Goal: Information Seeking & Learning: Check status

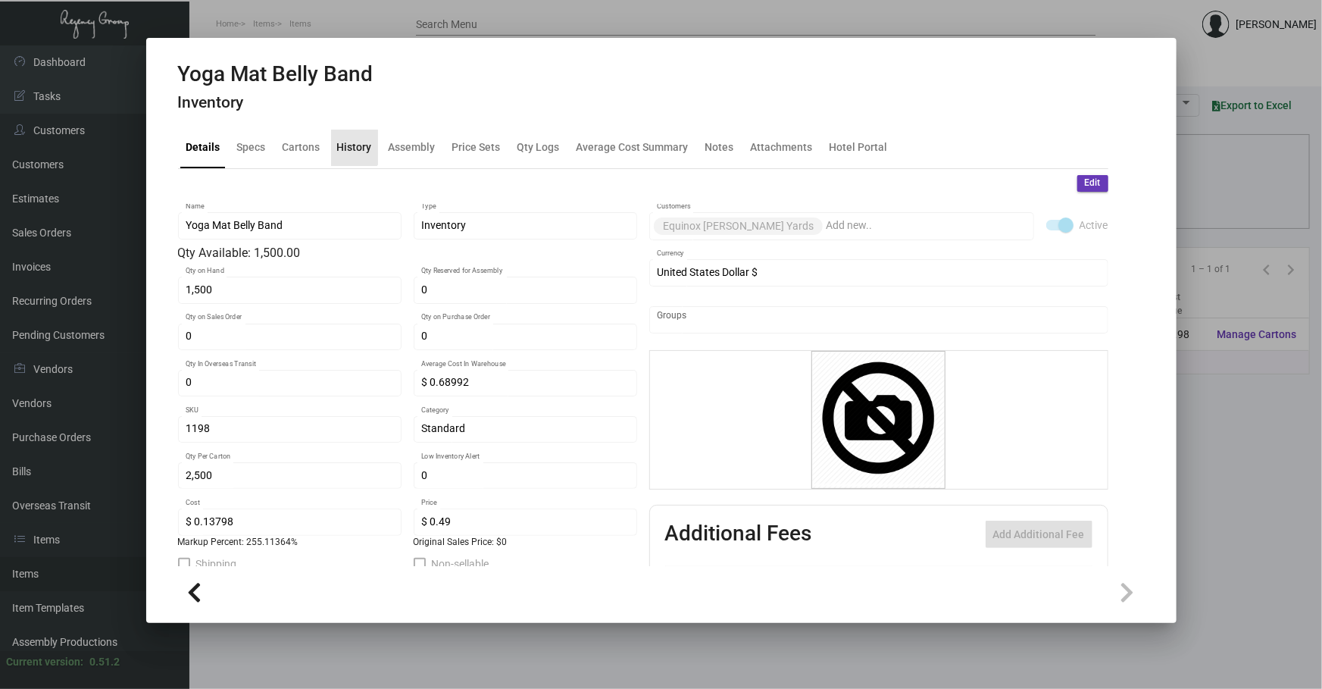
click at [348, 140] on div "History" at bounding box center [354, 147] width 35 height 16
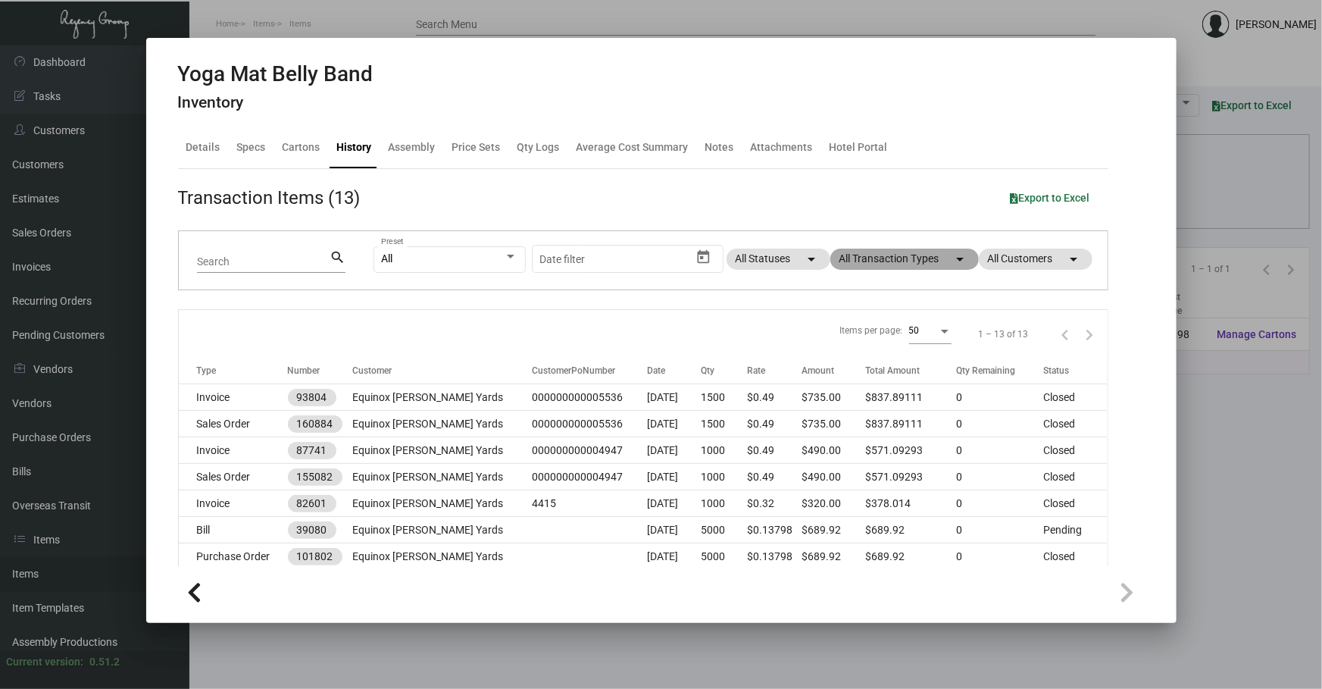
click at [921, 264] on mat-chip "All Transaction Types arrow_drop_down" at bounding box center [905, 259] width 149 height 21
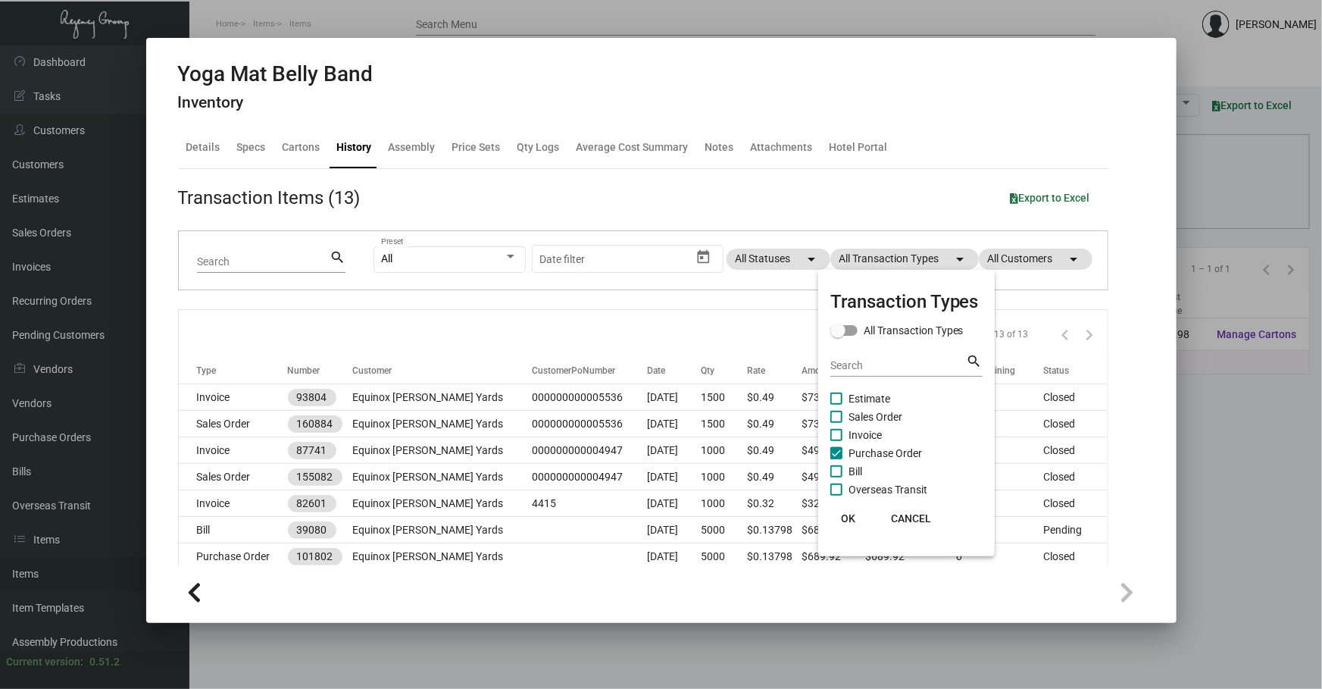
click at [853, 456] on span "Purchase Order" at bounding box center [886, 453] width 74 height 18
click at [837, 459] on input "Purchase Order" at bounding box center [836, 459] width 1 height 1
click at [862, 446] on span "Purchase Order" at bounding box center [886, 453] width 74 height 18
click at [837, 459] on input "Purchase Order" at bounding box center [836, 459] width 1 height 1
checkbox input "true"
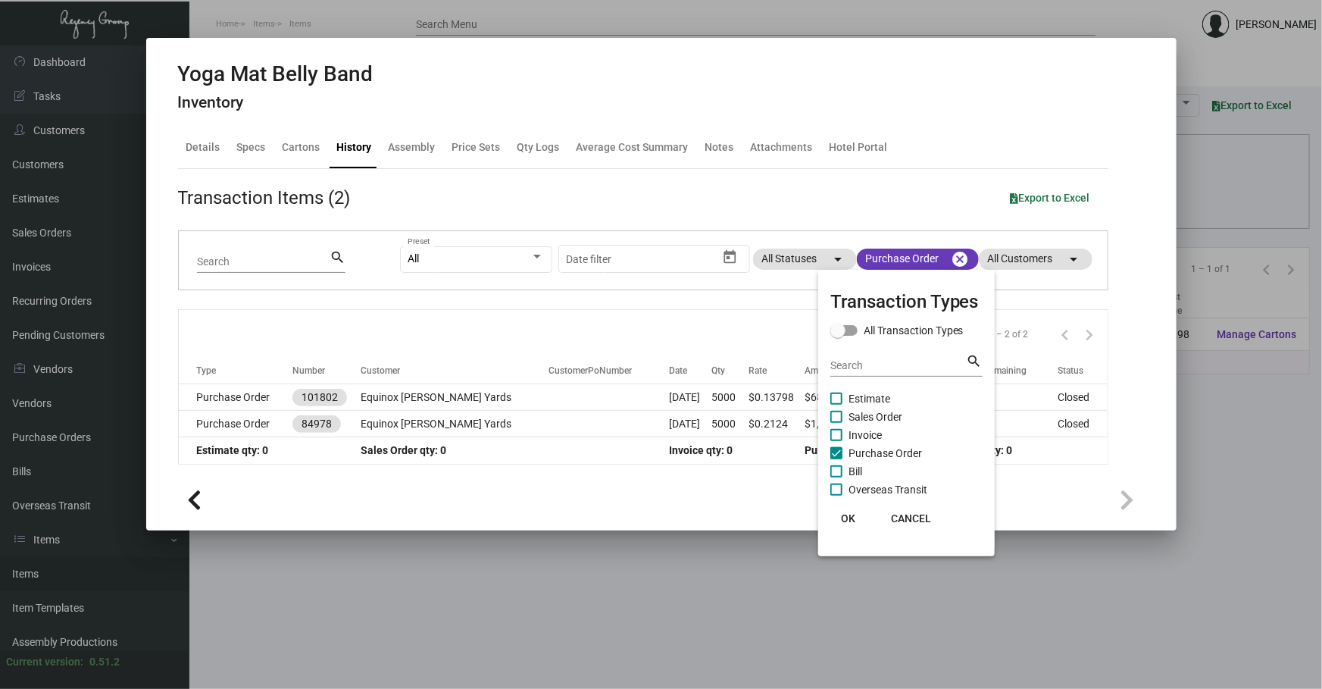
click at [265, 687] on div at bounding box center [661, 344] width 1322 height 689
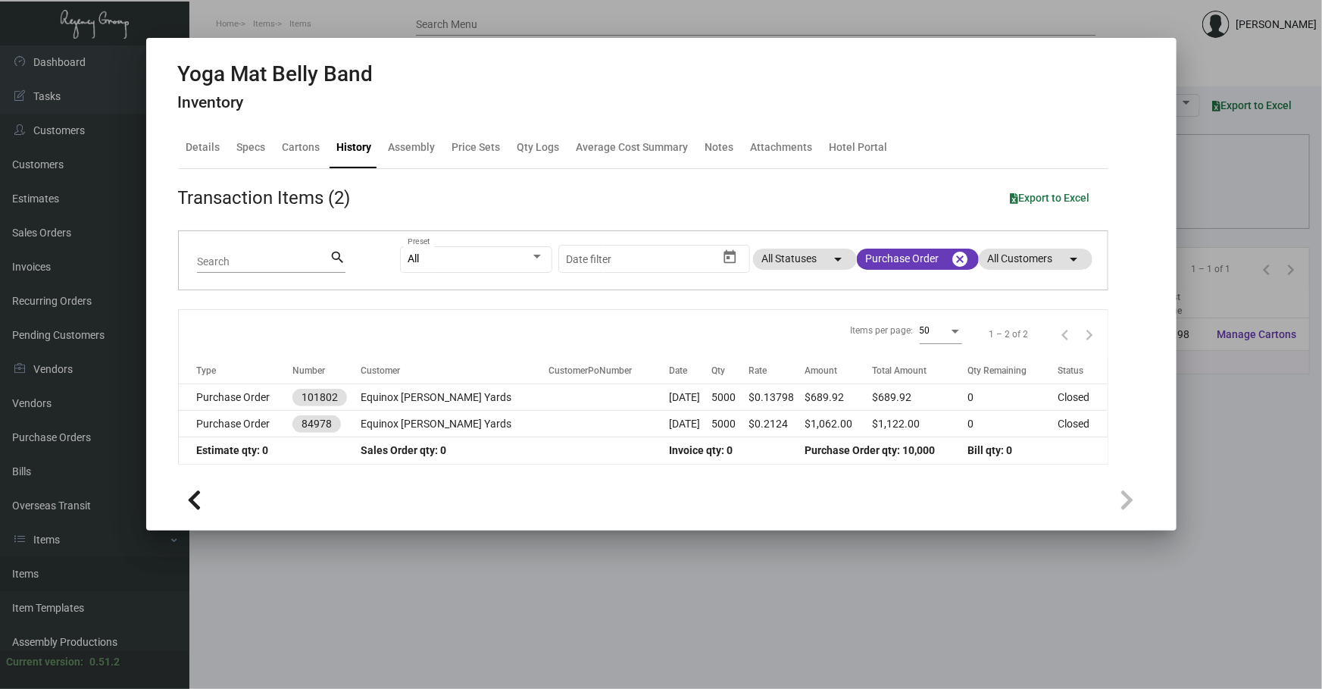
click at [45, 568] on div at bounding box center [661, 344] width 1322 height 689
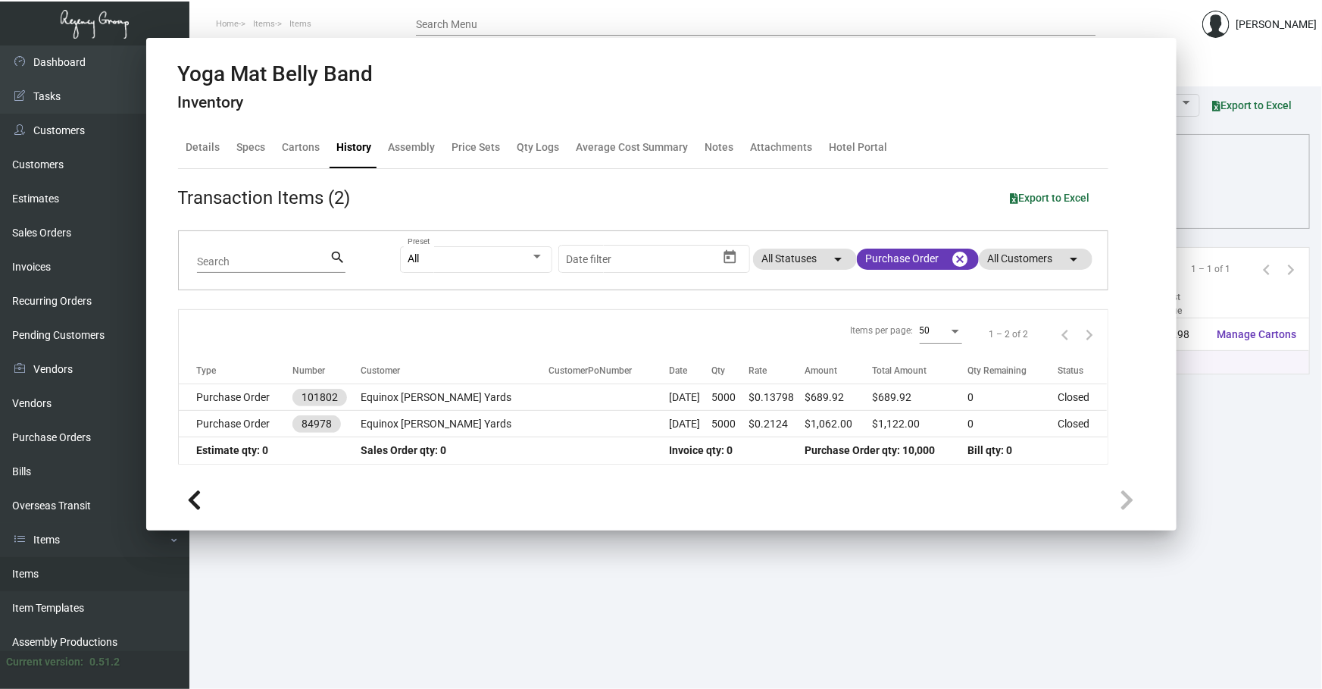
click at [46, 568] on link "Items" at bounding box center [94, 574] width 189 height 34
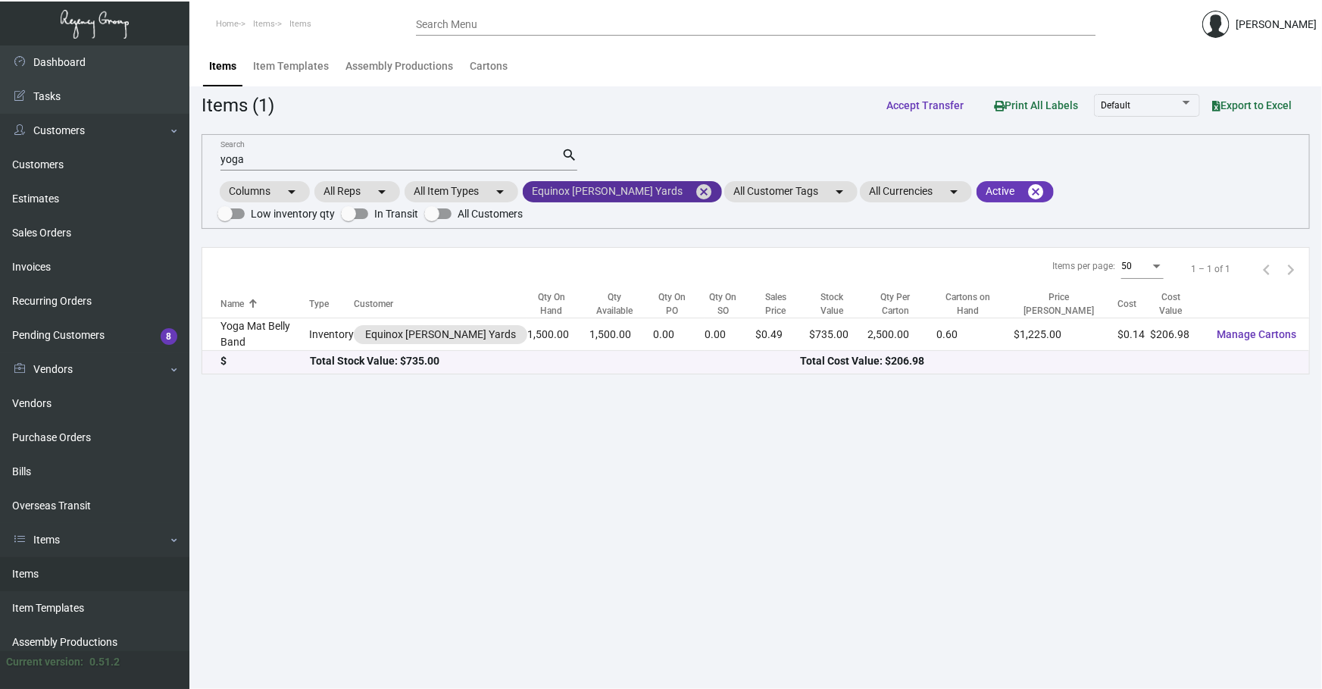
click at [695, 186] on mat-icon "cancel" at bounding box center [704, 192] width 18 height 18
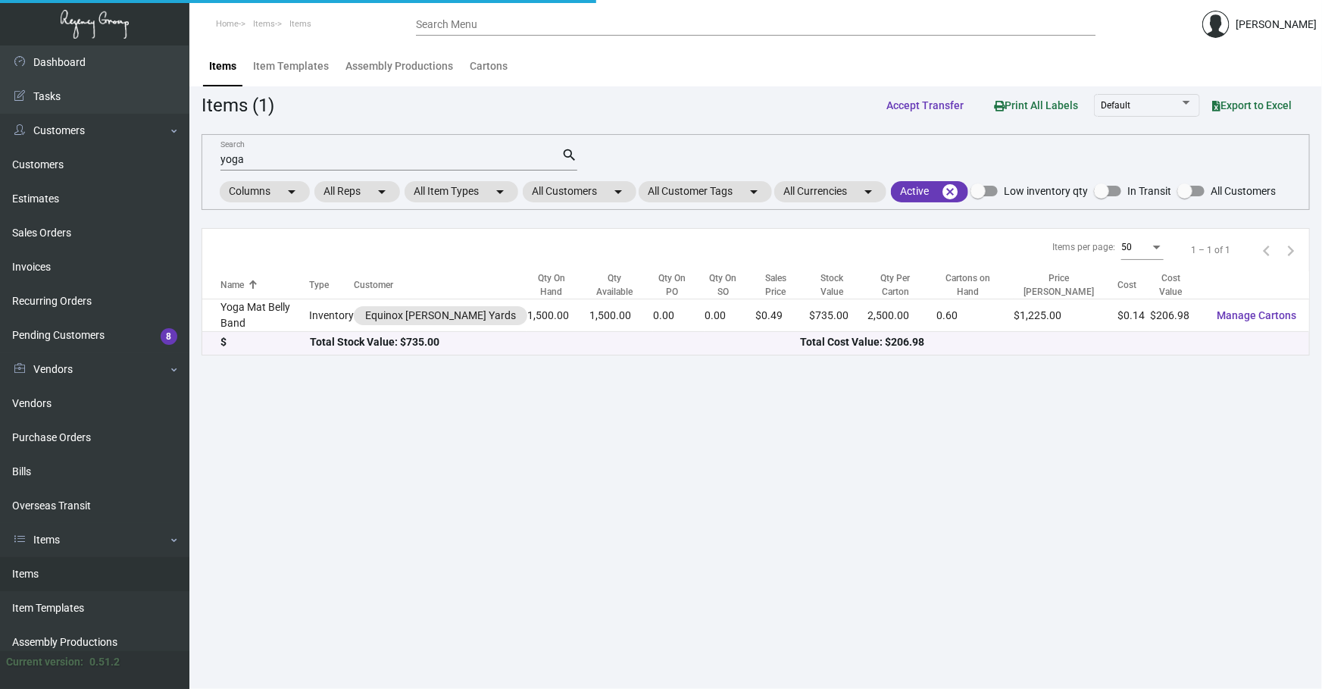
drag, startPoint x: 319, startPoint y: 158, endPoint x: 0, endPoint y: 5, distance: 354.2
click at [68, 96] on div "Dashboard Dashboard Tasks Customers Customers Estimates Sales Orders Invoices R…" at bounding box center [661, 366] width 1322 height 643
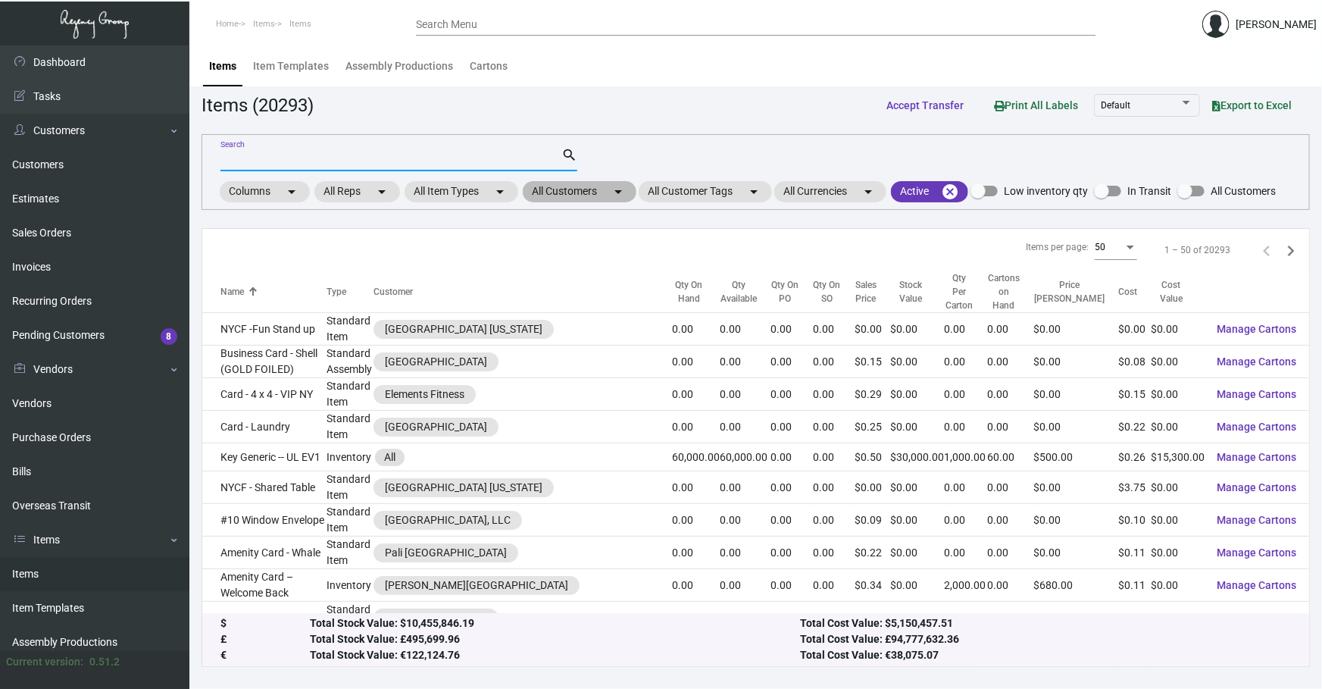
click at [590, 199] on mat-chip "All Customers arrow_drop_down" at bounding box center [580, 191] width 114 height 21
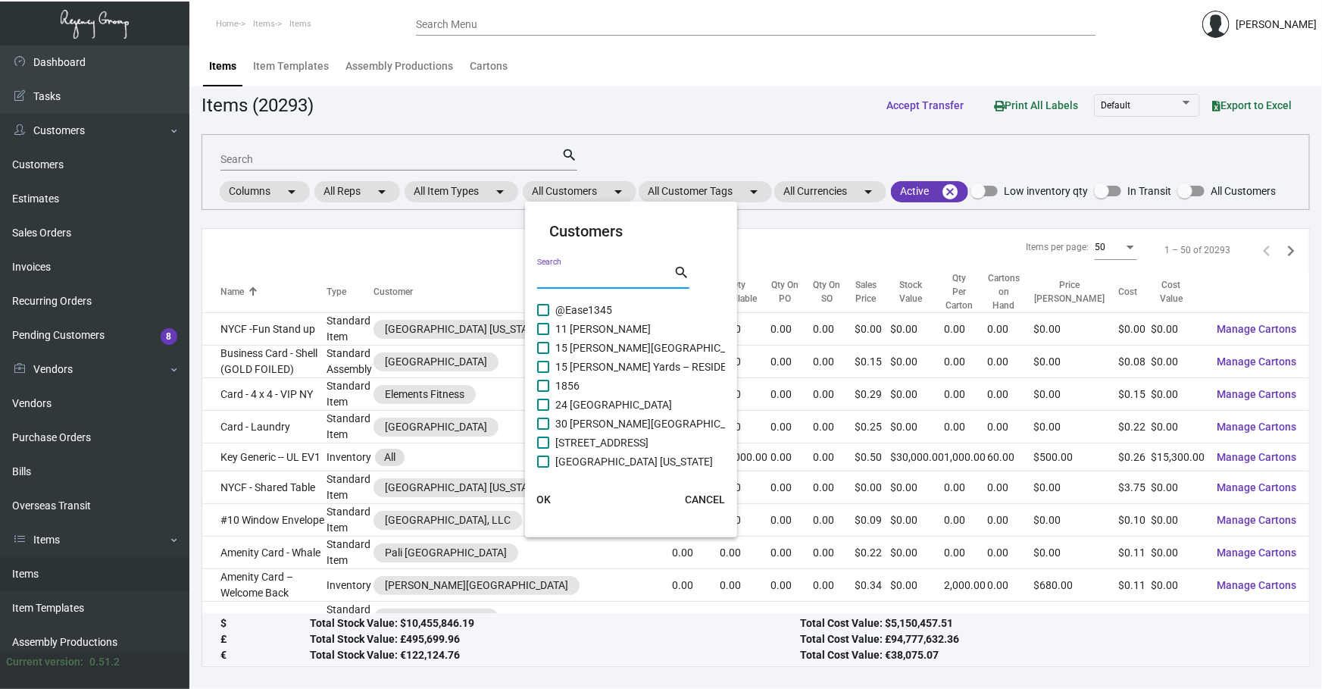
drag, startPoint x: 590, startPoint y: 199, endPoint x: 571, endPoint y: 275, distance: 78.7
click at [571, 275] on input "Search" at bounding box center [605, 277] width 136 height 12
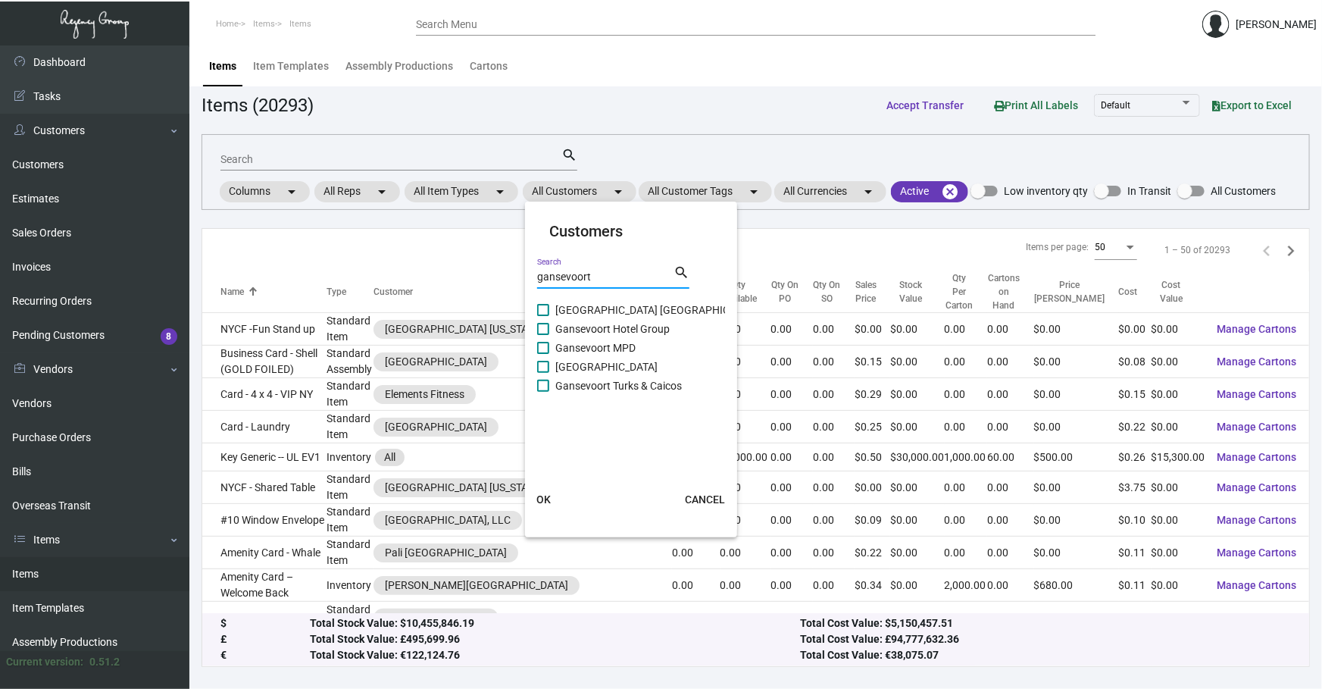
type input "gansevoort"
click at [613, 343] on span "Gansevoort MPD" at bounding box center [595, 348] width 80 height 18
click at [543, 354] on input "Gansevoort MPD" at bounding box center [543, 354] width 1 height 1
checkbox input "true"
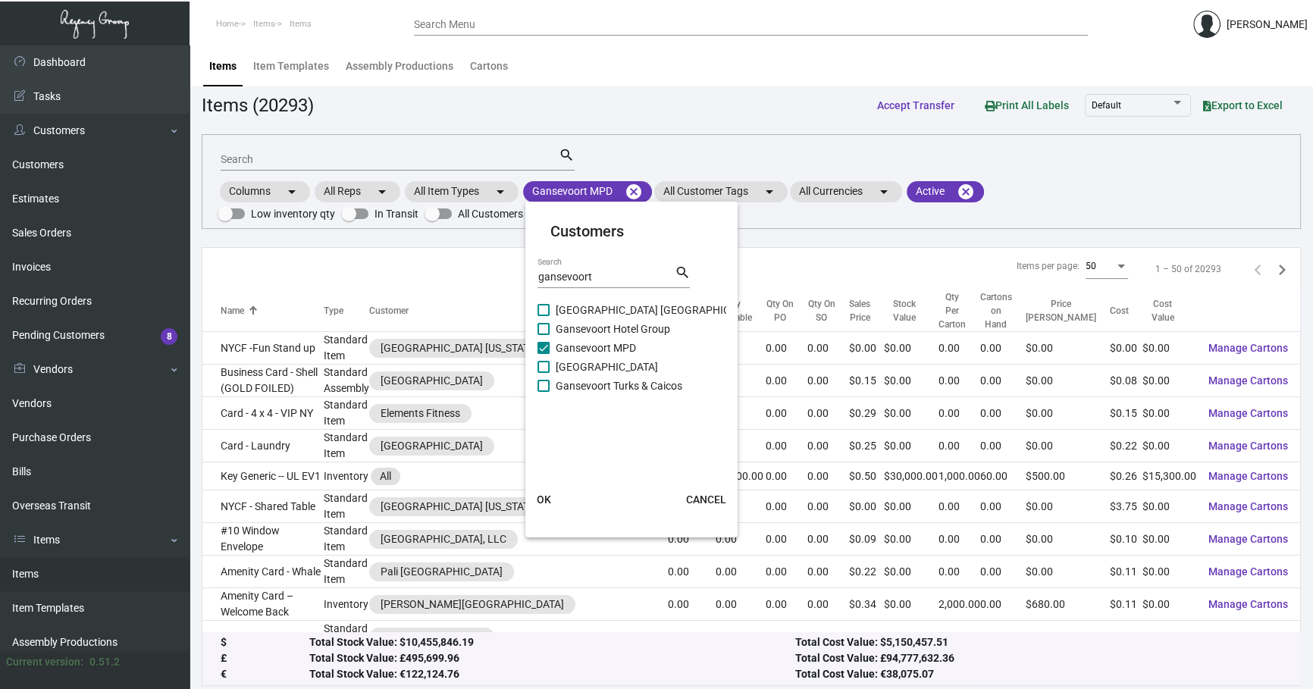
click at [538, 499] on span "OK" at bounding box center [544, 499] width 14 height 12
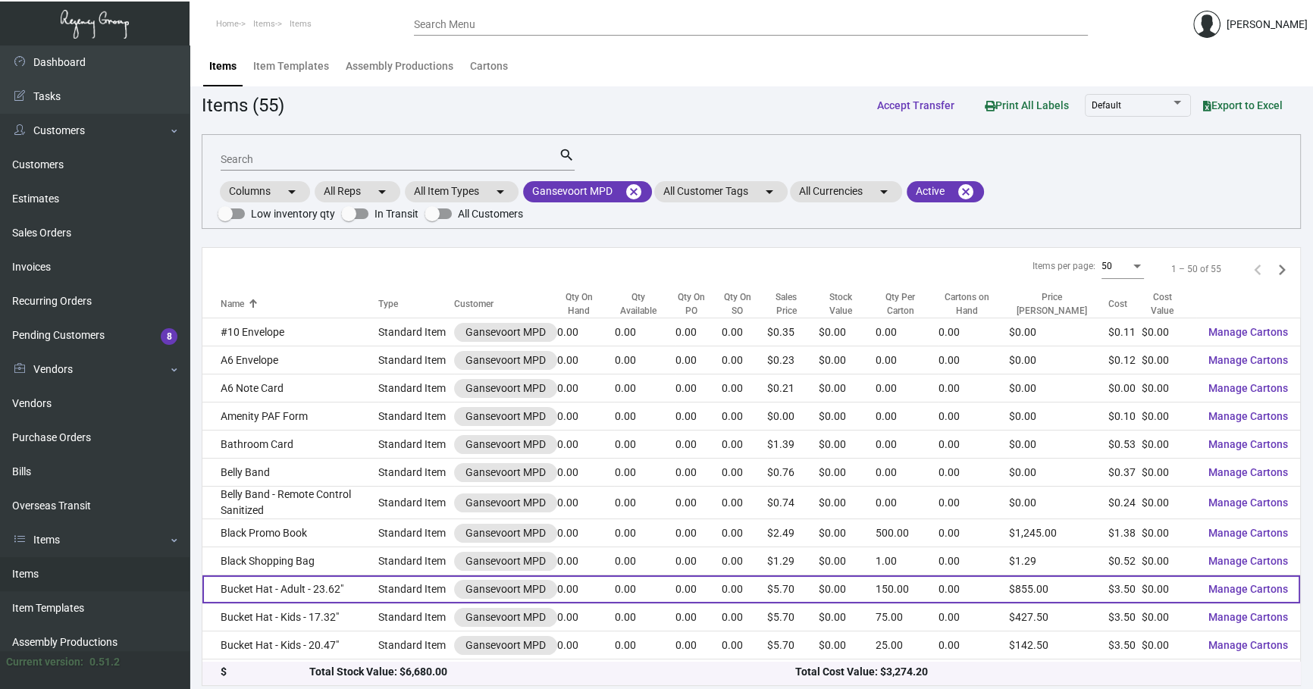
click at [309, 581] on td "Bucket Hat - Adult - 23.62"" at bounding box center [290, 589] width 176 height 28
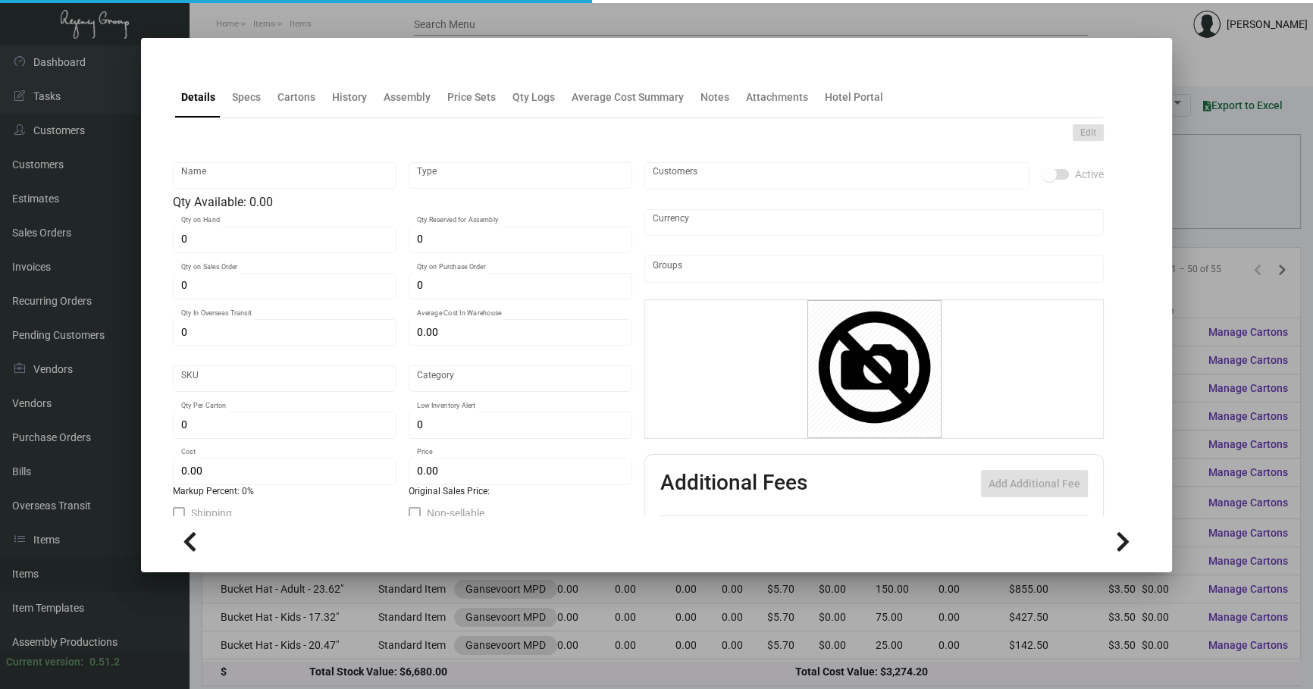
type input "Bucket Hat - Adult - 23.62""
type input "Standard Item"
type input "$ 3.50"
type input "650-Hat-56"
type input "Standard"
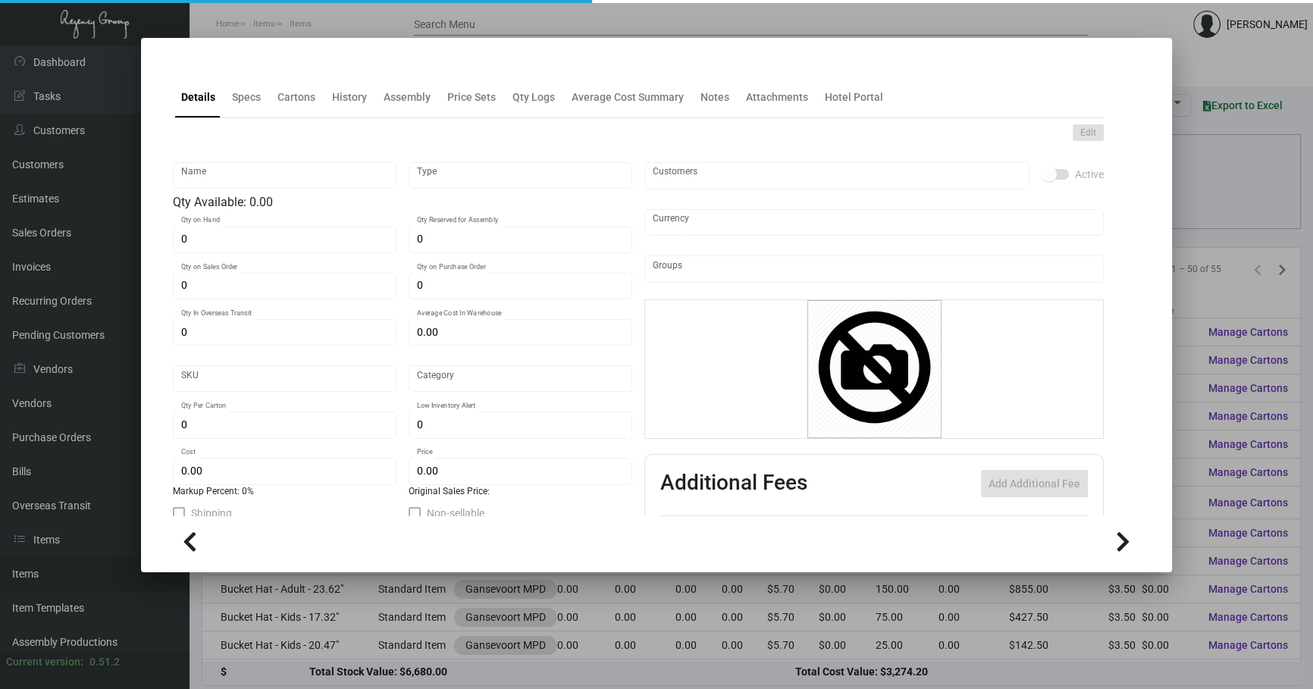
type input "150"
type input "$ 3.50"
type input "$ 5.70"
checkbox input "true"
type input "United States Dollar $"
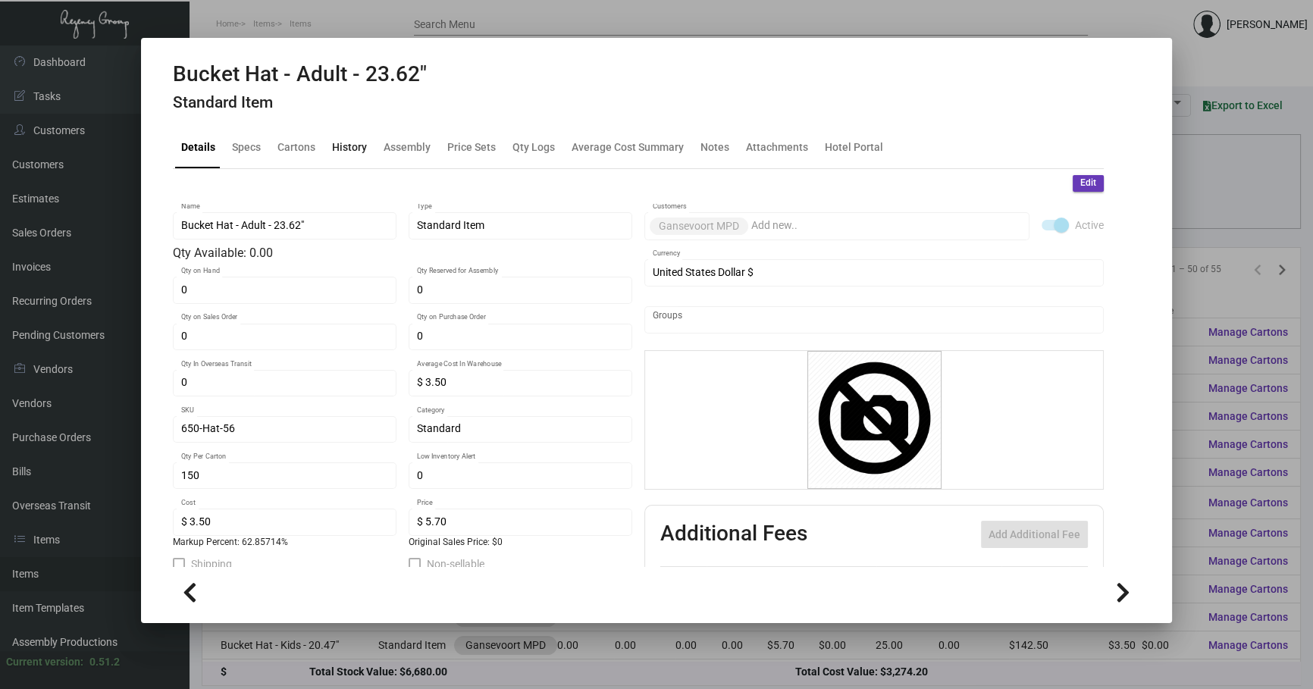
click at [332, 133] on div "History" at bounding box center [349, 148] width 47 height 36
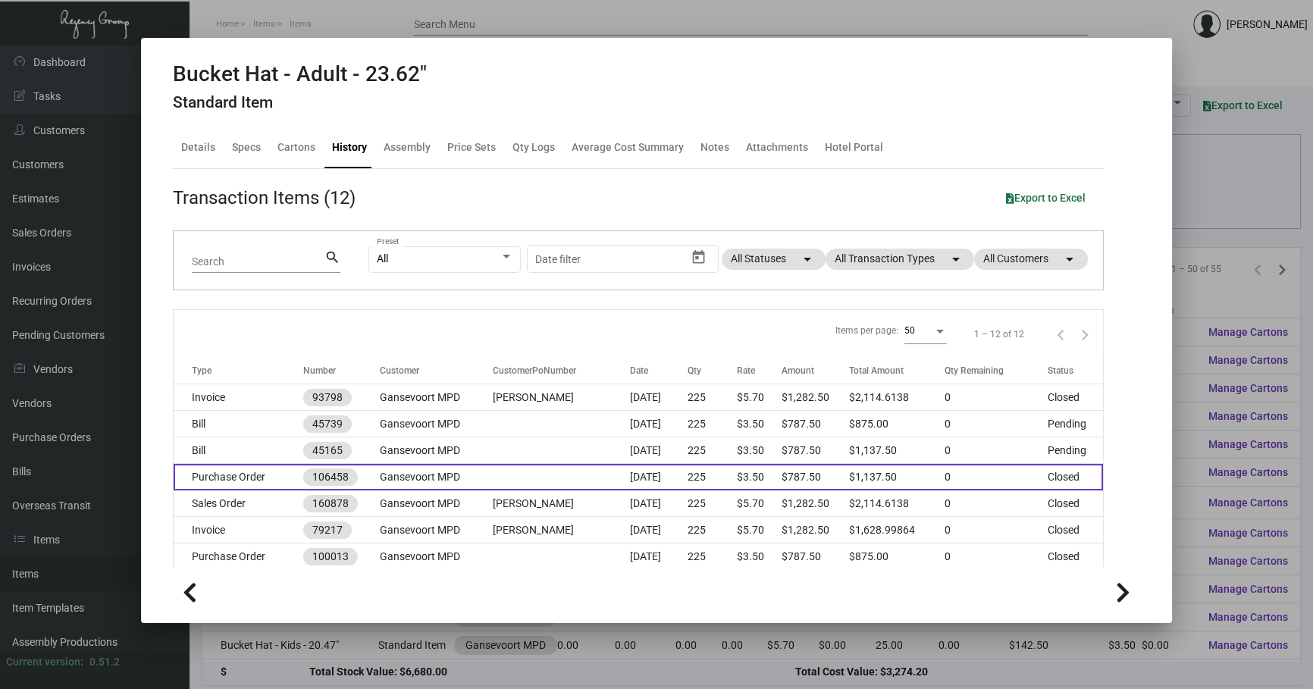
click at [501, 470] on td at bounding box center [561, 477] width 136 height 27
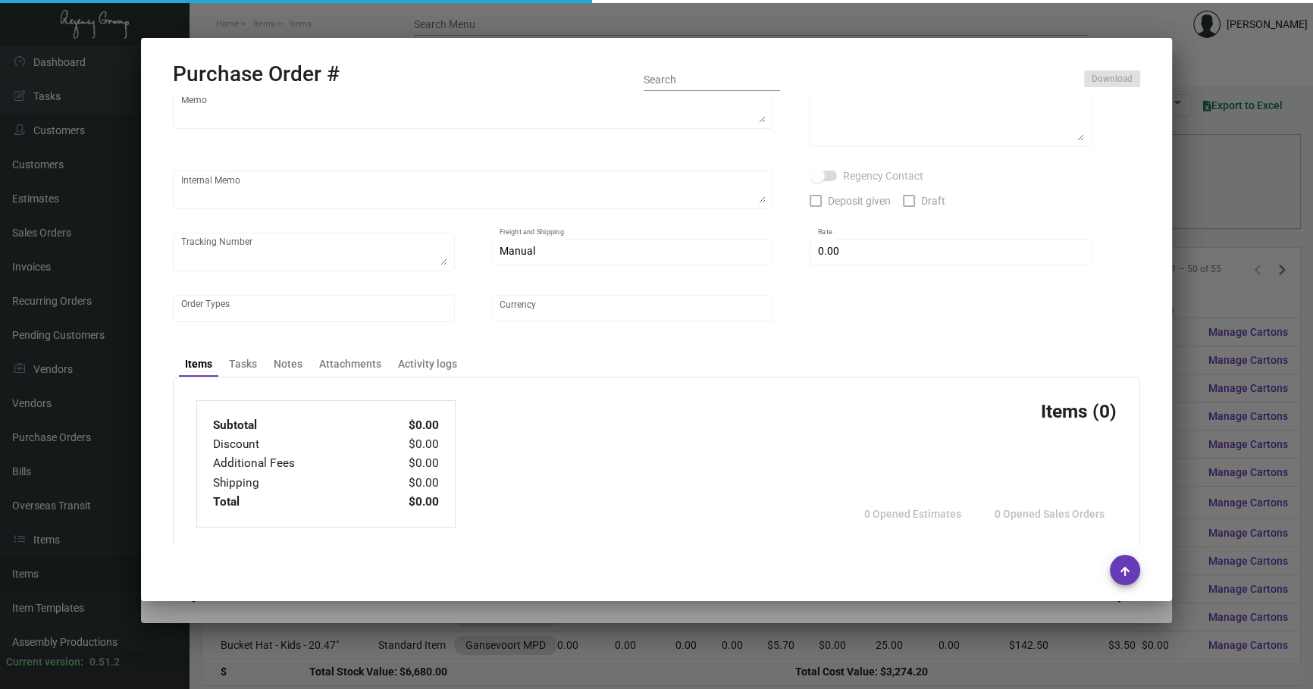
type input "usapromotiongifts"
type input "[PERSON_NAME] ."
type input "106458"
type input "[DATE]"
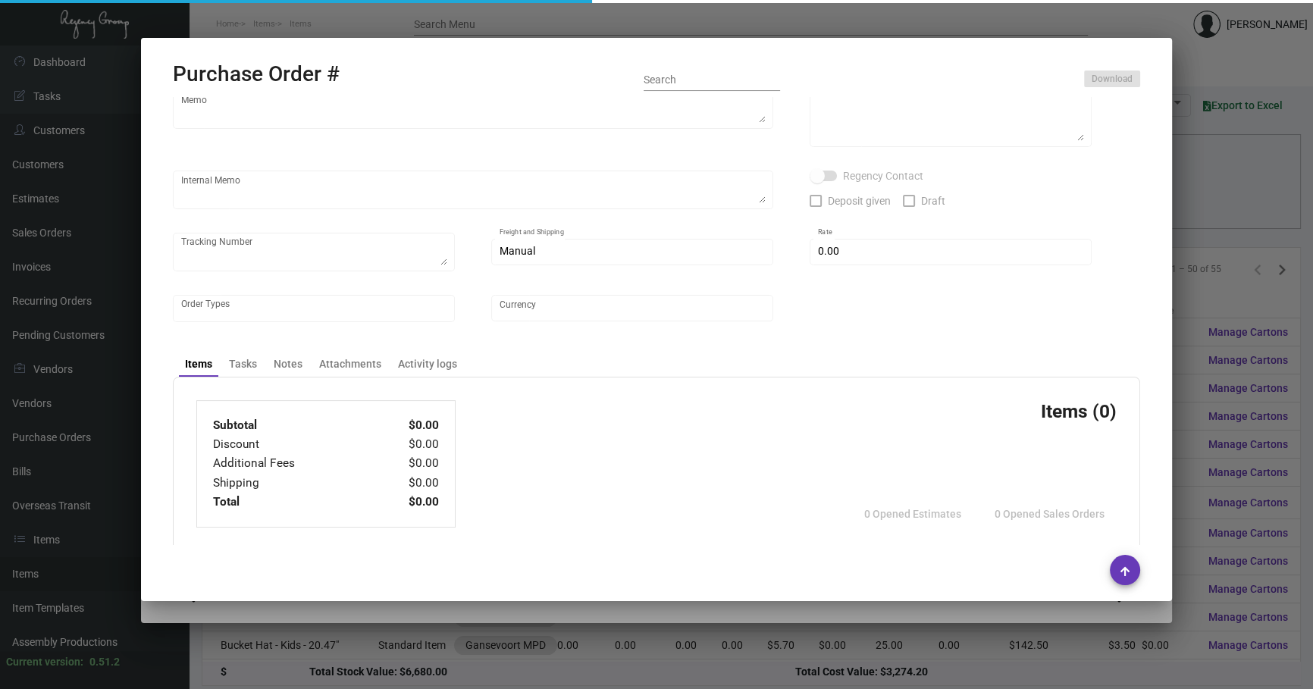
type input "Gansevoort MPD"
type textarea "Reorder - Purchase Order #100013 / Please Air ship."
type textarea "Regency Group NJ - [PERSON_NAME] [STREET_ADDRESS]"
type textarea "7/17 - RD ACH [DATE]"
checkbox input "true"
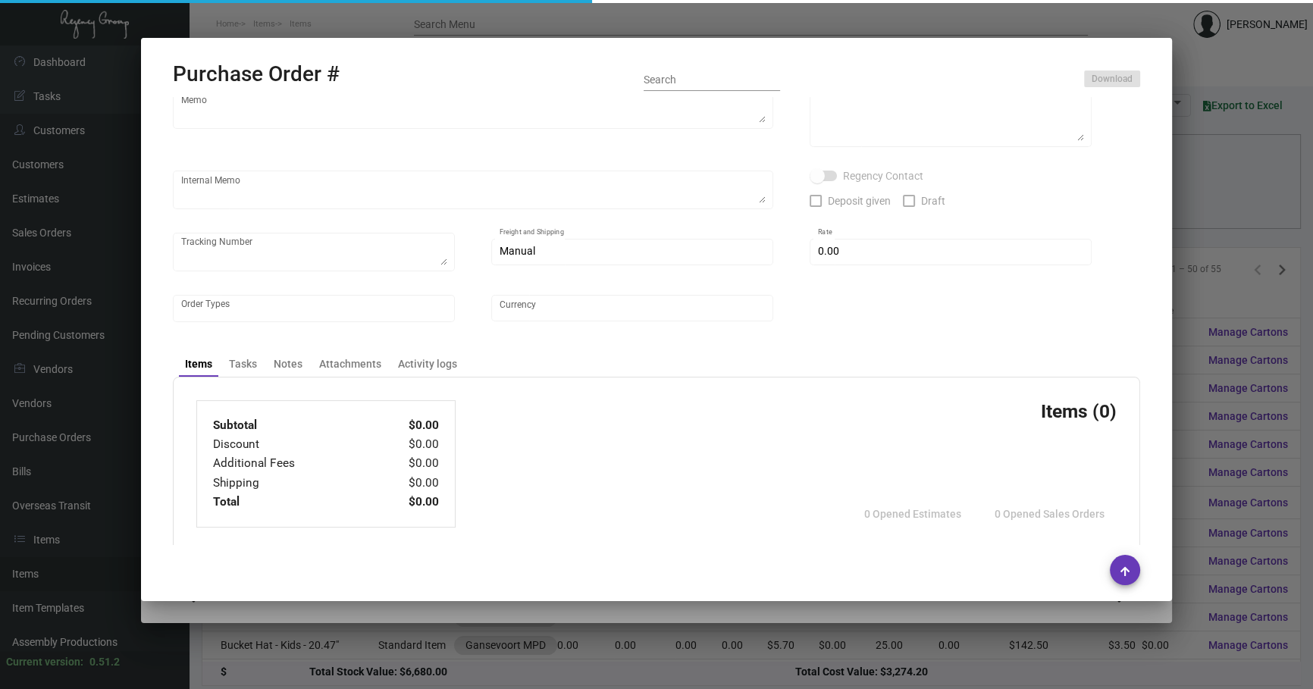
checkbox input "true"
type textarea "To NJ - 1ZC223060410357183"
type input "$ 0.00"
type input "United States Dollar $"
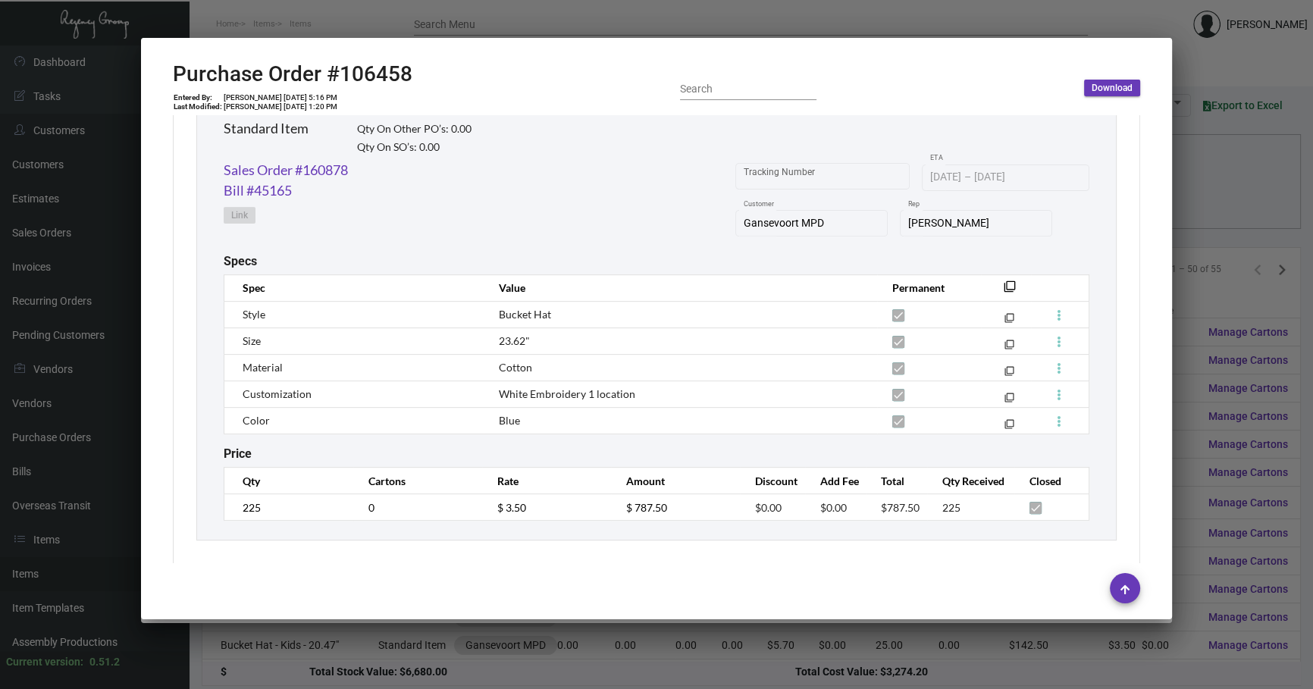
scroll to position [794, 0]
click at [766, 637] on div at bounding box center [656, 344] width 1313 height 689
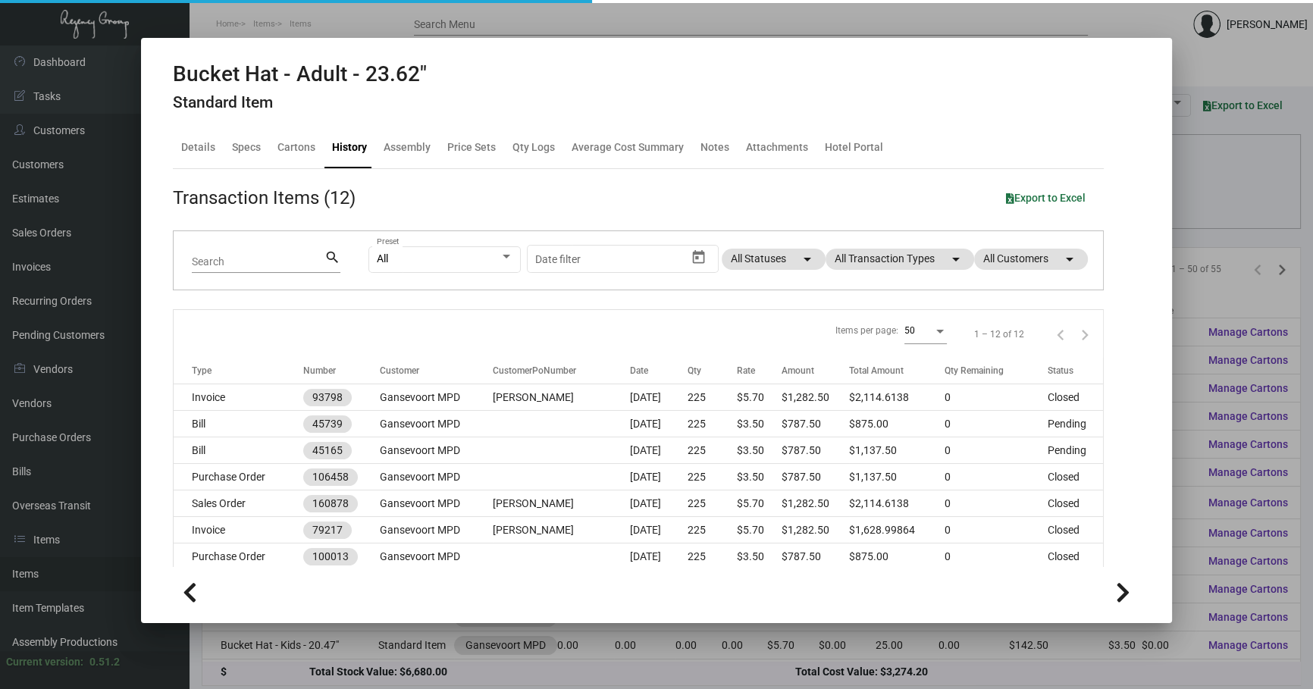
click at [740, 636] on div at bounding box center [656, 344] width 1313 height 689
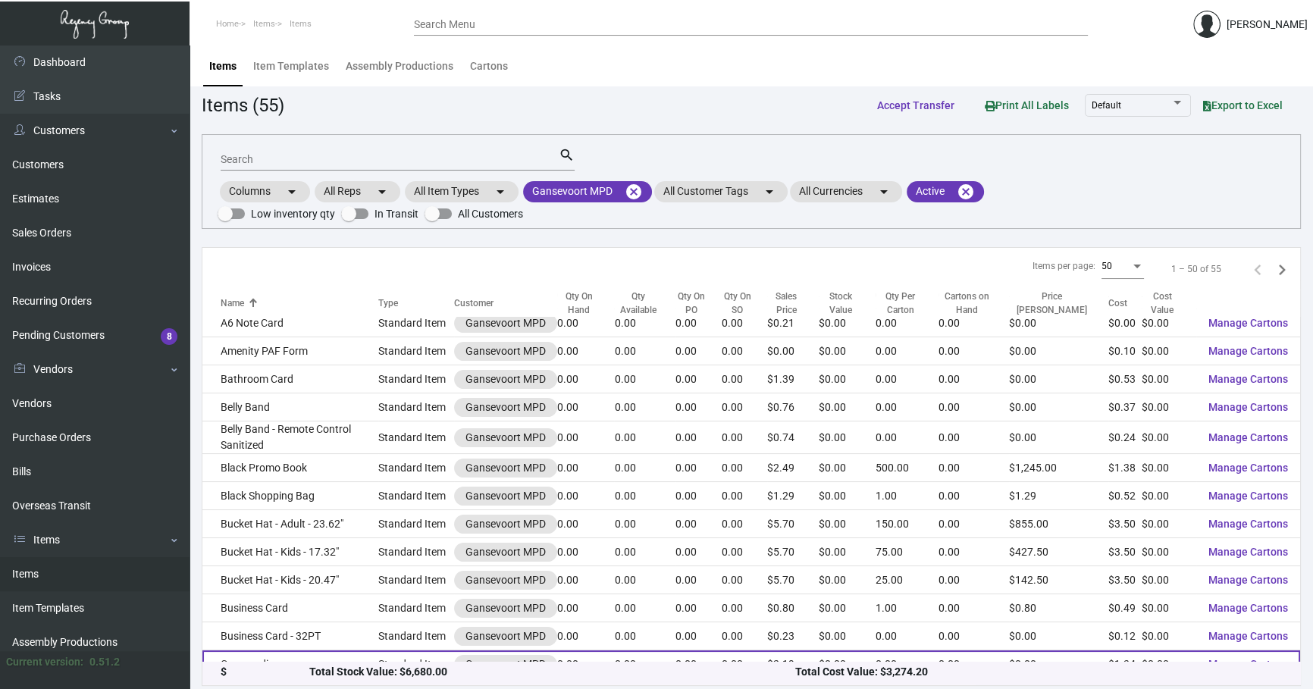
scroll to position [68, 0]
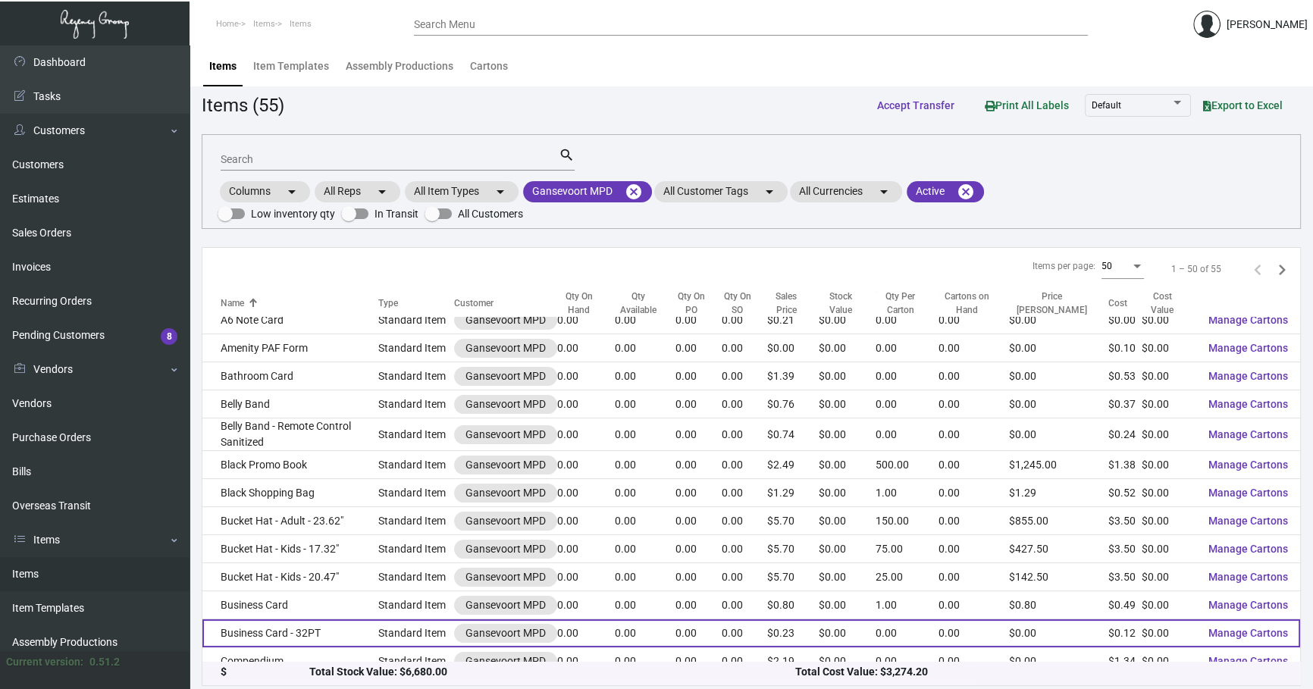
click at [557, 642] on td "Gansevoort MPD" at bounding box center [505, 633] width 103 height 28
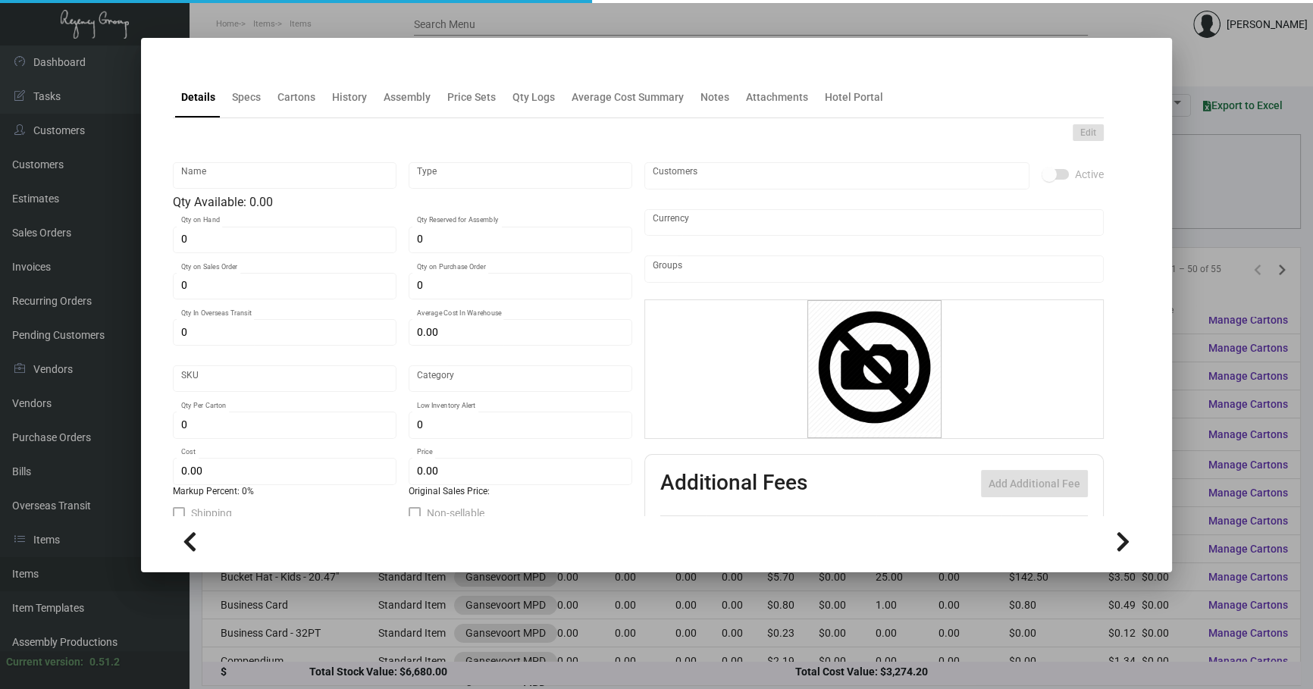
type input "Business Card - 32PT"
type input "Standard Item"
type input "$ 0.00"
type input "Standard"
type input "$ 0.11975"
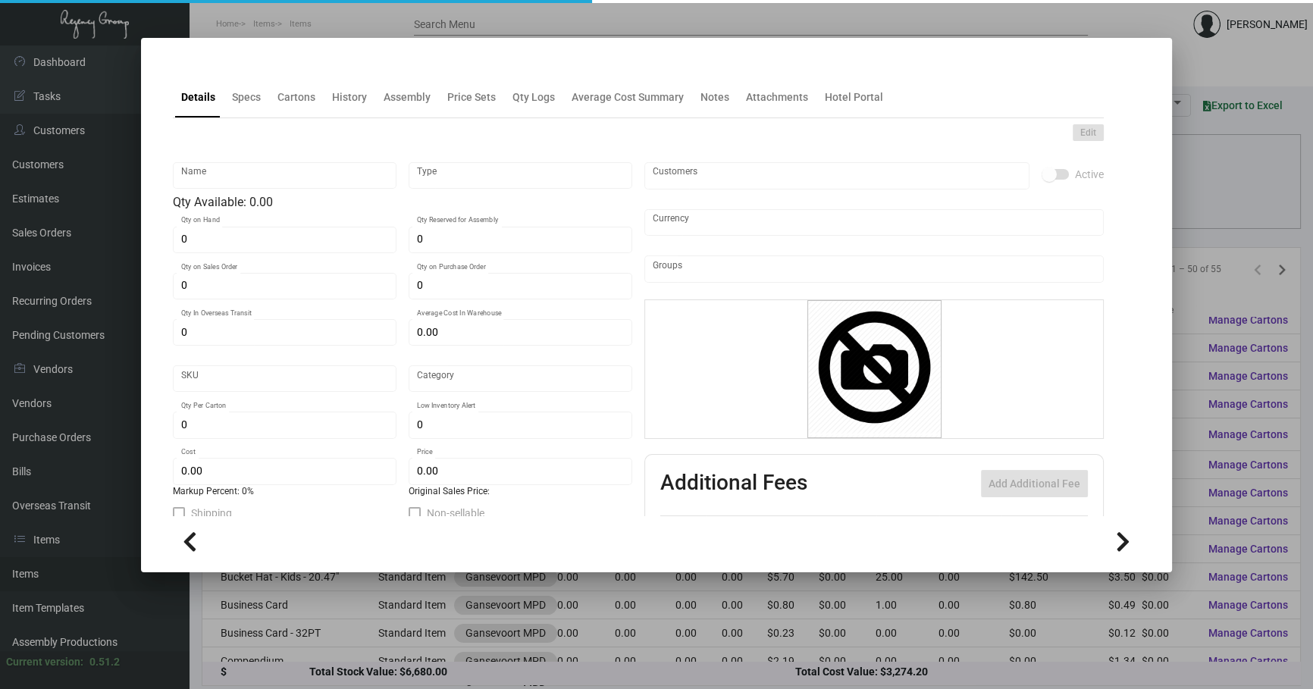
type input "$ 0.229"
checkbox input "true"
type input "United States Dollar $"
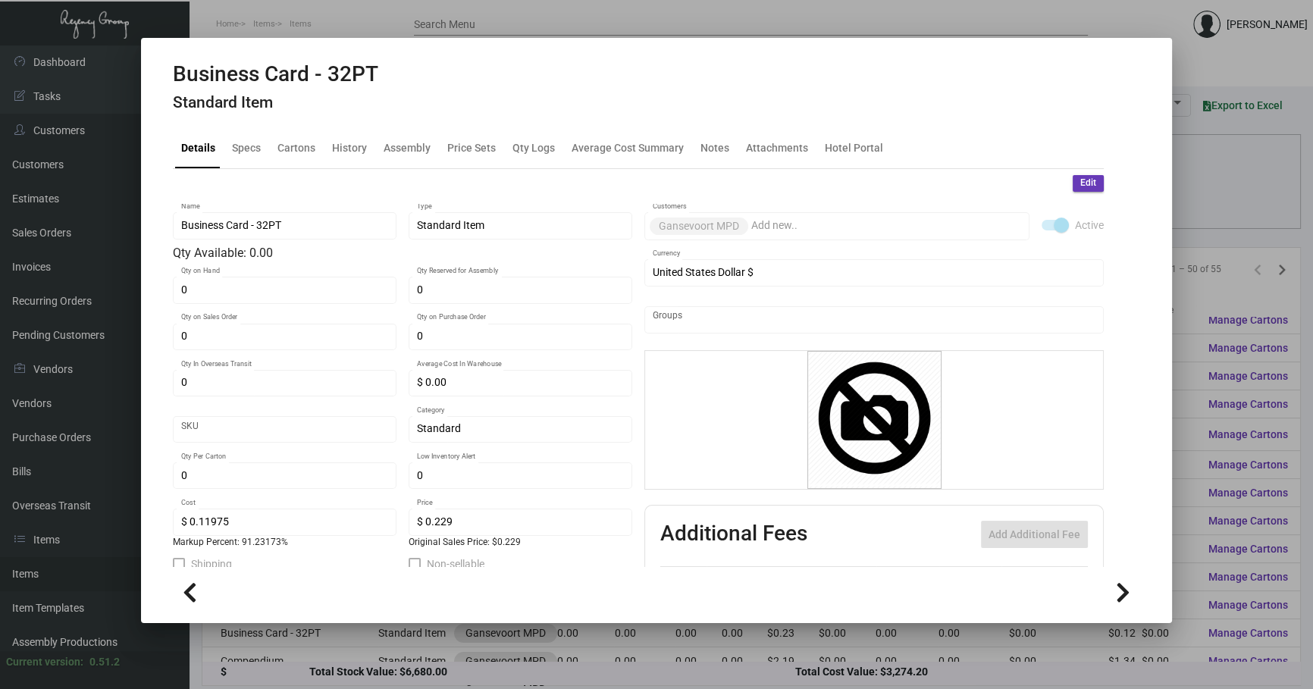
click at [1190, 194] on div at bounding box center [656, 344] width 1313 height 689
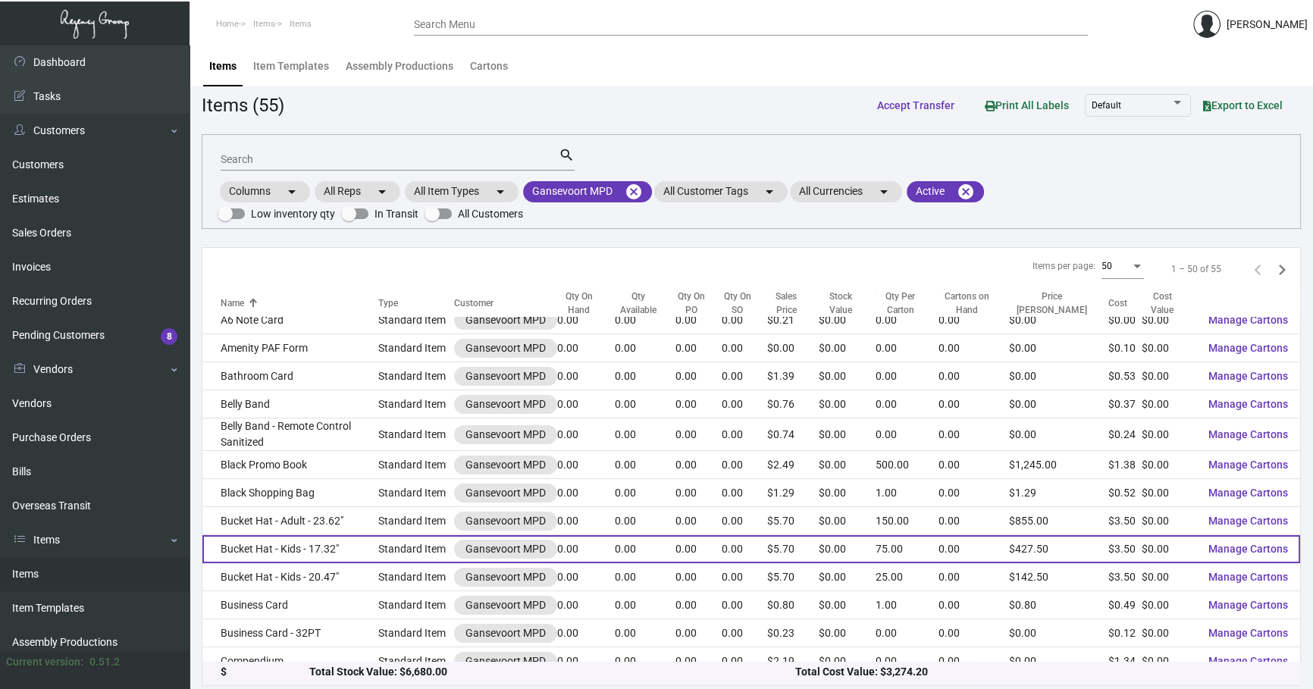
click at [296, 546] on td "Bucket Hat - Kids - 17.32"" at bounding box center [290, 549] width 176 height 28
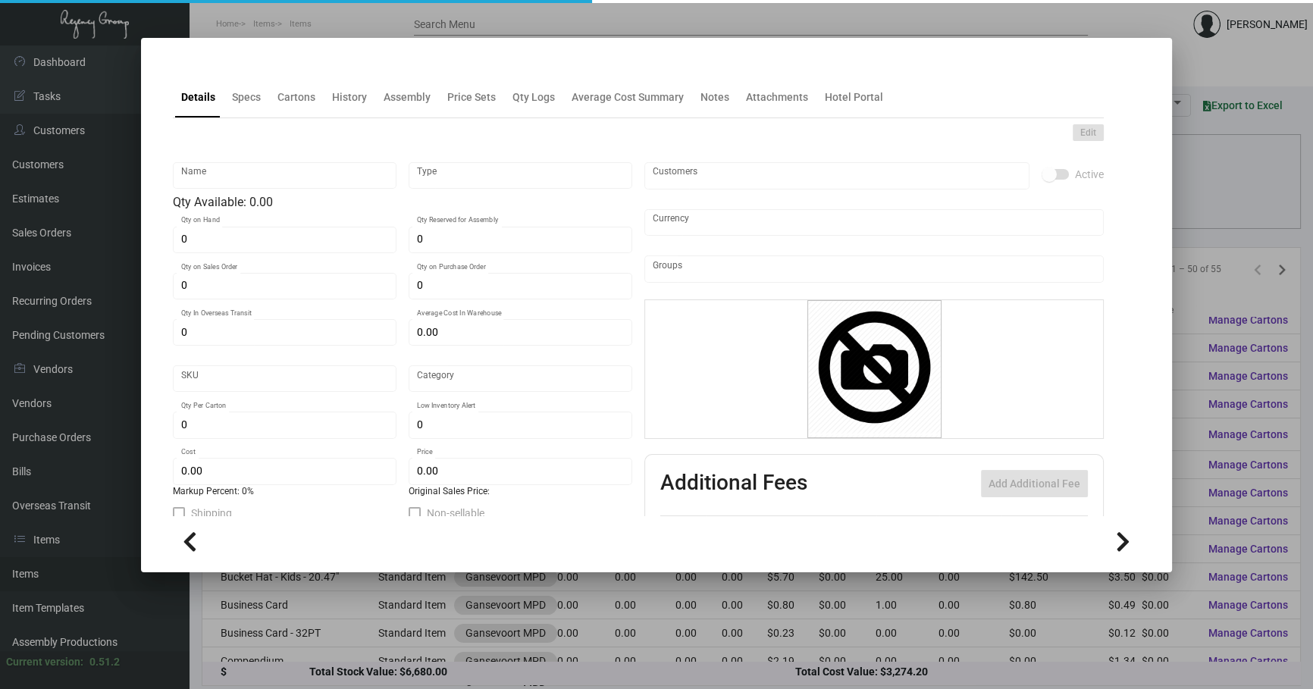
type input "Bucket Hat - Kids - 17.32""
type input "Standard Item"
type input "$ 3.50"
type input "650-Hat-29"
type input "Standard"
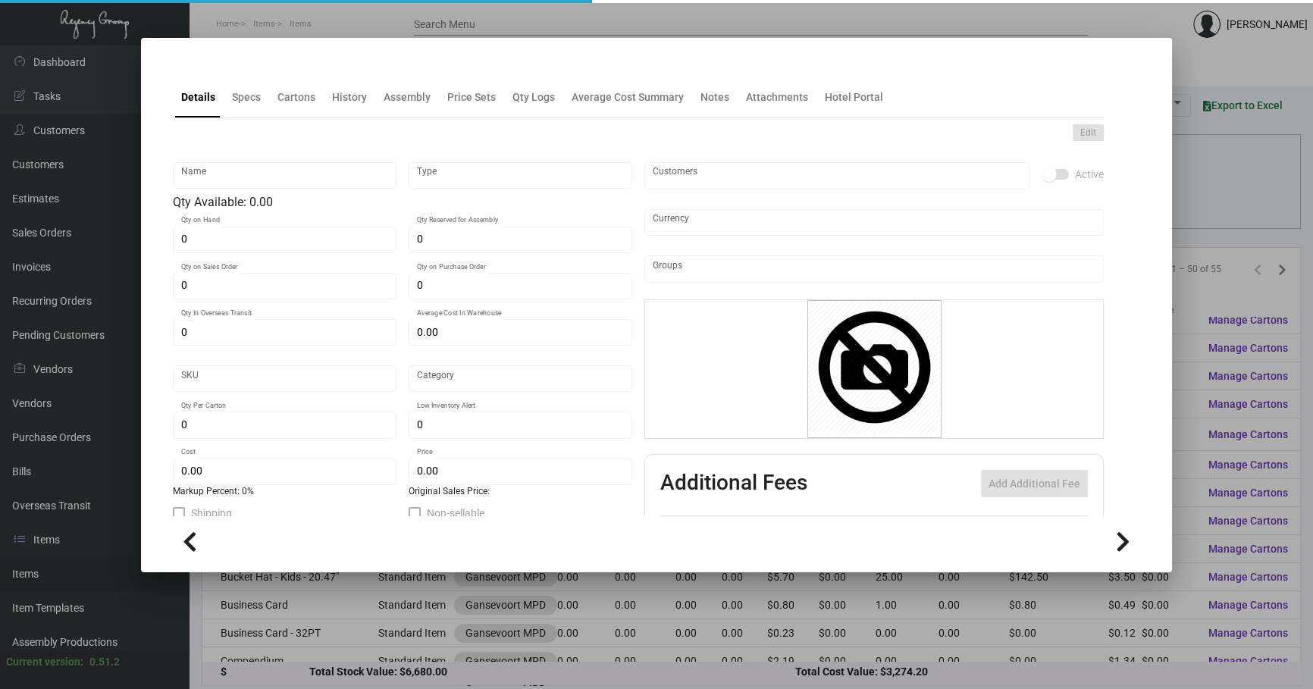
type input "75"
type input "$ 3.50"
type input "$ 5.70"
checkbox input "true"
type input "United States Dollar $"
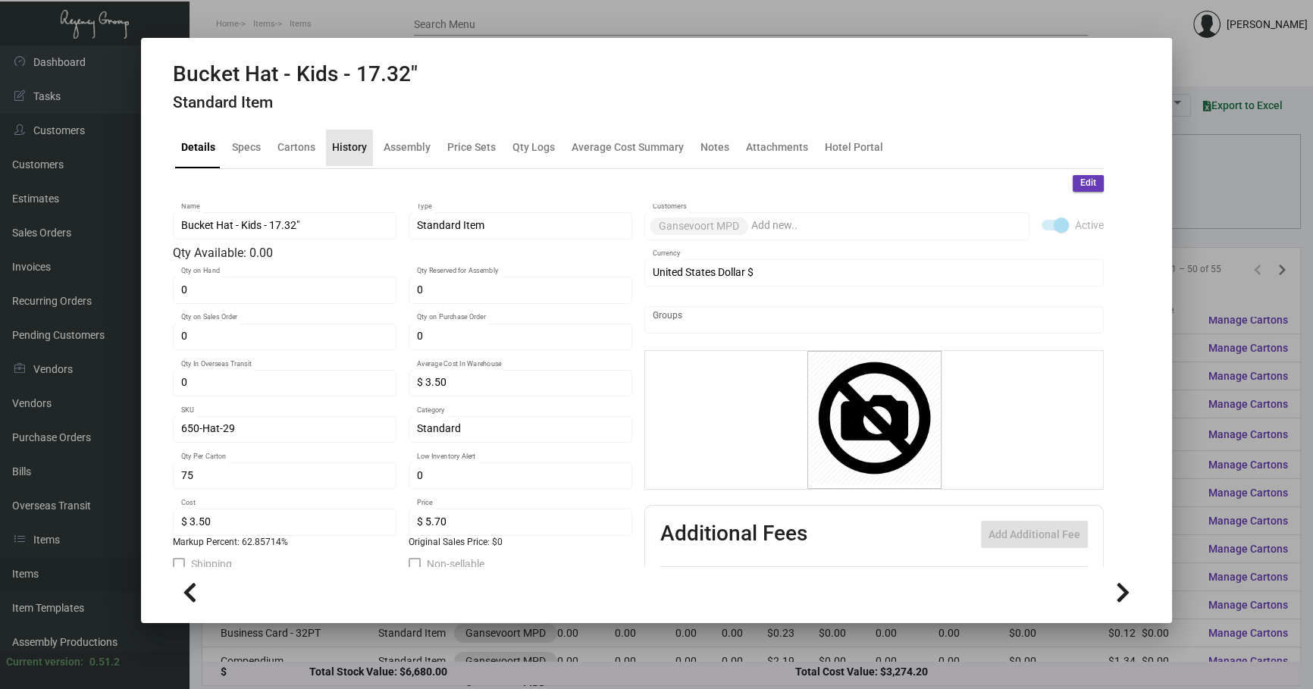
click at [340, 144] on div "History" at bounding box center [349, 147] width 35 height 16
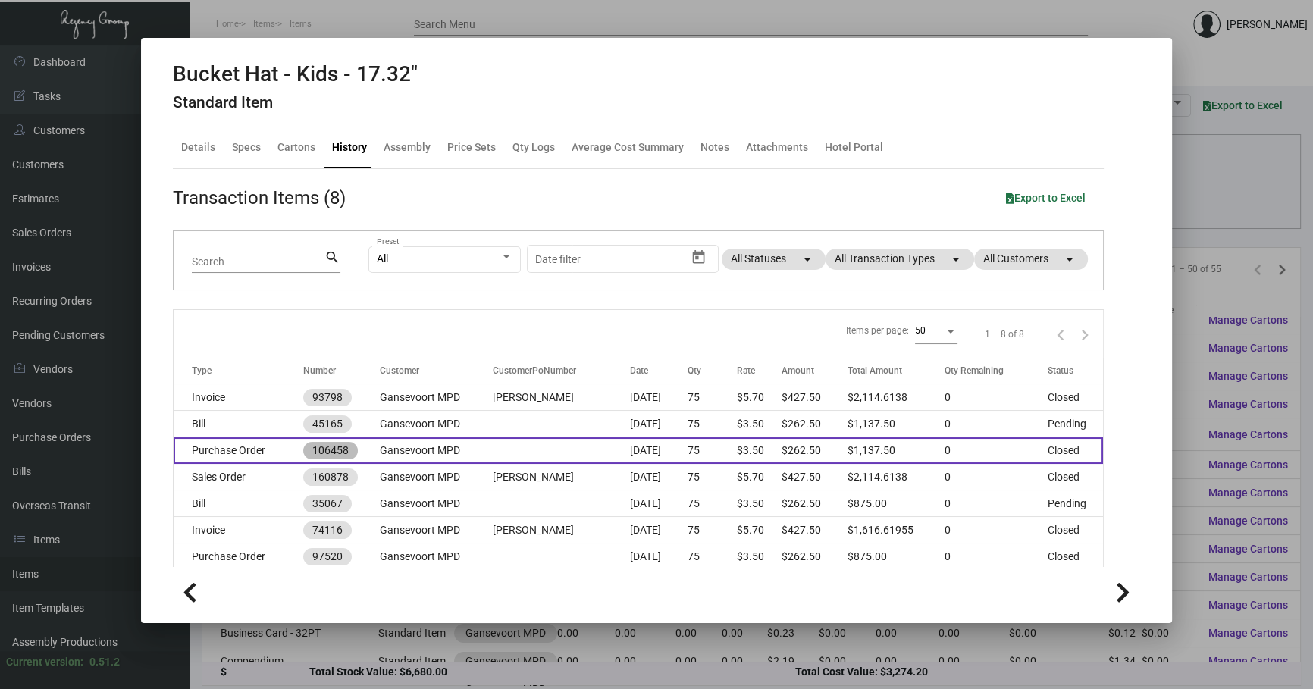
click at [325, 444] on mat-chip "106458" at bounding box center [330, 450] width 55 height 17
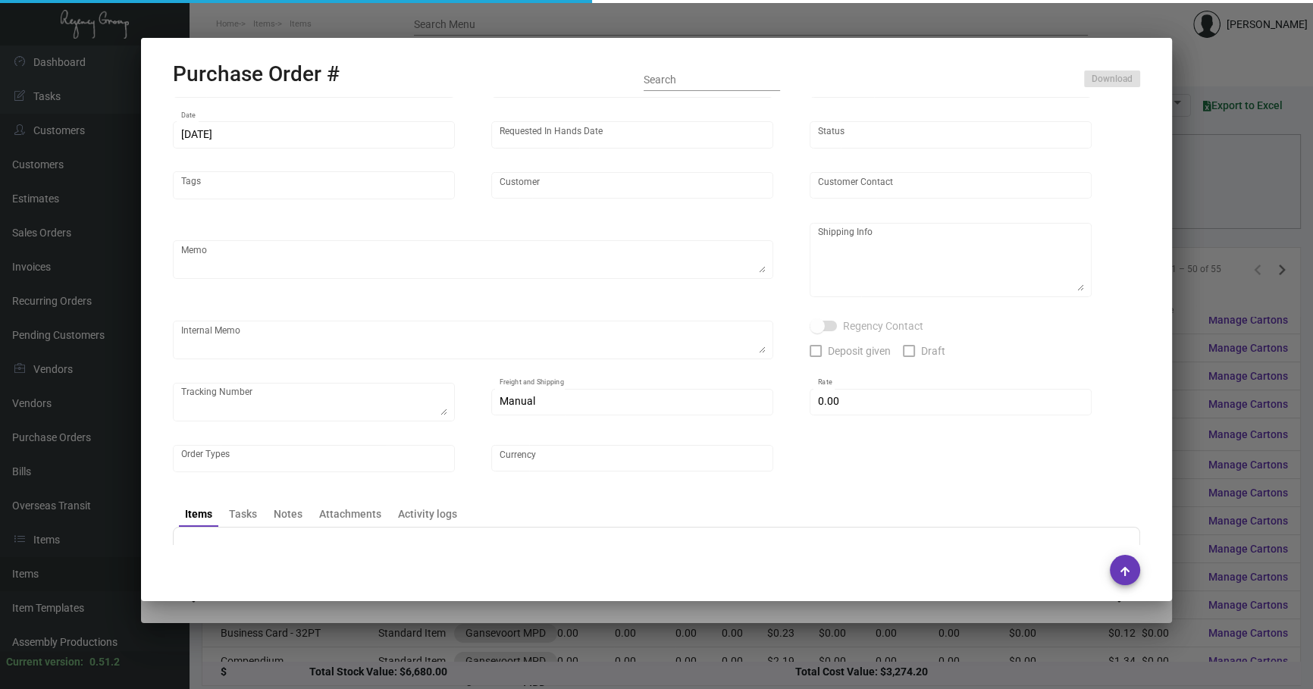
scroll to position [137, 0]
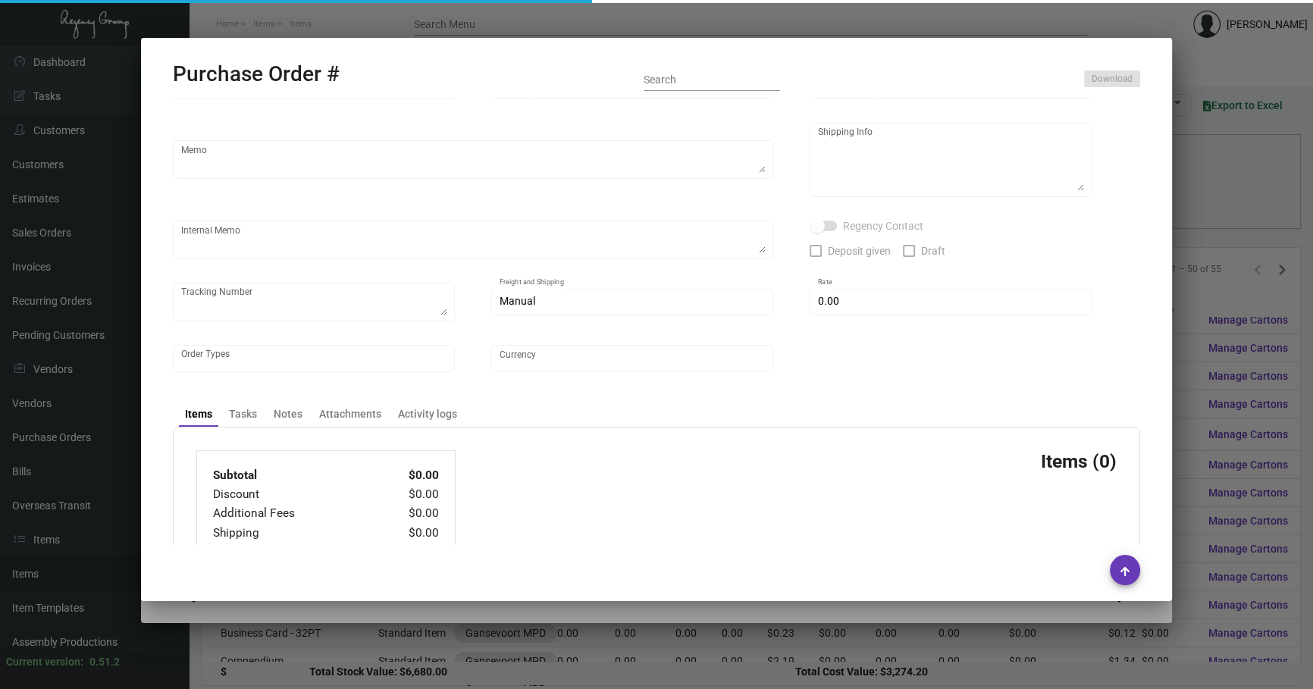
type input "usapromotiongifts"
type input "[PERSON_NAME] ."
type input "106458"
type input "[DATE]"
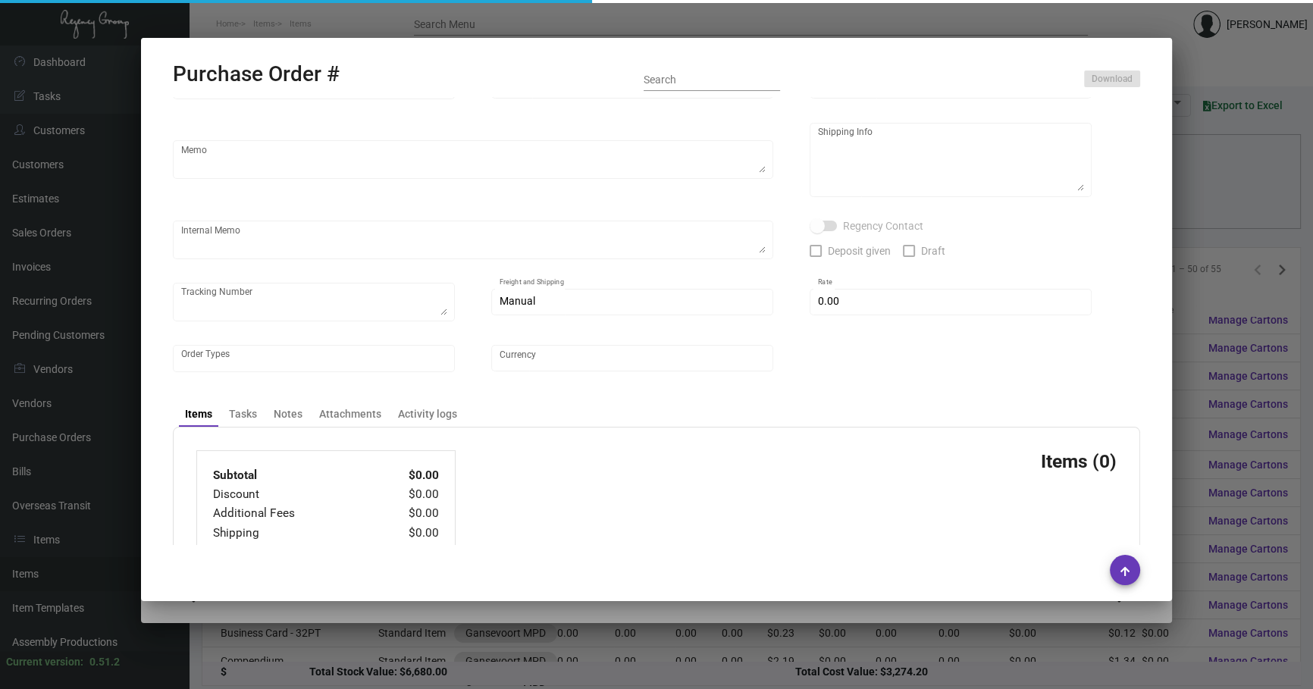
type input "Gansevoort MPD"
type textarea "Reorder - Purchase Order #100013 / Please Air ship."
type textarea "Regency Group NJ - [PERSON_NAME] [STREET_ADDRESS]"
type textarea "7/17 - RD ACH [DATE]"
checkbox input "true"
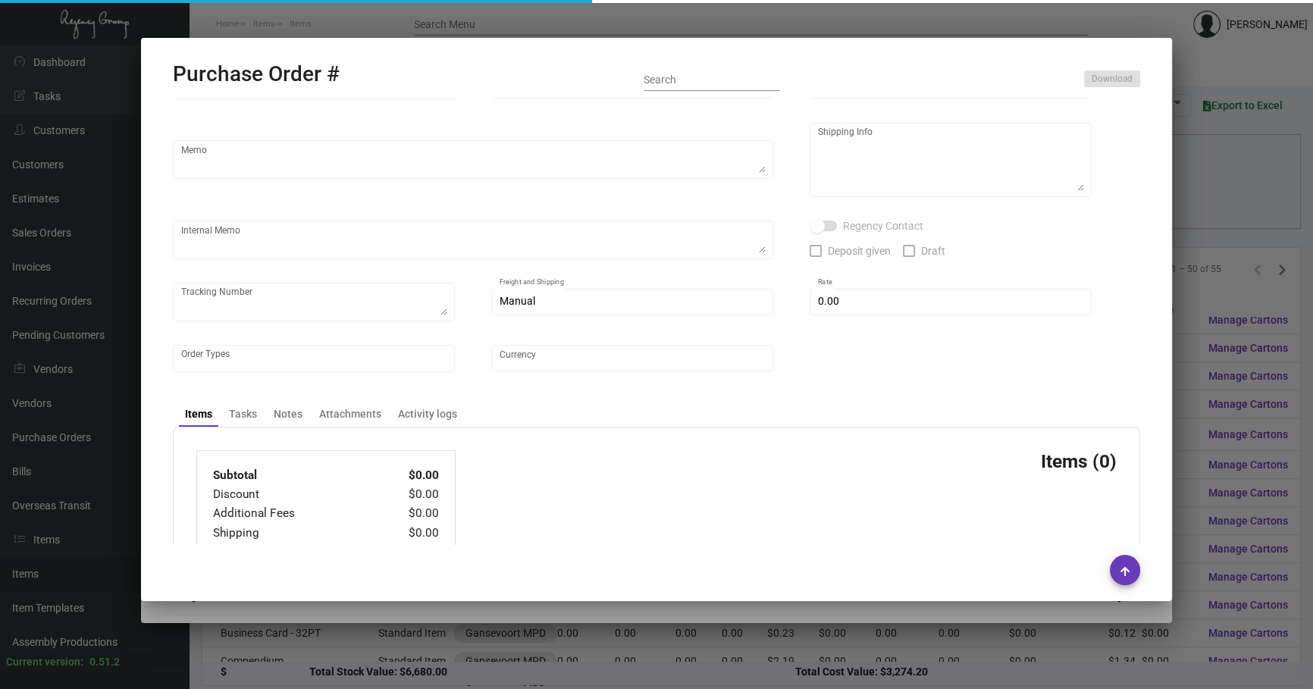
checkbox input "true"
type textarea "To NJ - 1ZC223060410357183"
type input "$ 0.00"
type input "United States Dollar $"
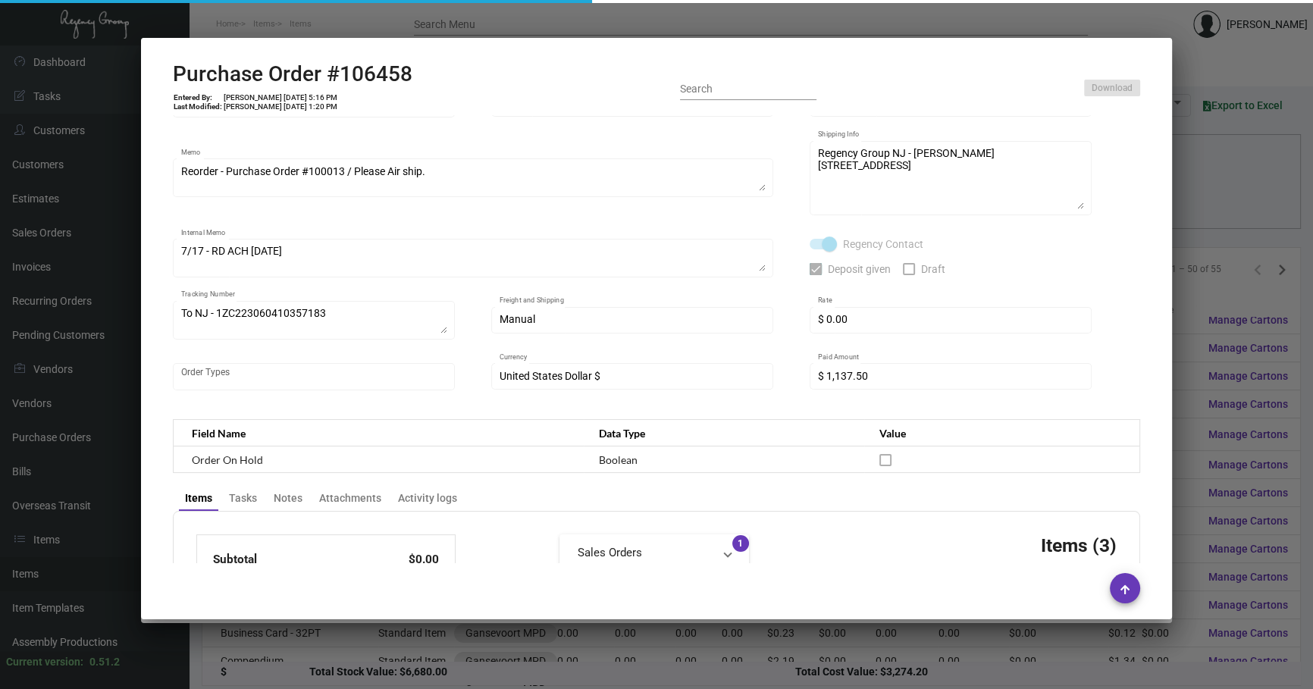
click at [565, 651] on div at bounding box center [656, 344] width 1313 height 689
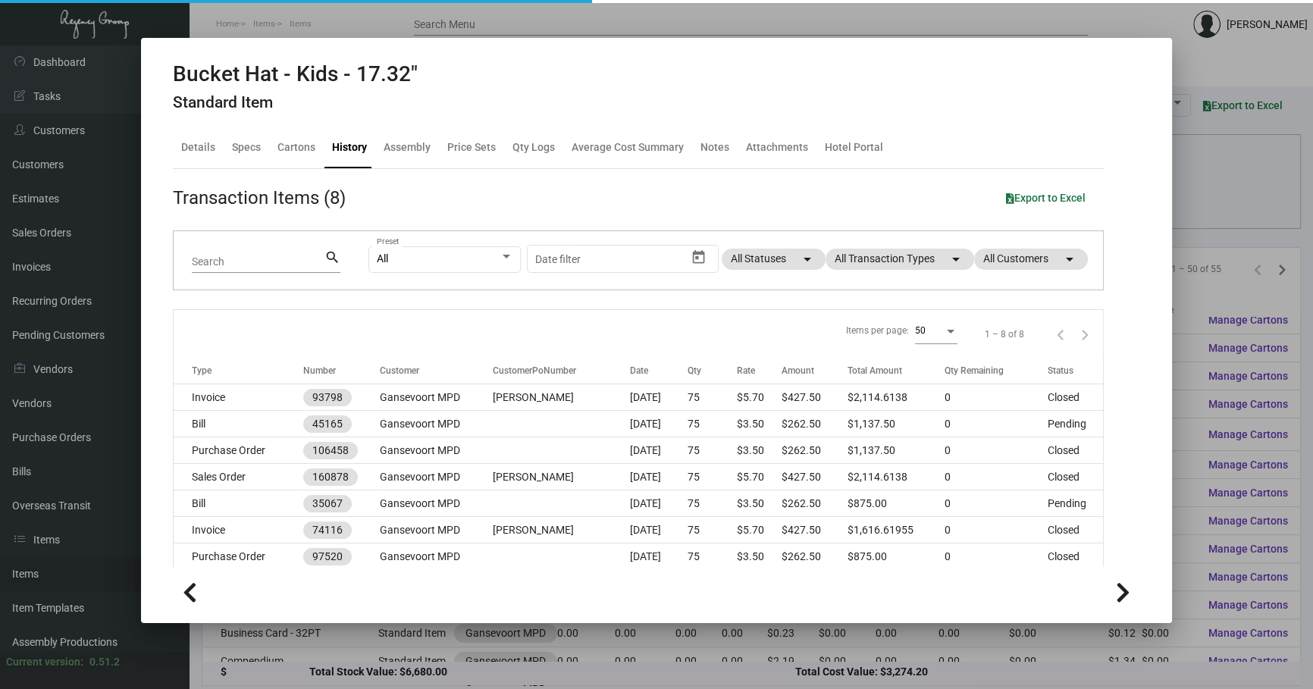
click at [565, 651] on div at bounding box center [656, 344] width 1313 height 689
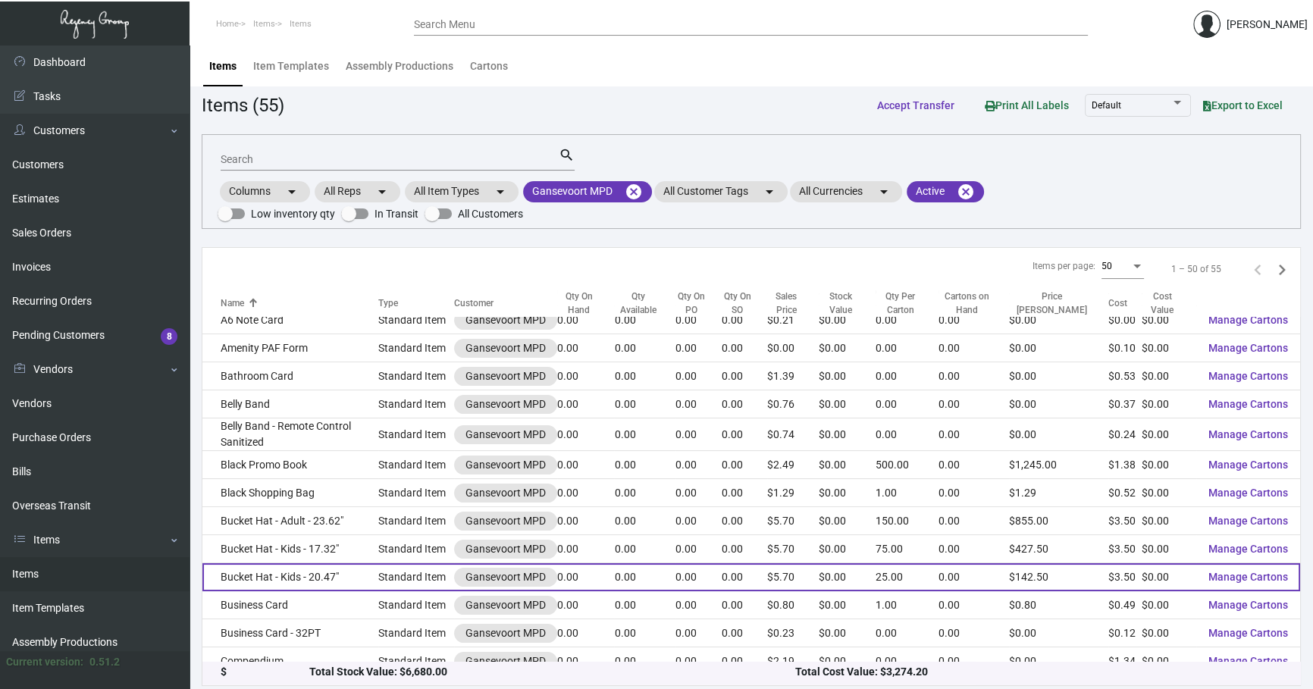
click at [342, 571] on td "Bucket Hat - Kids - 20.47"" at bounding box center [290, 577] width 176 height 28
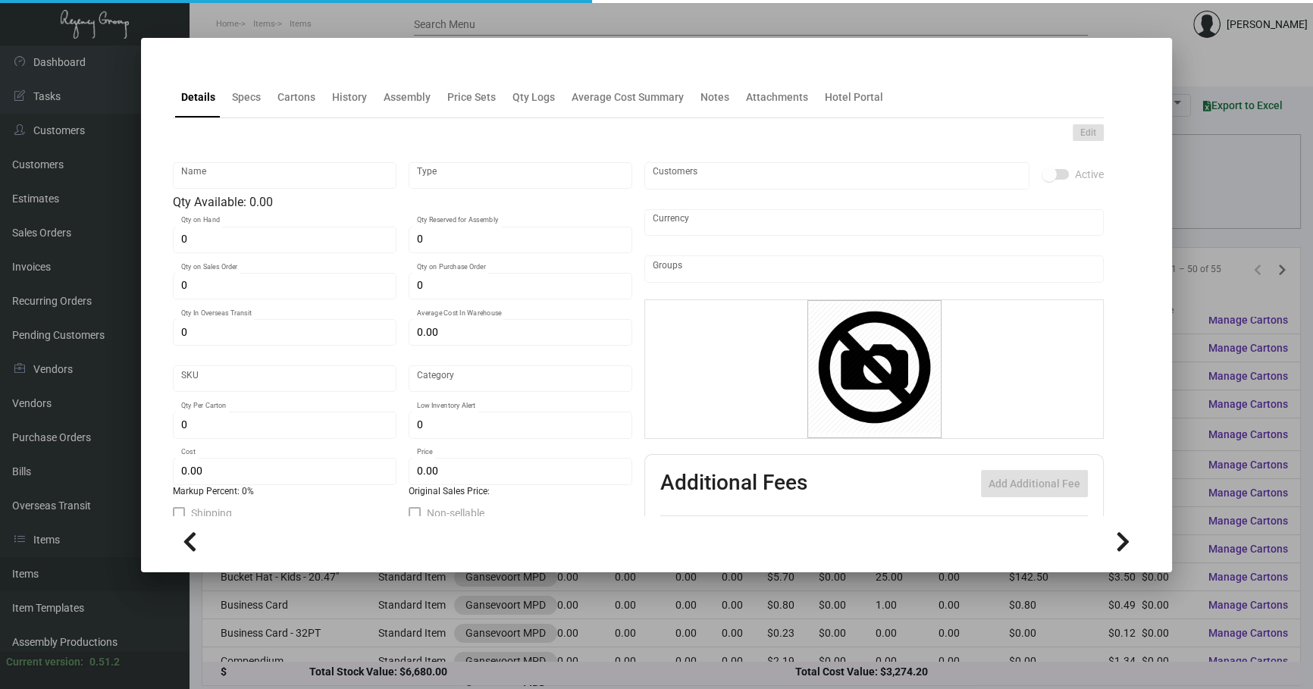
type input "Bucket Hat - Kids - 20.47""
type input "Standard Item"
type input "$ 3.50"
type input "650-Hat-23"
type input "Standard"
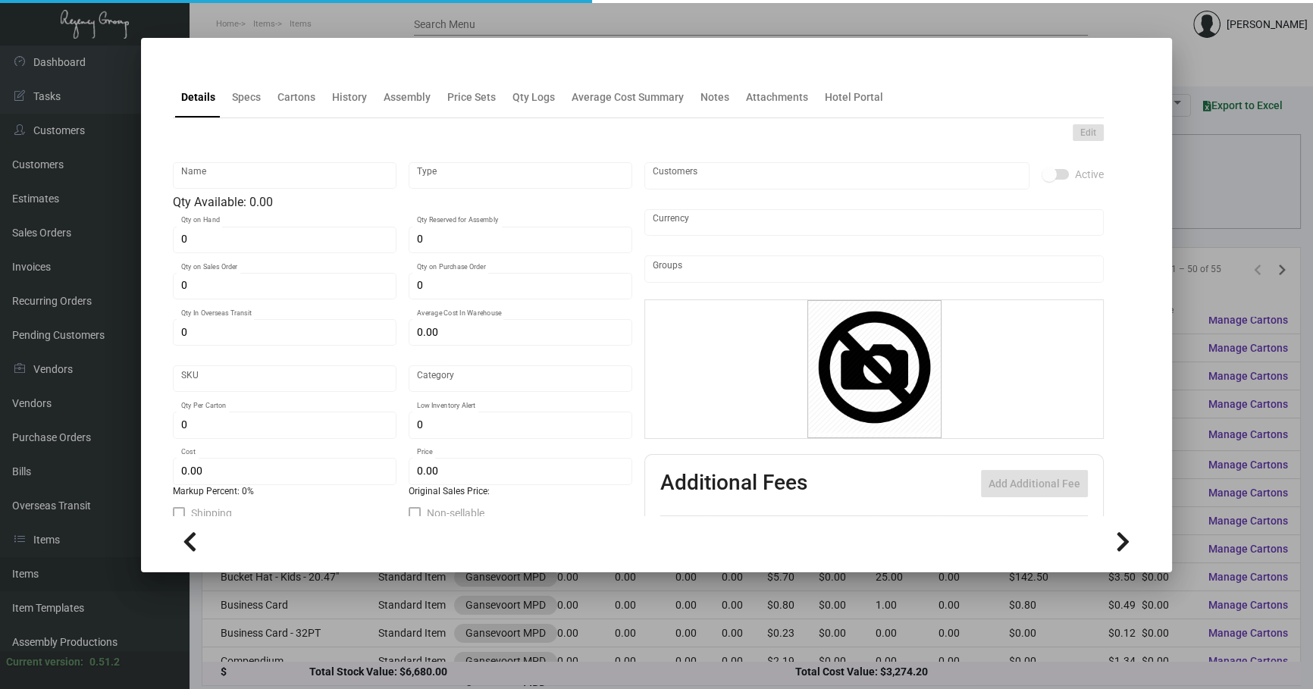
type input "25"
type input "$ 3.50"
type input "$ 5.70"
checkbox input "true"
type input "United States Dollar $"
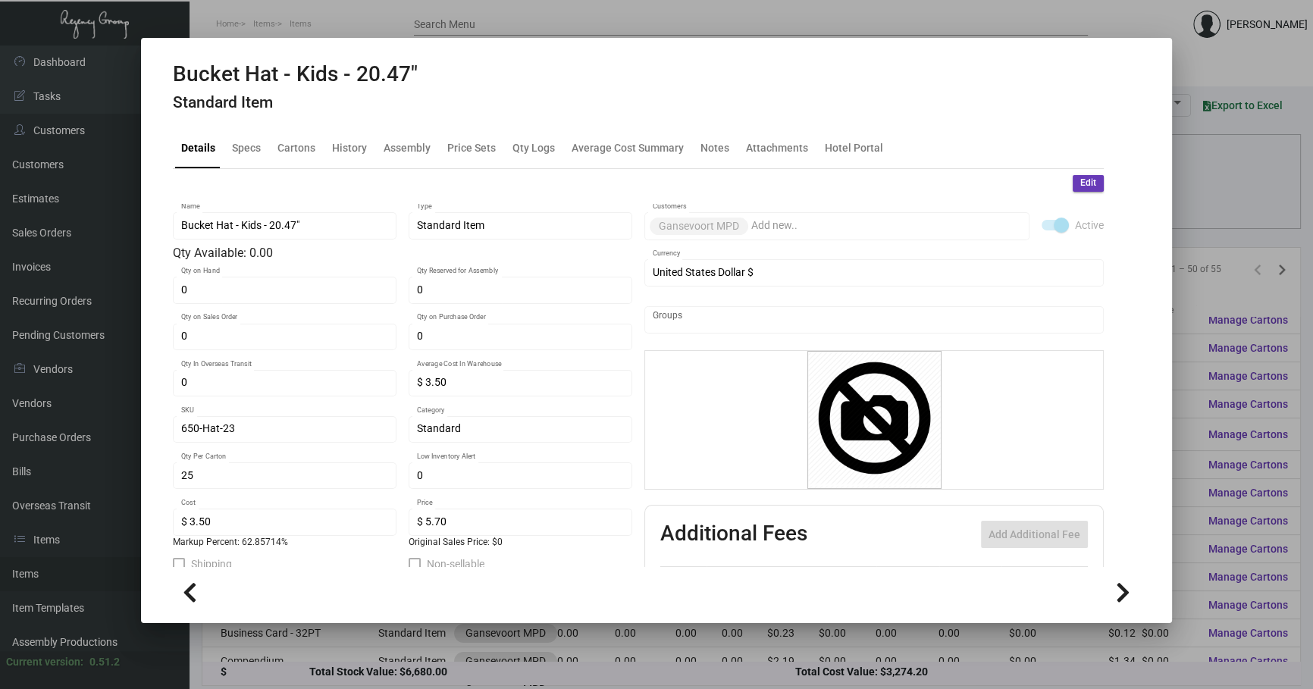
click at [350, 96] on h4 "Standard Item" at bounding box center [295, 102] width 245 height 19
click at [360, 146] on div "History" at bounding box center [349, 147] width 35 height 16
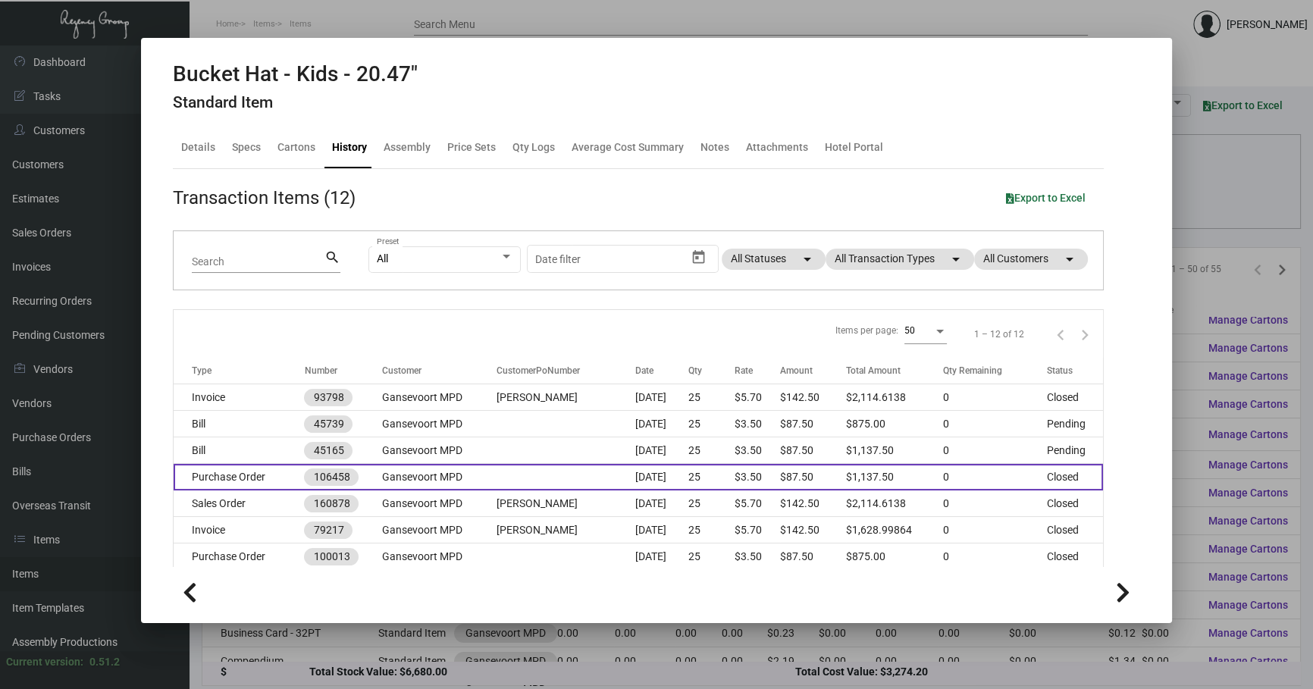
click at [462, 475] on td "Gansevoort MPD" at bounding box center [439, 477] width 114 height 27
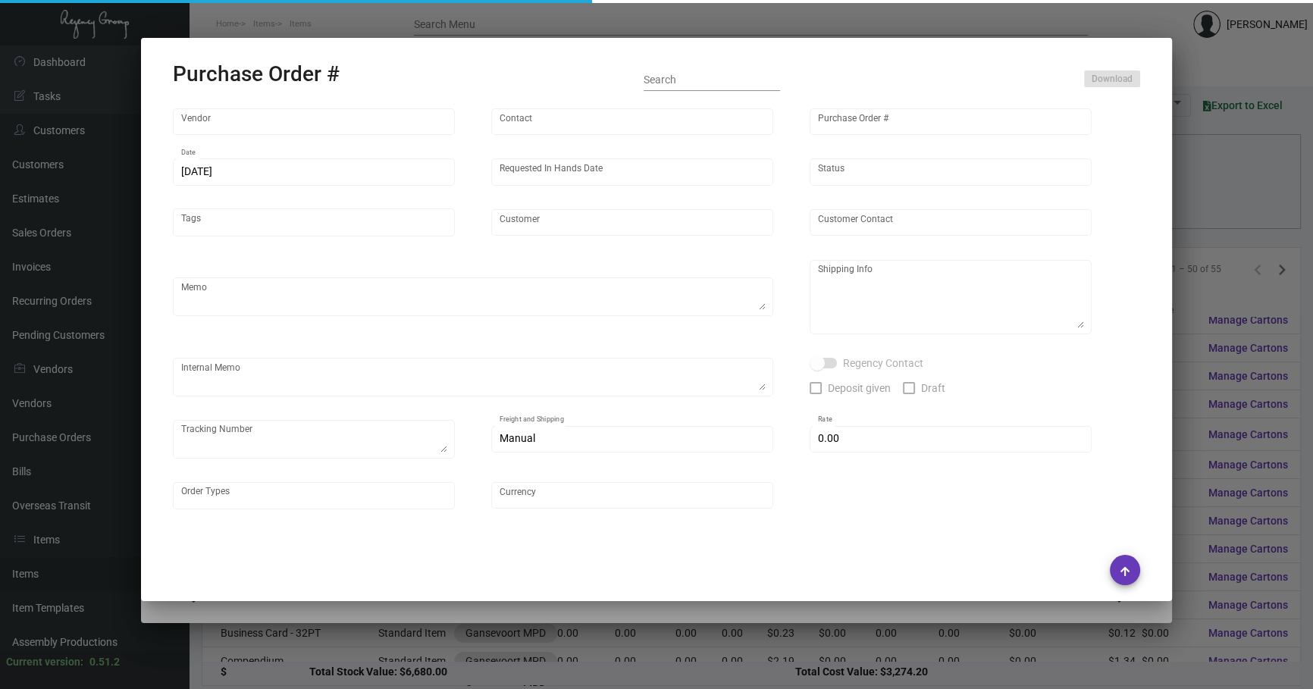
type input "usapromotiongifts"
type input "[PERSON_NAME] ."
type input "106458"
type input "[DATE]"
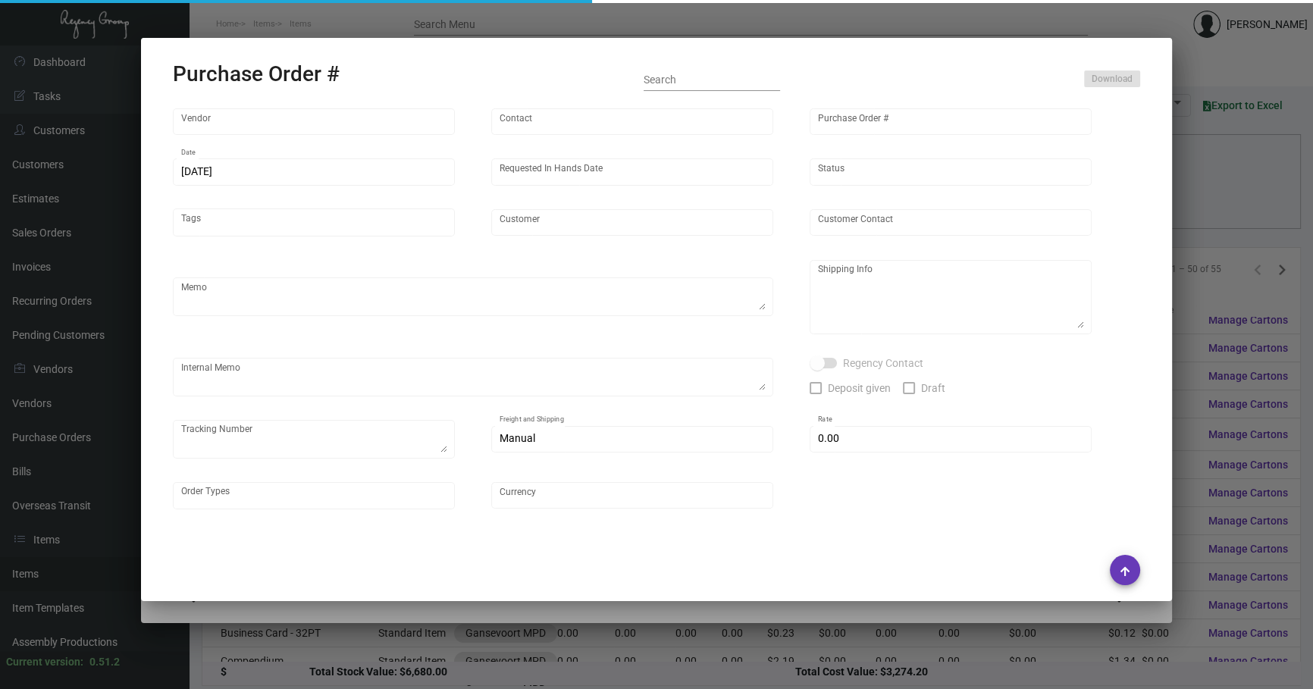
type input "Gansevoort MPD"
type textarea "Reorder - Purchase Order #100013 / Please Air ship."
type textarea "Regency Group NJ - [PERSON_NAME] [STREET_ADDRESS]"
type textarea "7/17 - RD ACH [DATE]"
checkbox input "true"
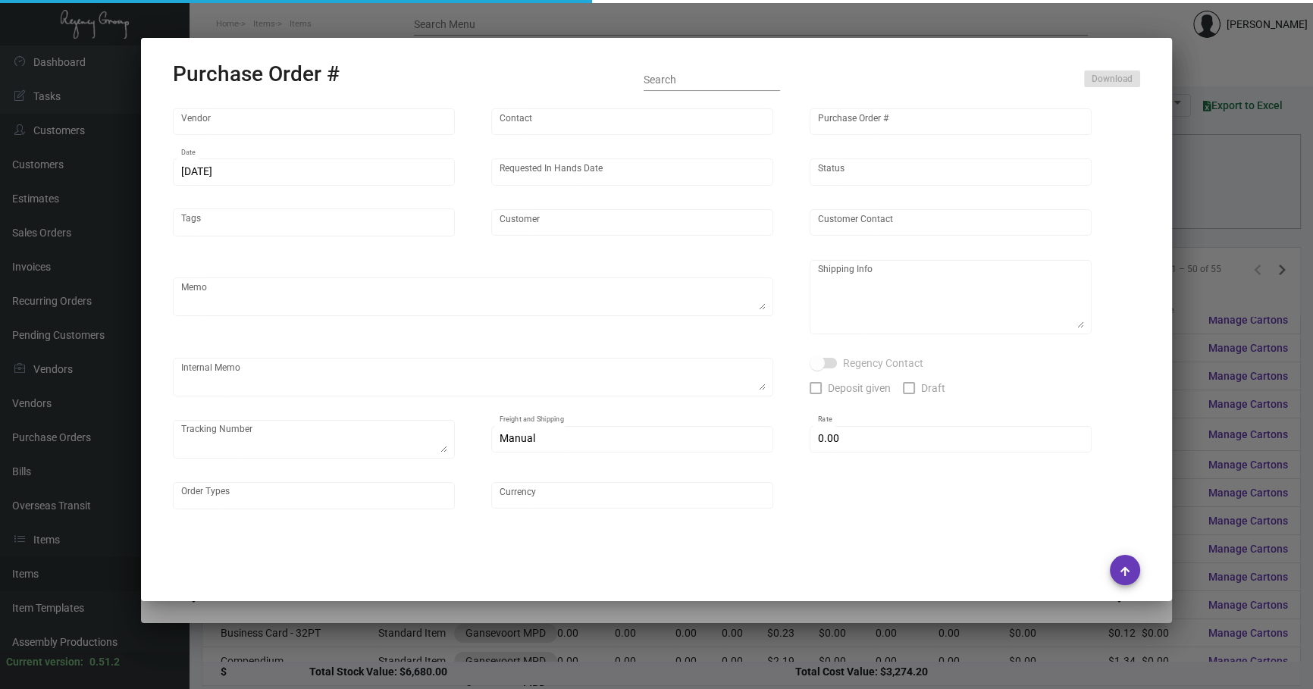
checkbox input "true"
type textarea "To NJ - 1ZC223060410357183"
type input "$ 0.00"
type input "United States Dollar $"
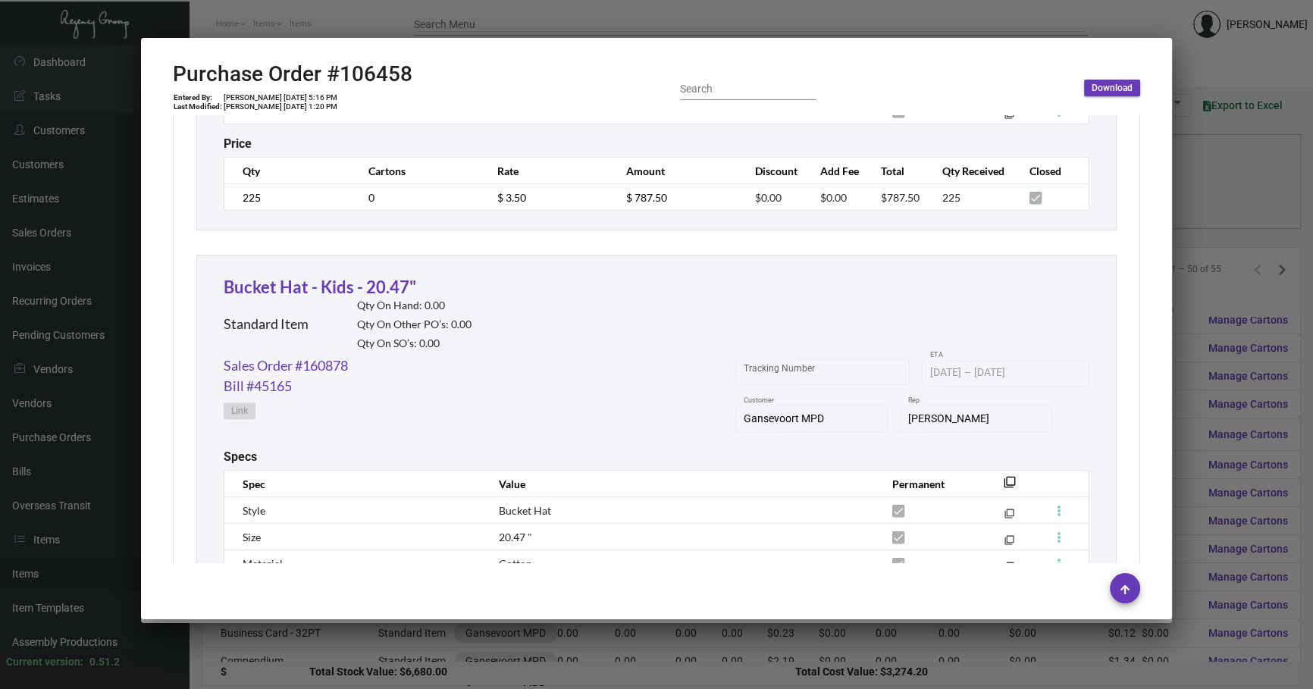
scroll to position [1097, 0]
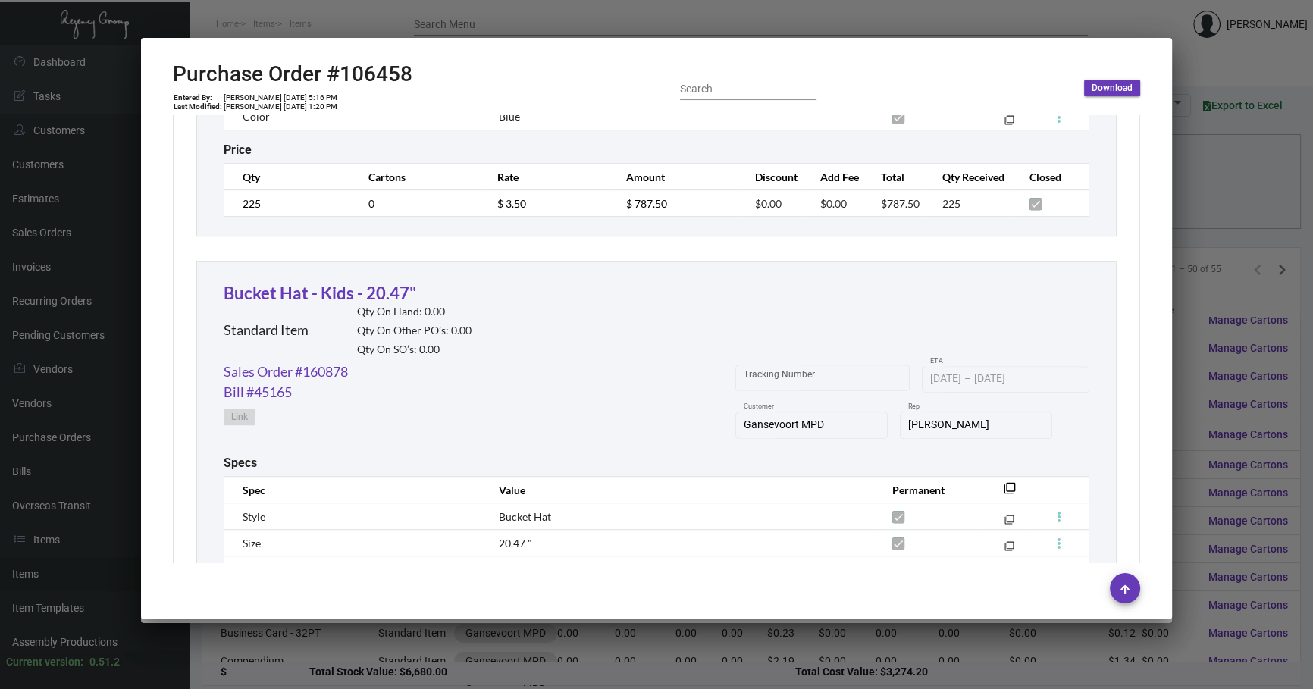
click at [1206, 324] on div at bounding box center [656, 344] width 1313 height 689
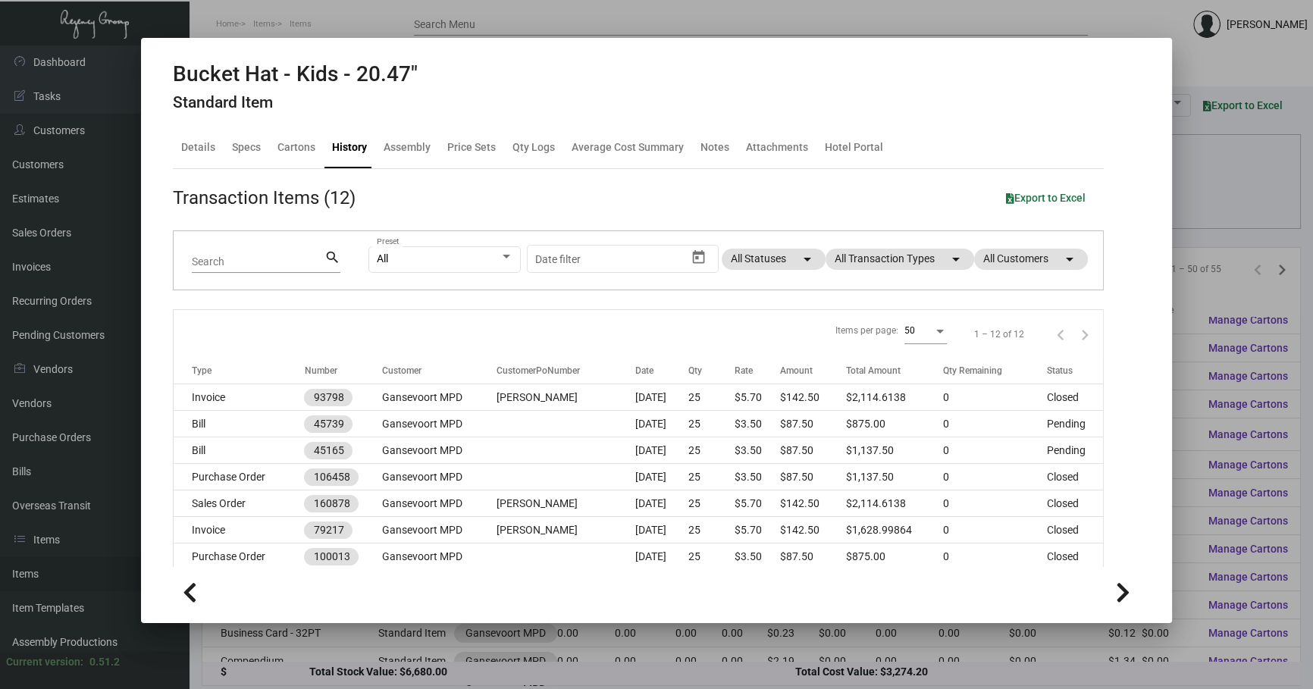
click at [1206, 324] on div at bounding box center [656, 344] width 1313 height 689
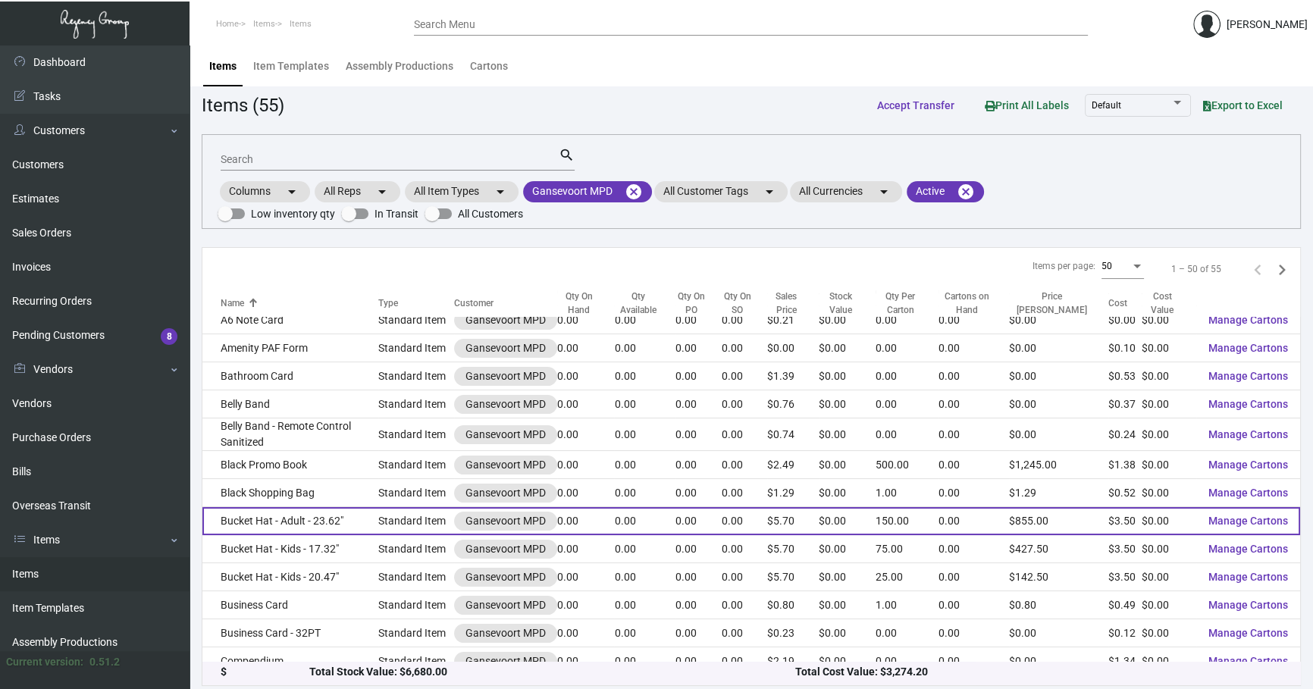
click at [311, 509] on td "Bucket Hat - Adult - 23.62"" at bounding box center [290, 521] width 176 height 28
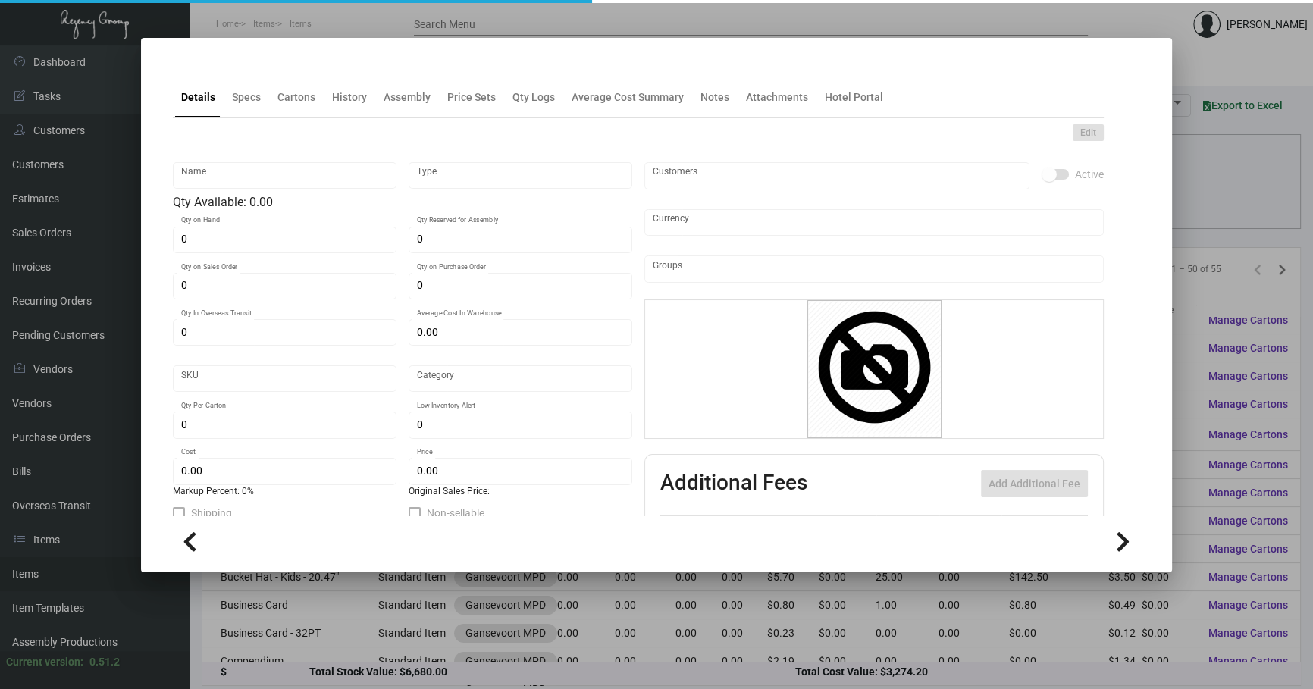
type input "Bucket Hat - Adult - 23.62""
type input "Standard Item"
type input "$ 3.50"
type input "650-Hat-56"
type input "Standard"
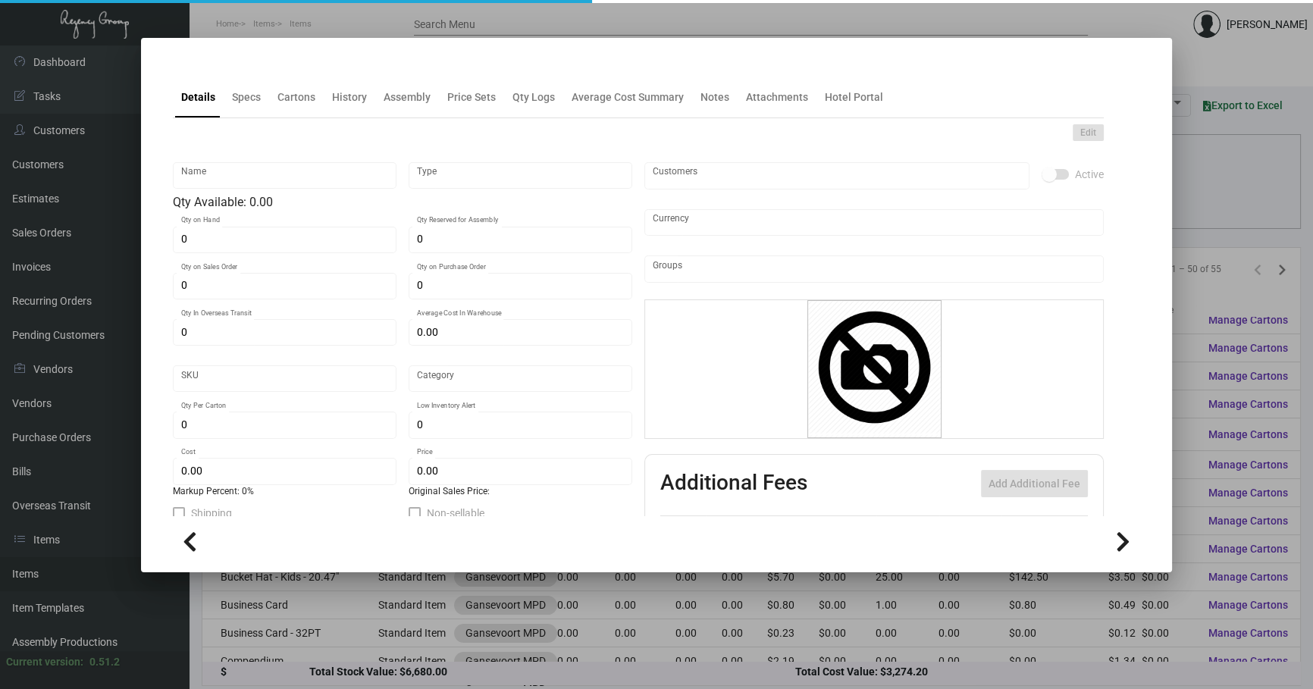
type input "150"
type input "$ 3.50"
type input "$ 5.70"
checkbox input "true"
type input "United States Dollar $"
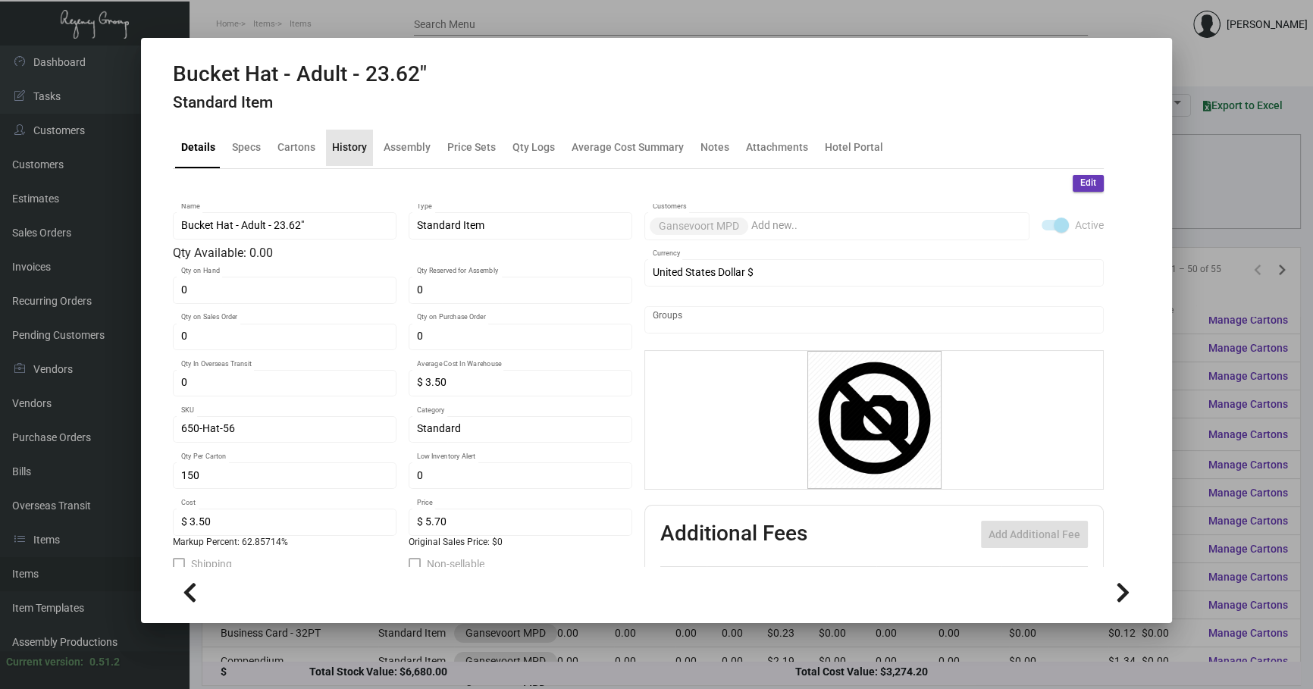
click at [365, 155] on div "History" at bounding box center [349, 148] width 47 height 36
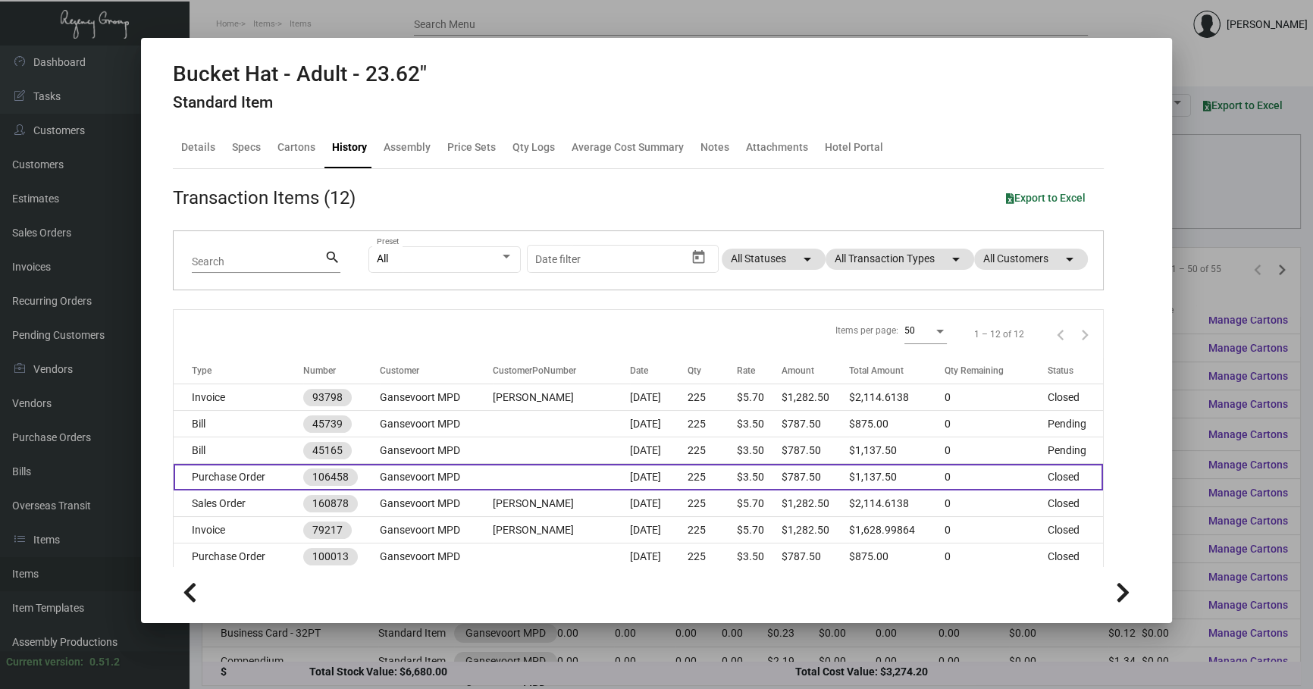
click at [472, 480] on td "Gansevoort MPD" at bounding box center [436, 477] width 113 height 27
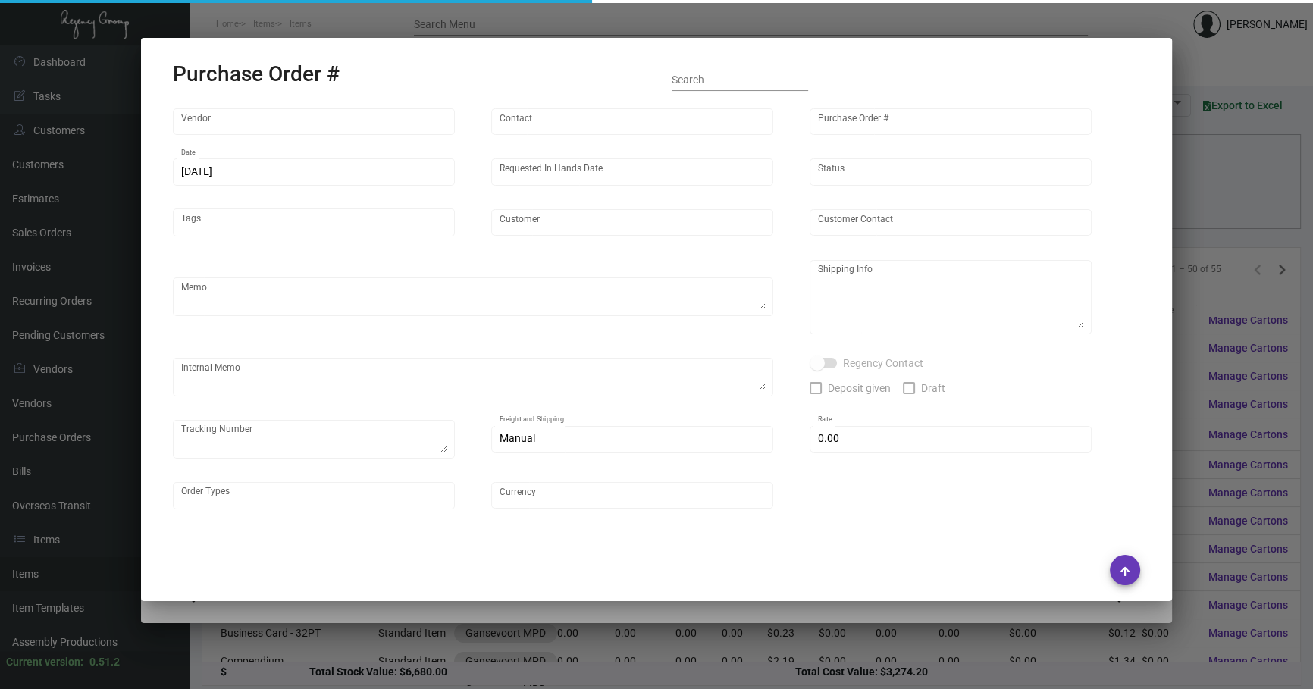
type input "usapromotiongifts"
type input "[PERSON_NAME] ."
type input "106458"
type input "[DATE]"
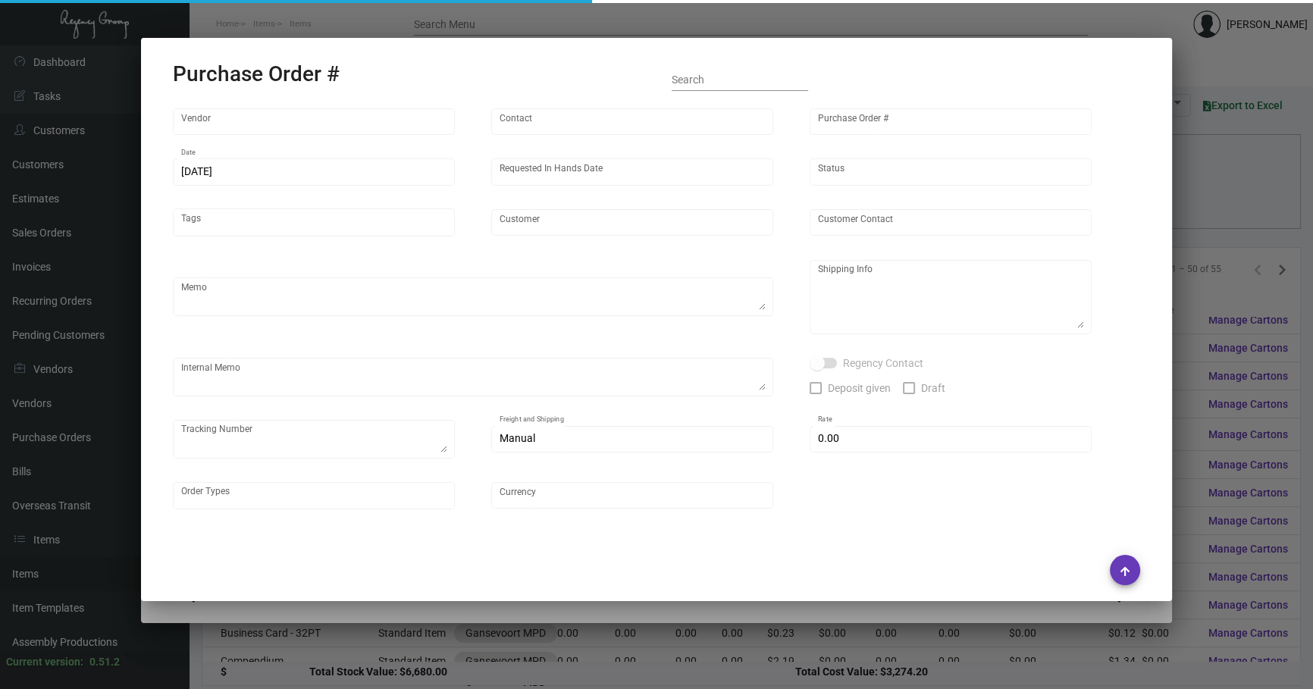
type input "Gansevoort MPD"
type textarea "Reorder - Purchase Order #100013 / Please Air ship."
type textarea "Regency Group NJ - [PERSON_NAME] [STREET_ADDRESS]"
type textarea "7/17 - RD ACH [DATE]"
checkbox input "true"
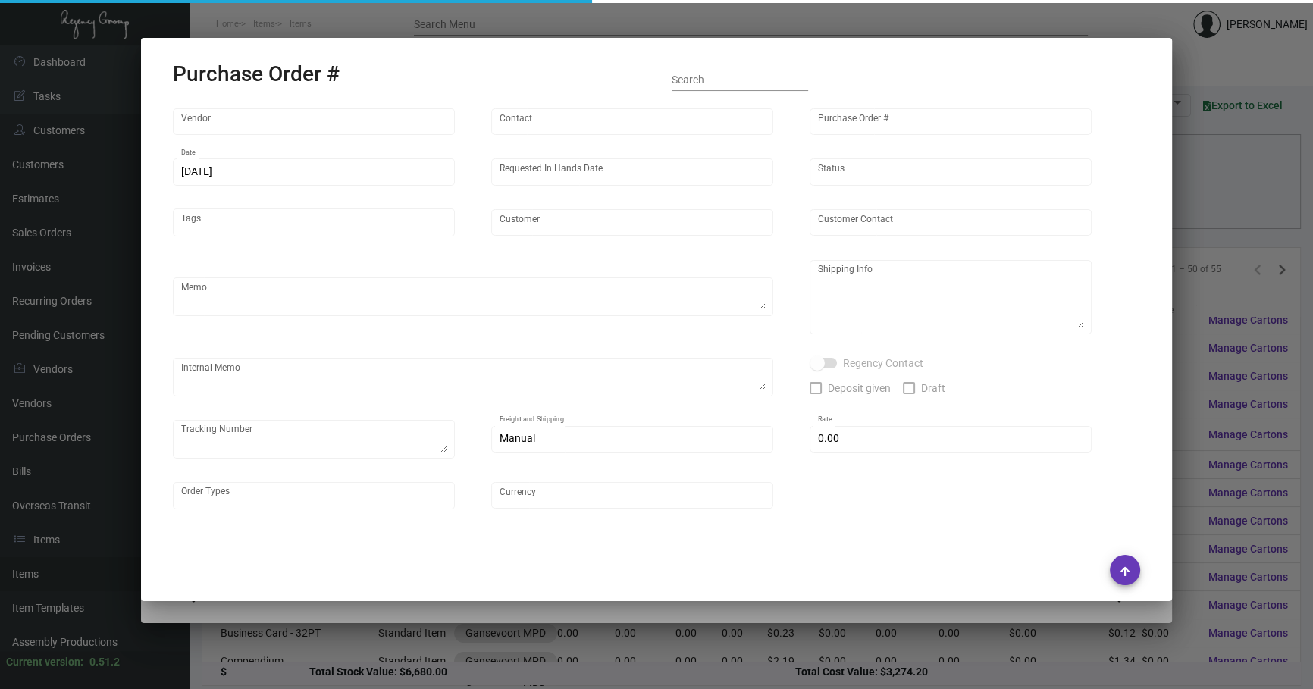
checkbox input "true"
type textarea "To NJ - 1ZC223060410357183"
type input "$ 0.00"
type input "United States Dollar $"
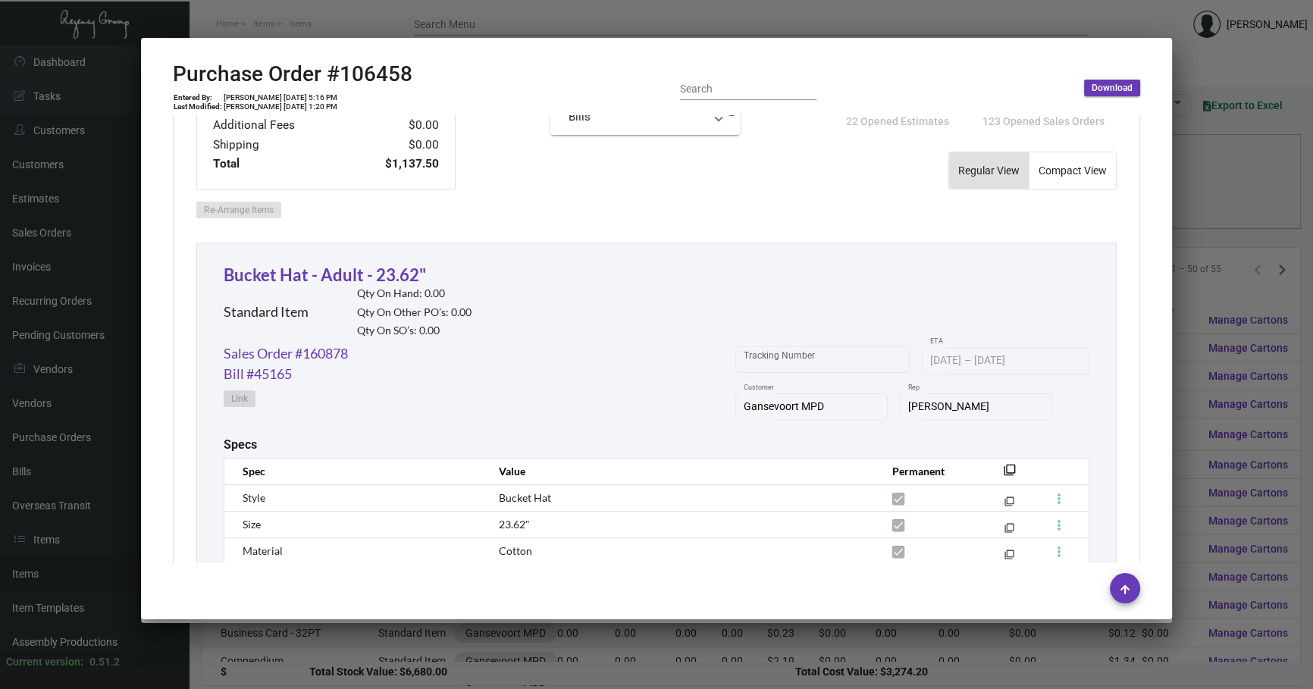
scroll to position [735, 0]
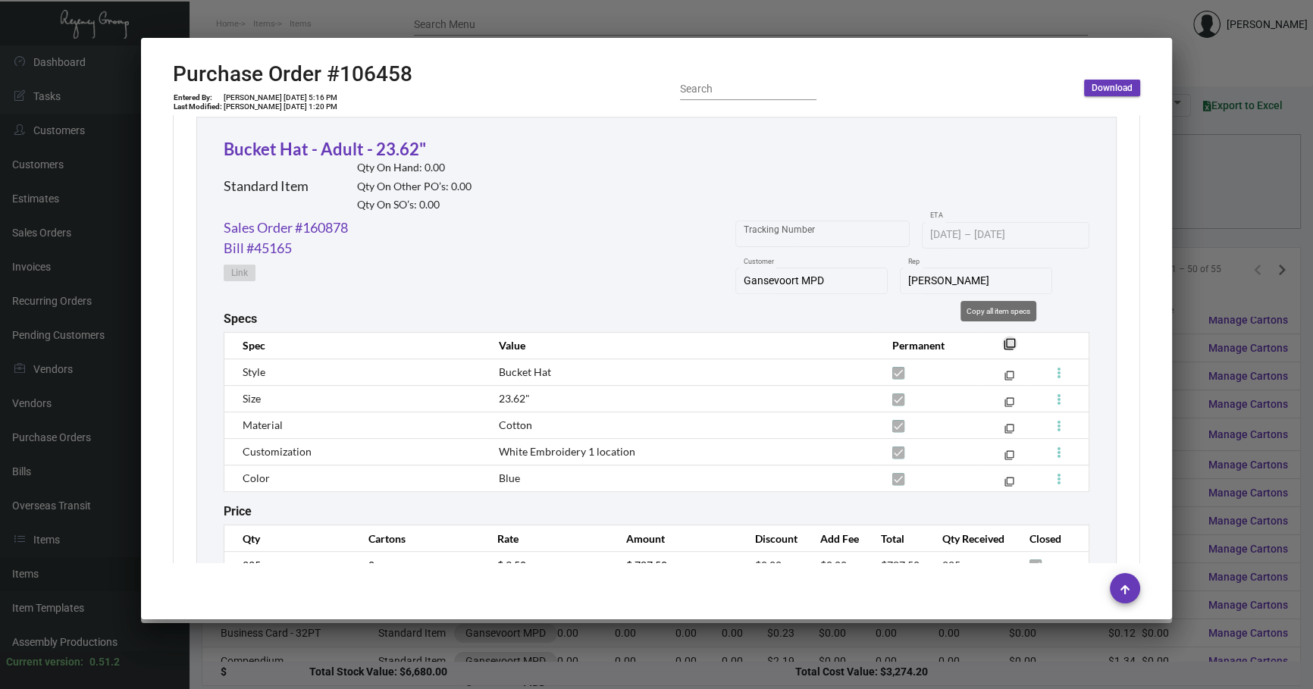
click at [1003, 343] on mat-icon "filter_none" at bounding box center [1009, 349] width 12 height 12
click at [309, 221] on link "Sales Order #160878" at bounding box center [286, 227] width 124 height 20
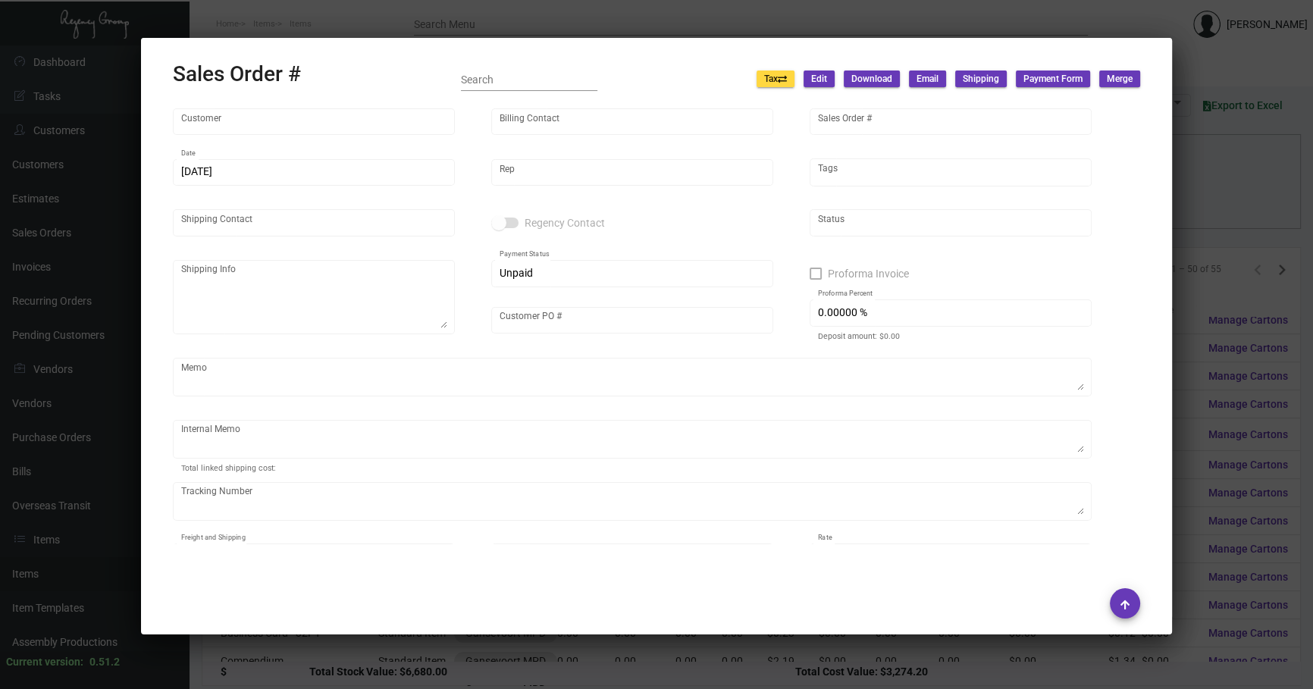
type input "Gansevoort MPD"
type input "AP Billing"
type input "160878"
type input "[DATE]"
type input "[PERSON_NAME]"
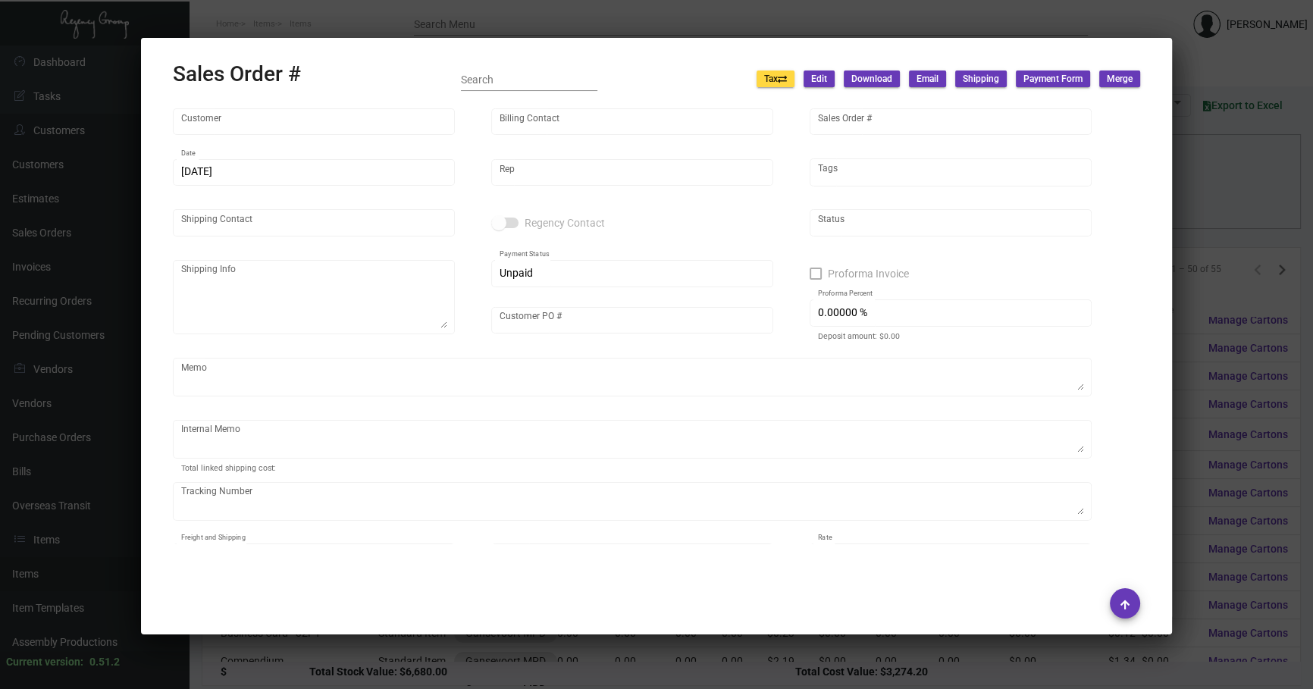
type input "[PERSON_NAME]"
type textarea "Gansevoort MPD - [PERSON_NAME] [STREET_ADDRESS][US_STATE]"
type input "[PERSON_NAME]"
type textarea "45.14"
type input "United States Dollar $"
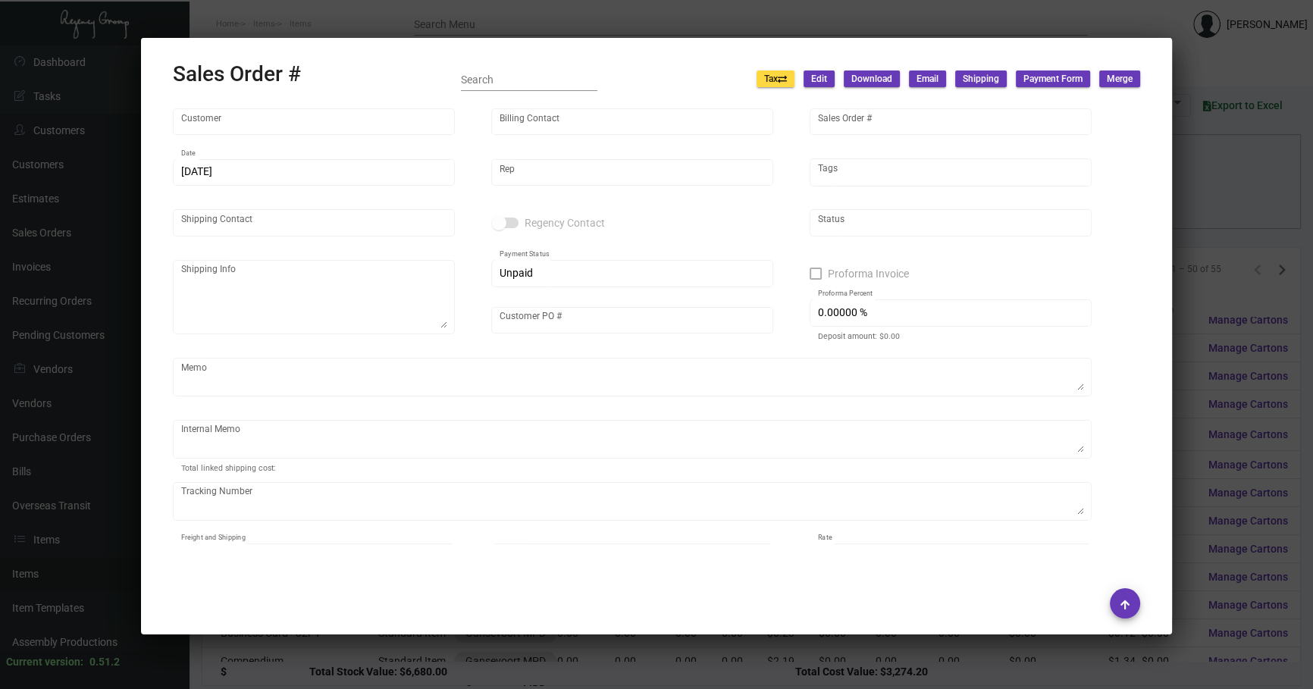
type input "$ 89.74"
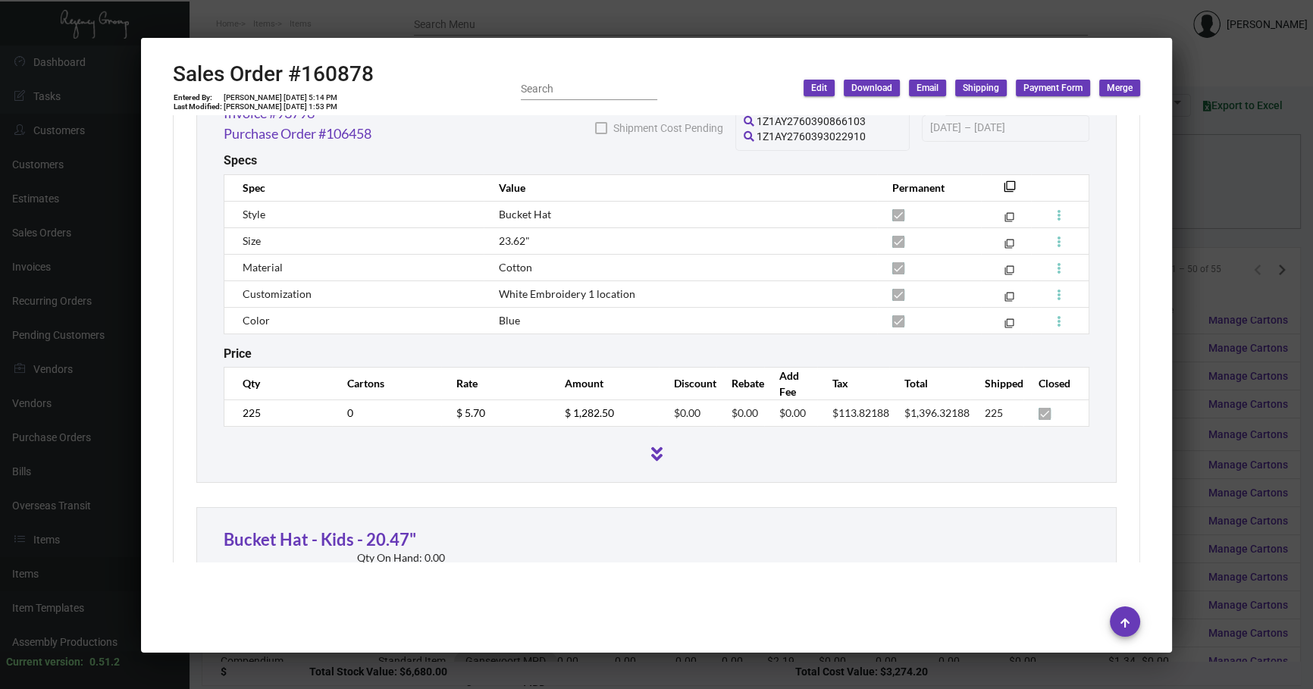
scroll to position [987, 0]
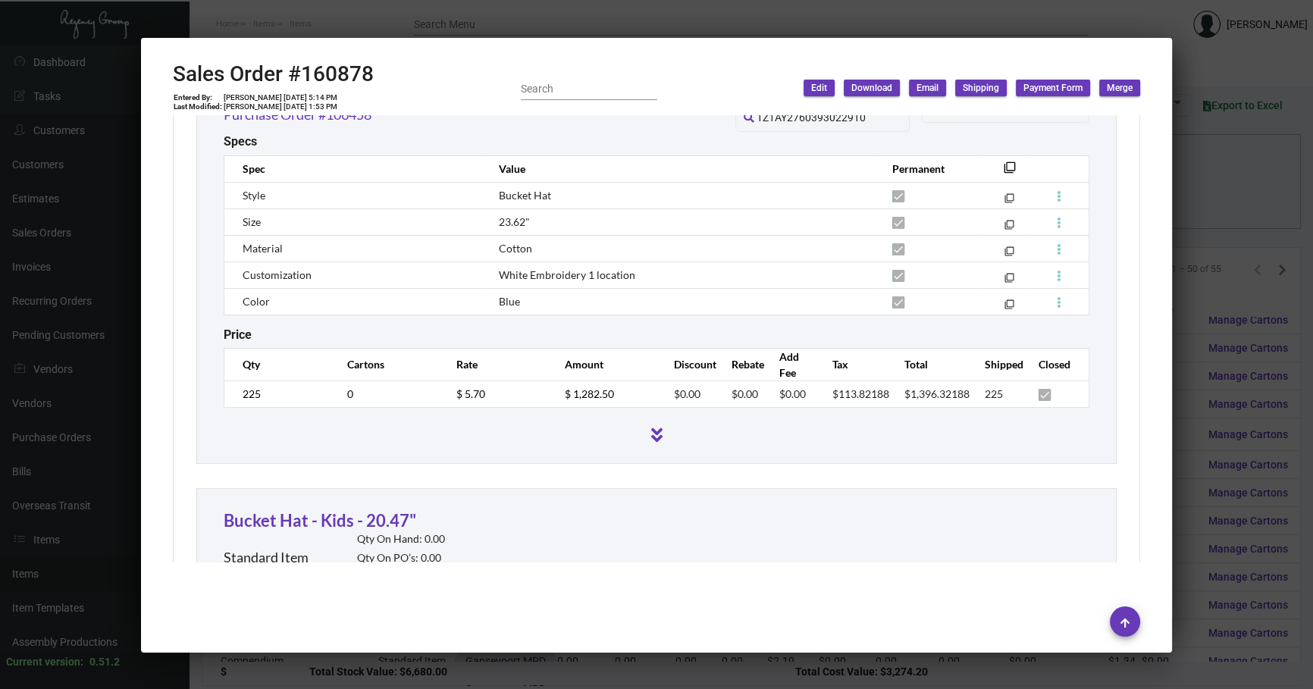
click at [1200, 196] on div at bounding box center [656, 344] width 1313 height 689
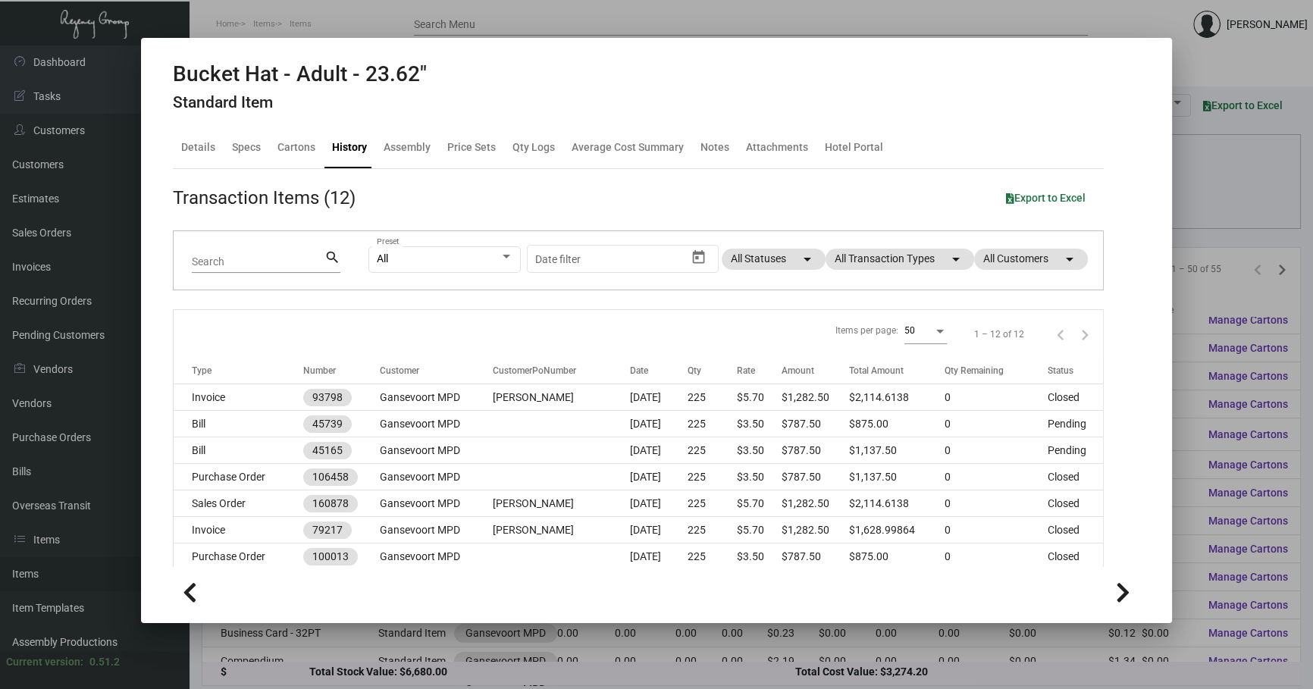
click at [1200, 196] on div at bounding box center [656, 344] width 1313 height 689
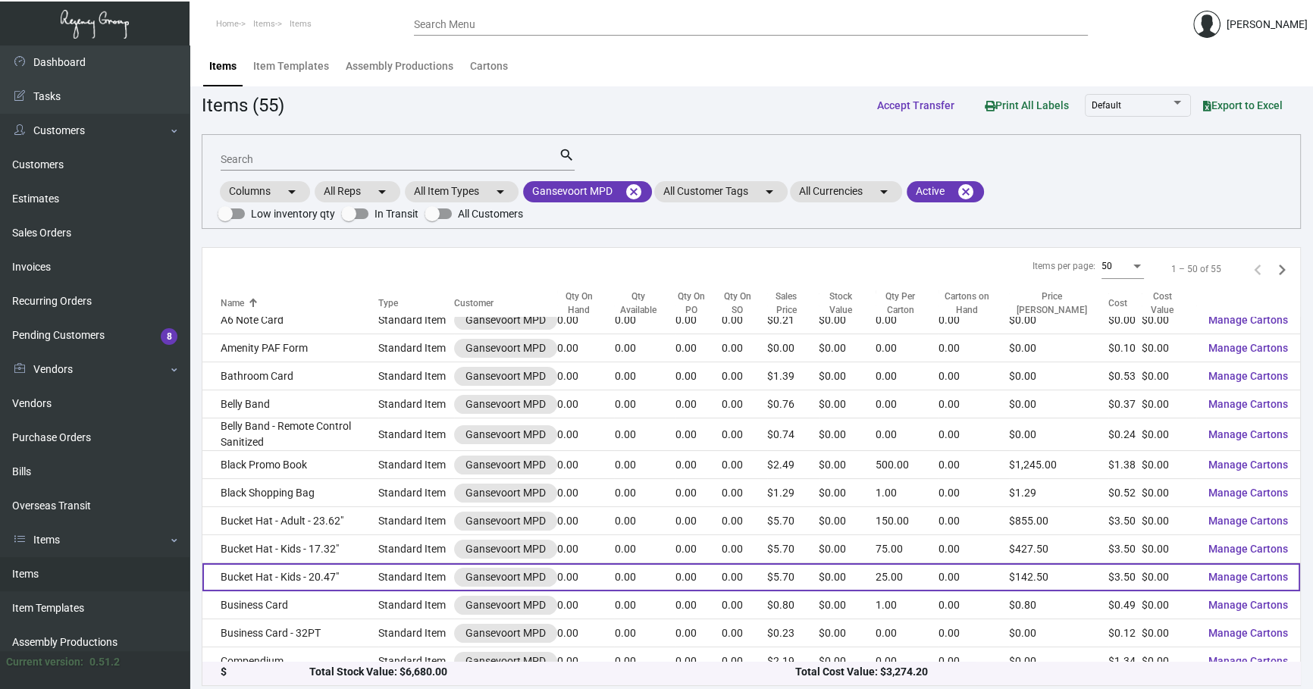
click at [365, 567] on td "Bucket Hat - Kids - 20.47"" at bounding box center [290, 577] width 176 height 28
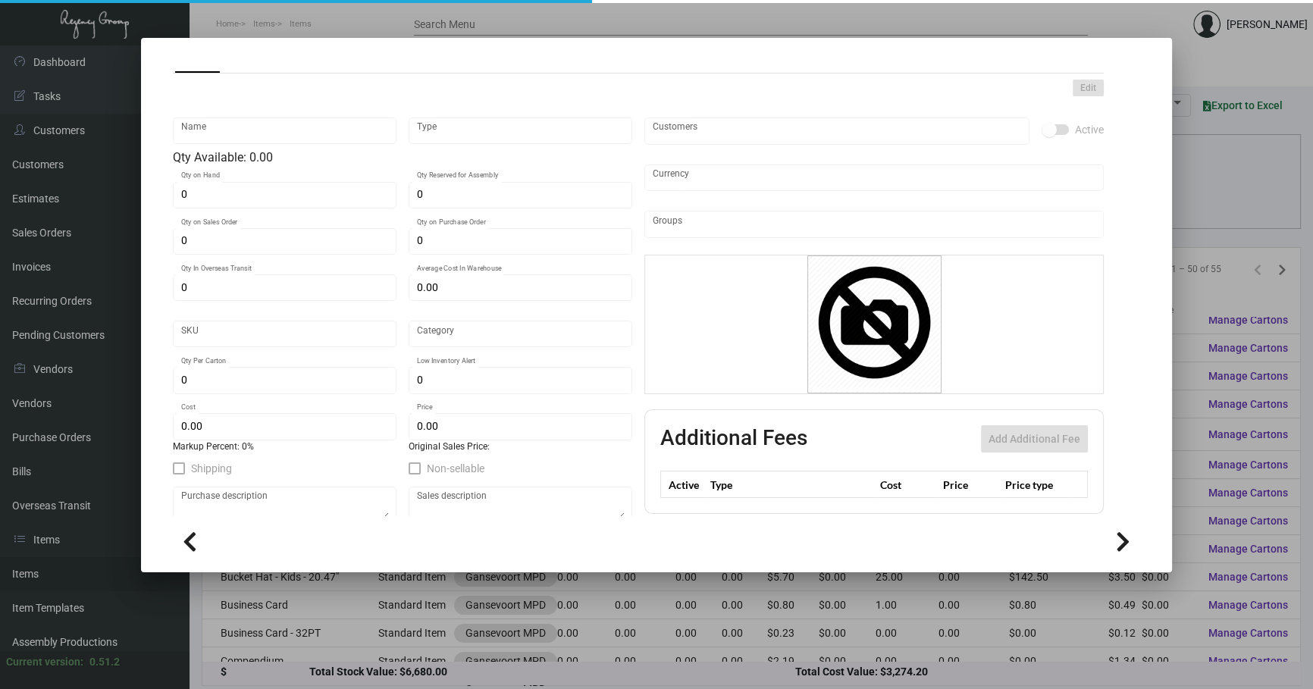
type input "Bucket Hat - Kids - 20.47""
type input "Standard Item"
type input "$ 3.50"
type input "650-Hat-23"
type input "Standard"
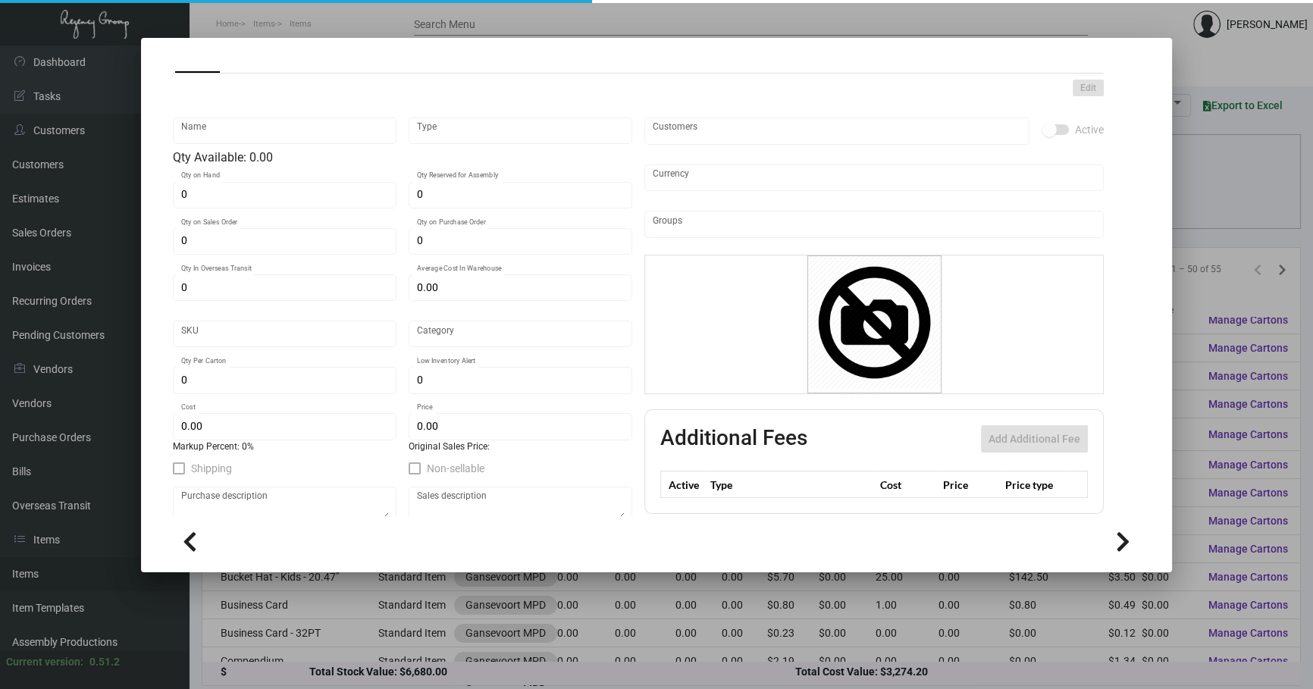
type input "25"
type input "$ 3.50"
type input "$ 5.70"
checkbox input "true"
type input "United States Dollar $"
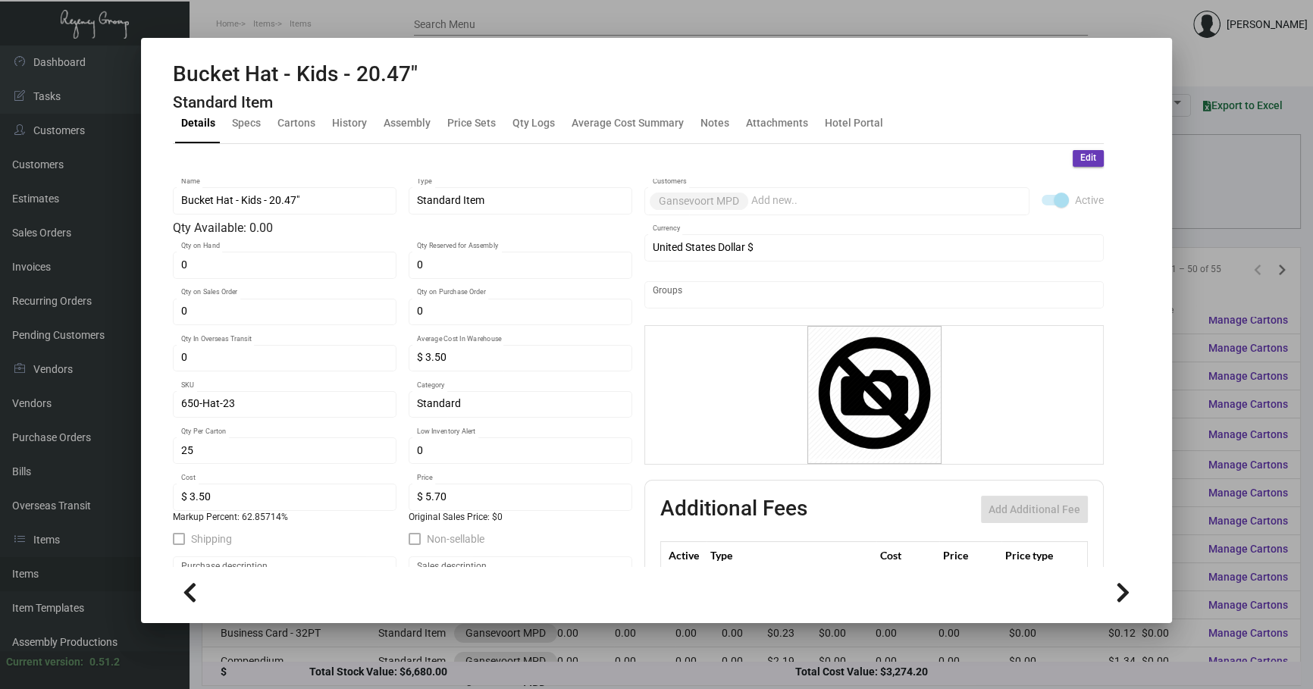
scroll to position [23, 0]
click at [340, 119] on div "History" at bounding box center [349, 125] width 35 height 16
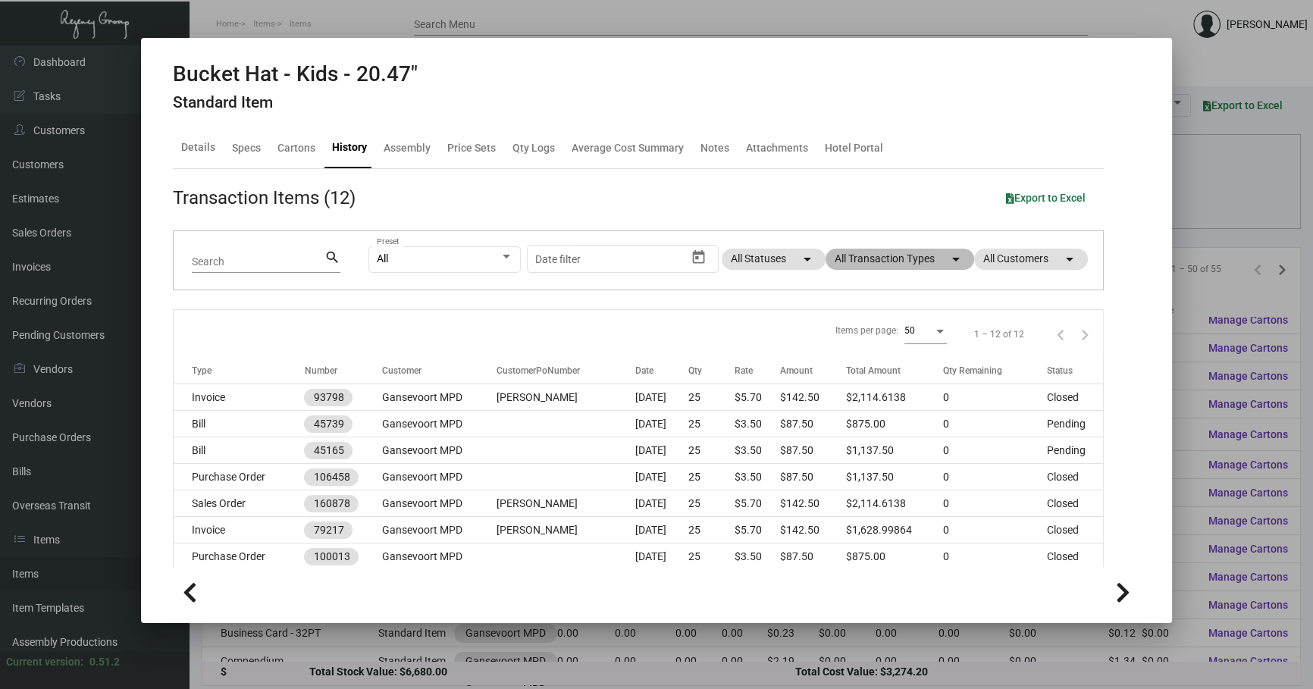
click at [873, 259] on mat-chip "All Transaction Types arrow_drop_down" at bounding box center [899, 259] width 149 height 21
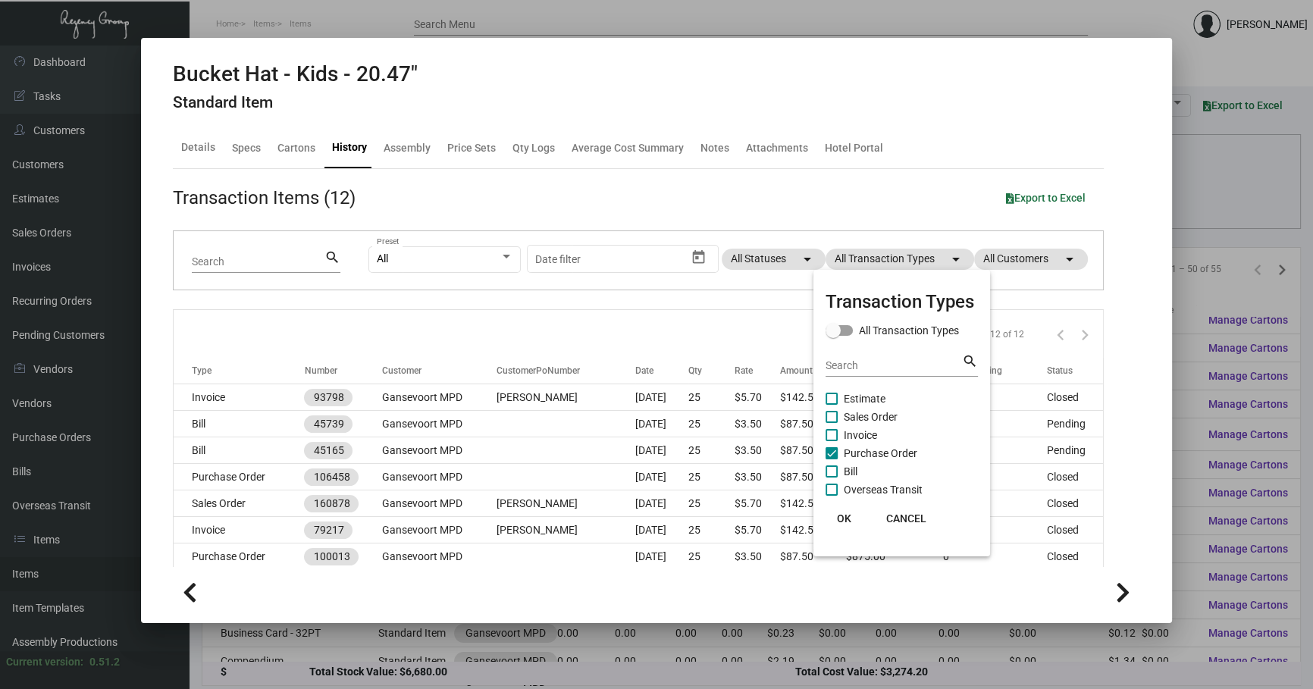
click at [592, 484] on div at bounding box center [656, 344] width 1313 height 689
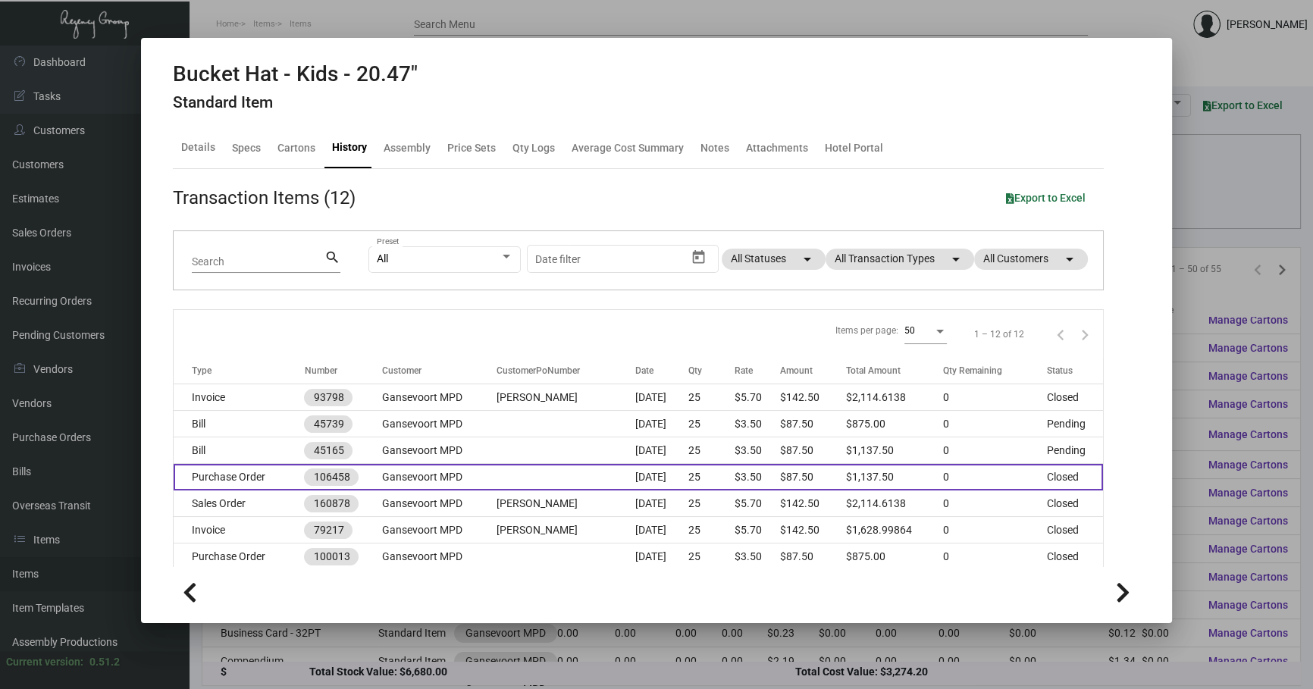
click at [590, 478] on td at bounding box center [565, 477] width 138 height 27
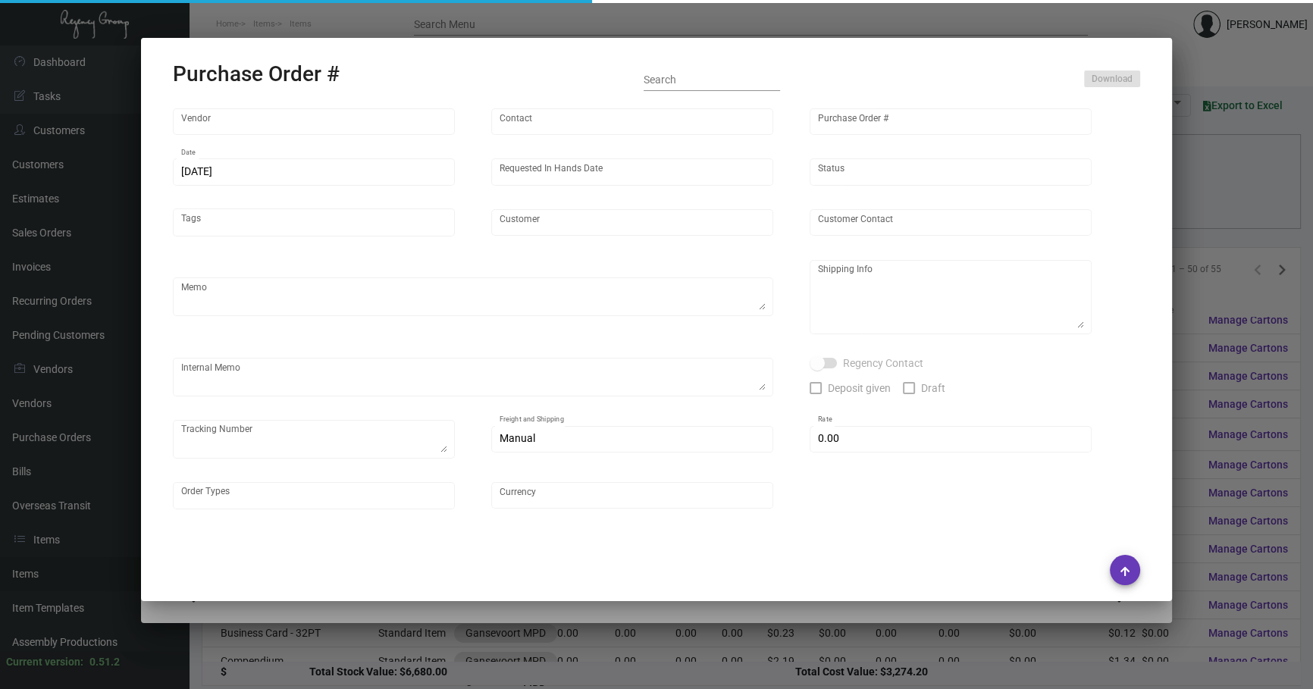
type input "usapromotiongifts"
type input "[PERSON_NAME] ."
type input "106458"
type input "[DATE]"
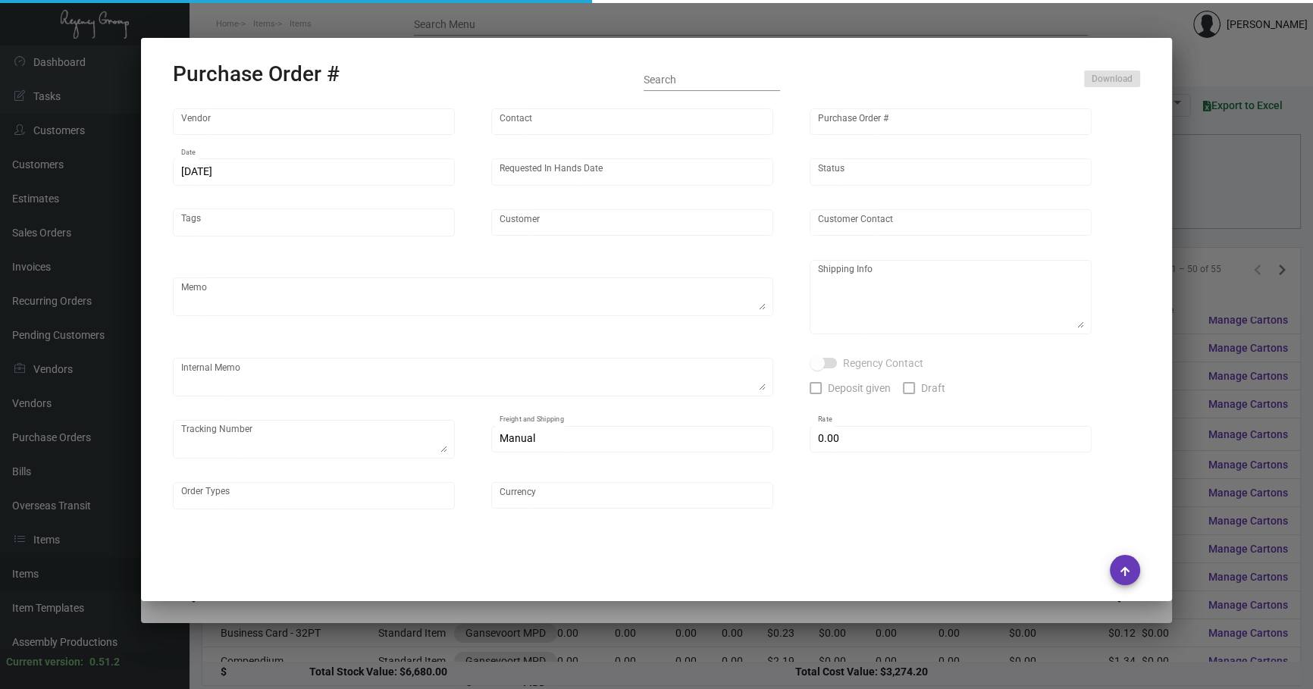
type input "Gansevoort MPD"
type textarea "Reorder - Purchase Order #100013 / Please Air ship."
type textarea "Regency Group NJ - [PERSON_NAME] [STREET_ADDRESS]"
type textarea "7/17 - RD ACH [DATE]"
checkbox input "true"
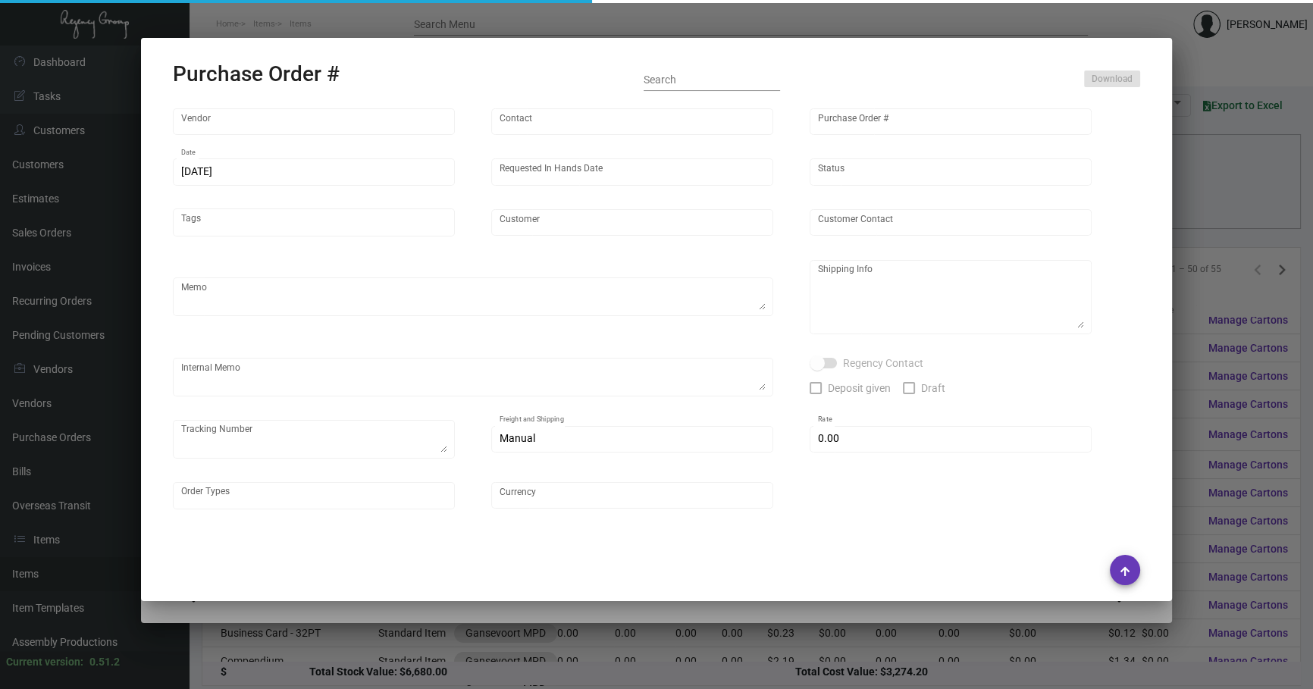
checkbox input "true"
type textarea "To NJ - 1ZC223060410357183"
type input "$ 0.00"
type input "United States Dollar $"
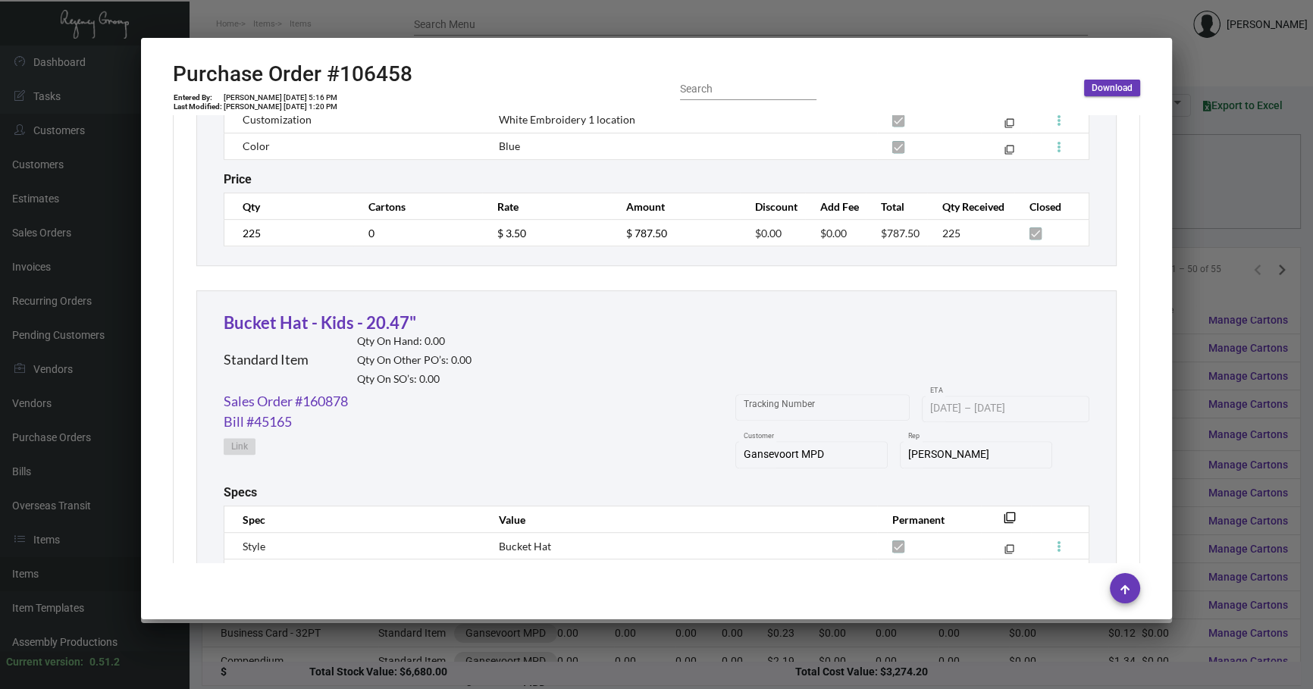
scroll to position [1217, 0]
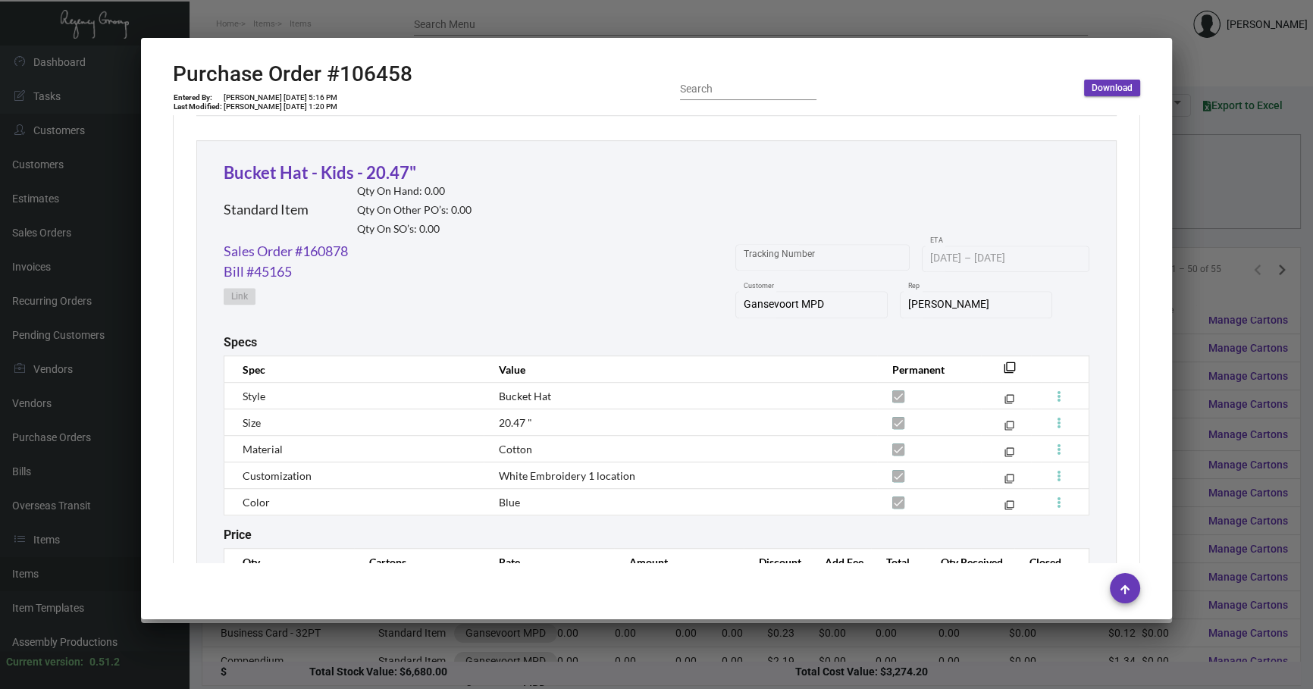
drag, startPoint x: 990, startPoint y: 361, endPoint x: 1053, endPoint y: 377, distance: 65.6
click at [990, 361] on th "filter_none" at bounding box center [1006, 369] width 50 height 27
click at [1003, 366] on mat-icon "filter_none" at bounding box center [1009, 372] width 12 height 12
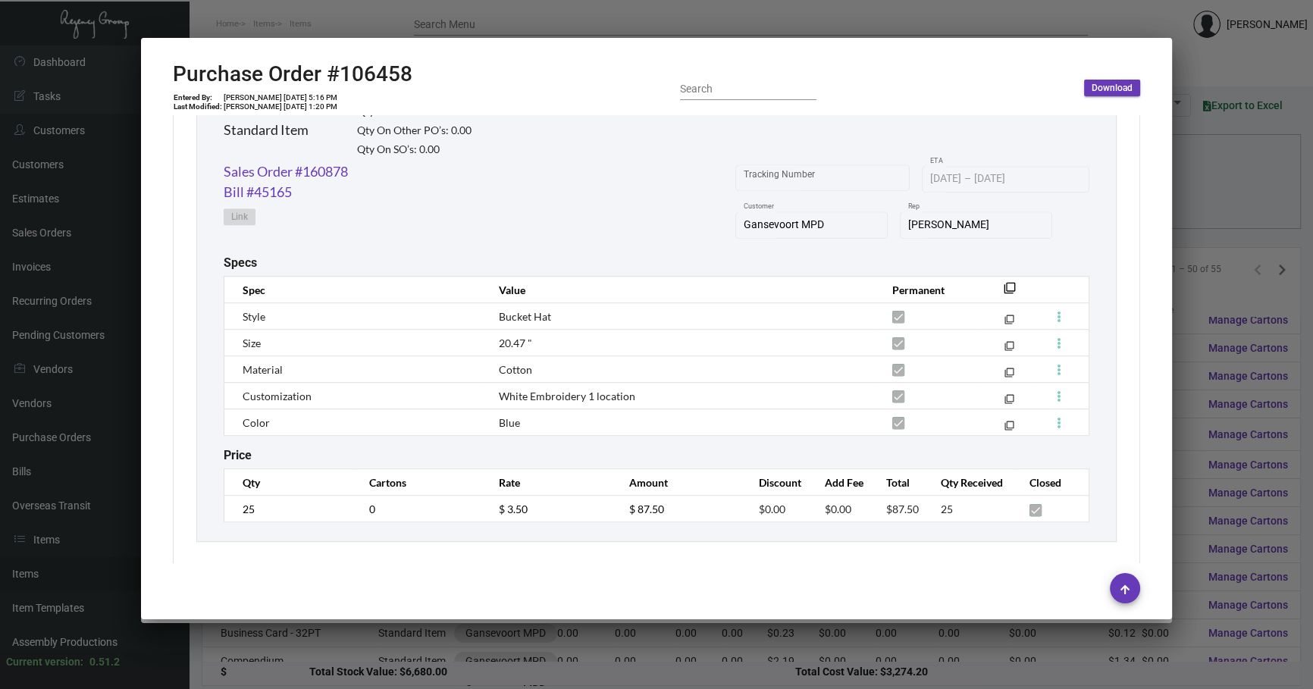
scroll to position [1309, 0]
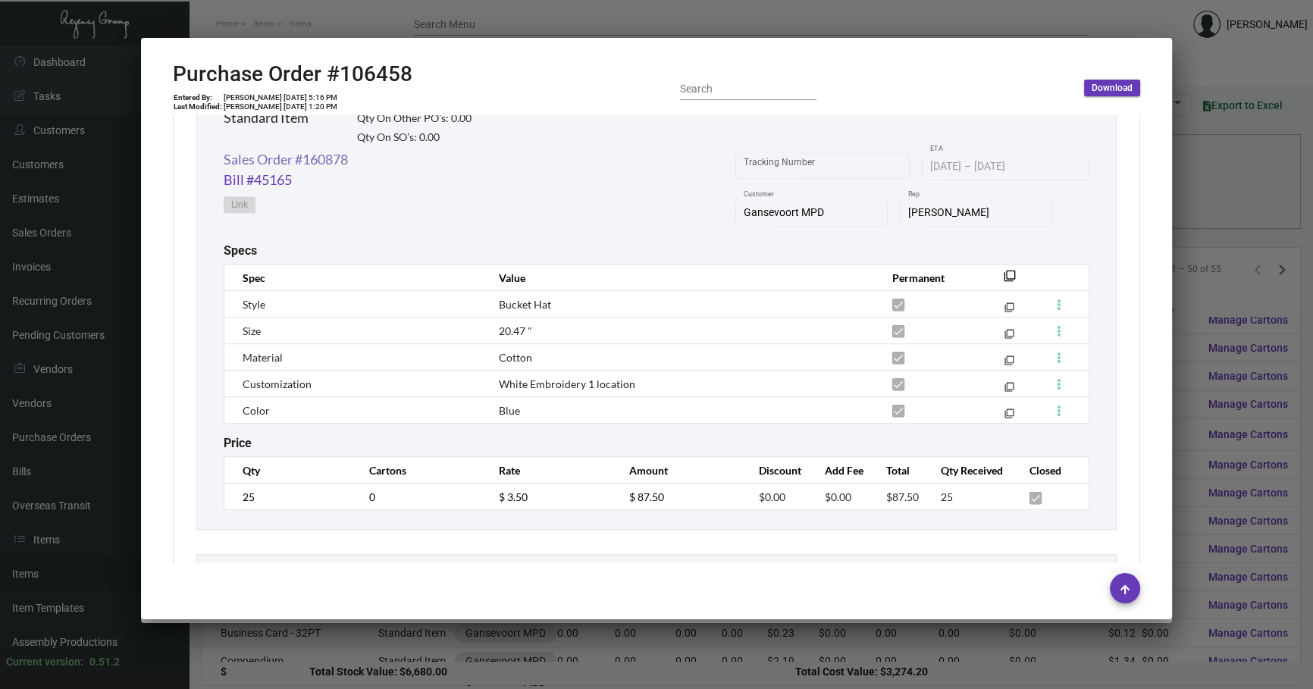
click at [324, 155] on link "Sales Order #160878" at bounding box center [286, 159] width 124 height 20
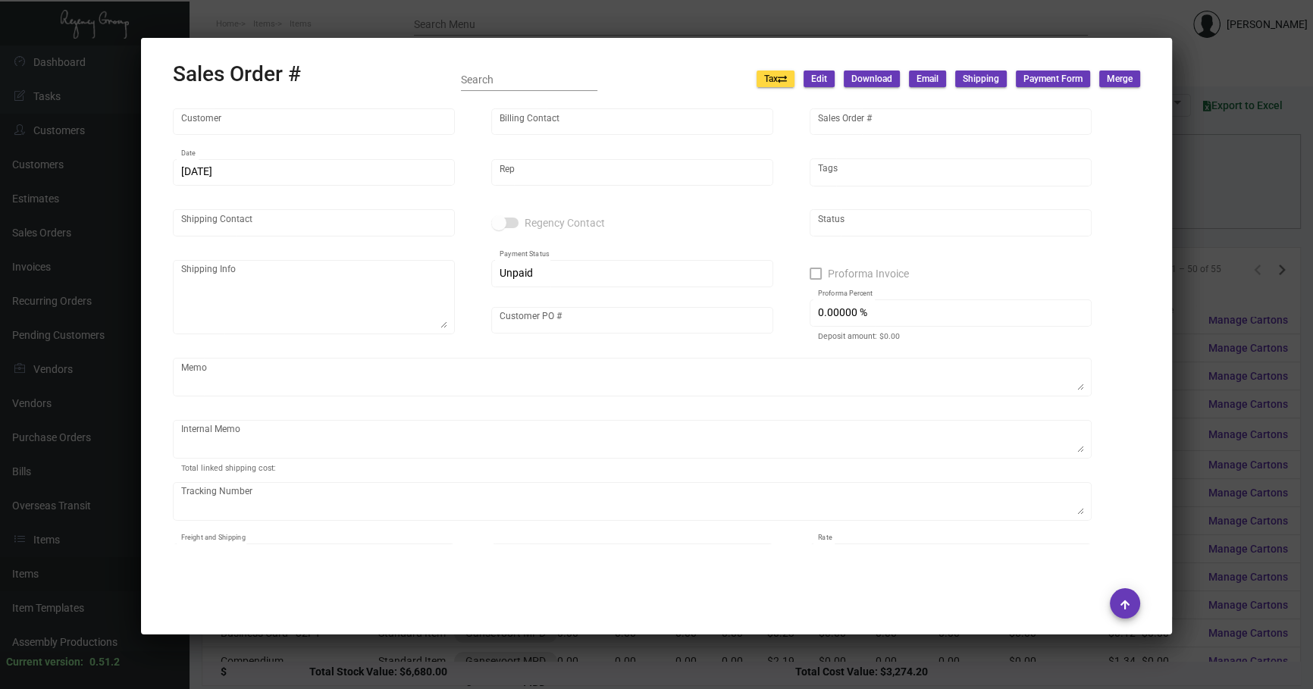
type input "Gansevoort MPD"
type input "AP Billing"
type input "160878"
type input "[DATE]"
type input "[PERSON_NAME]"
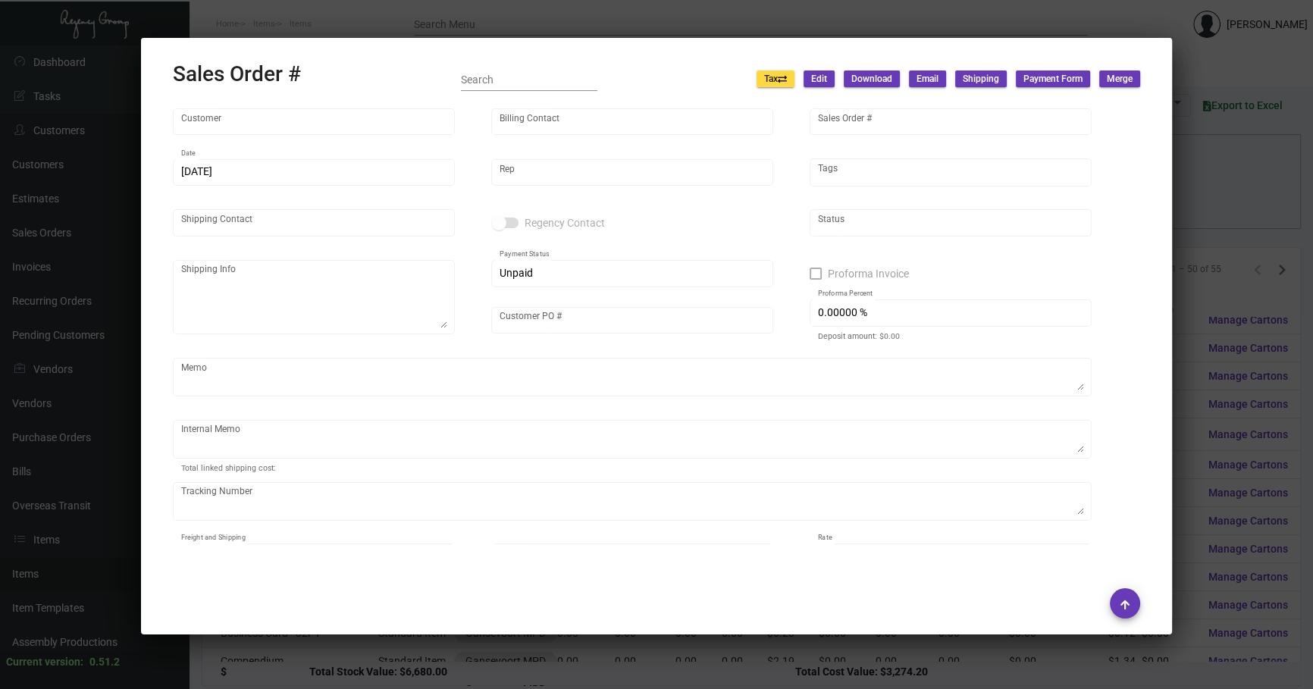
type input "[PERSON_NAME]"
type textarea "Gansevoort MPD - [PERSON_NAME] [STREET_ADDRESS][US_STATE]"
type input "[PERSON_NAME]"
type textarea "45.14"
type input "United States Dollar $"
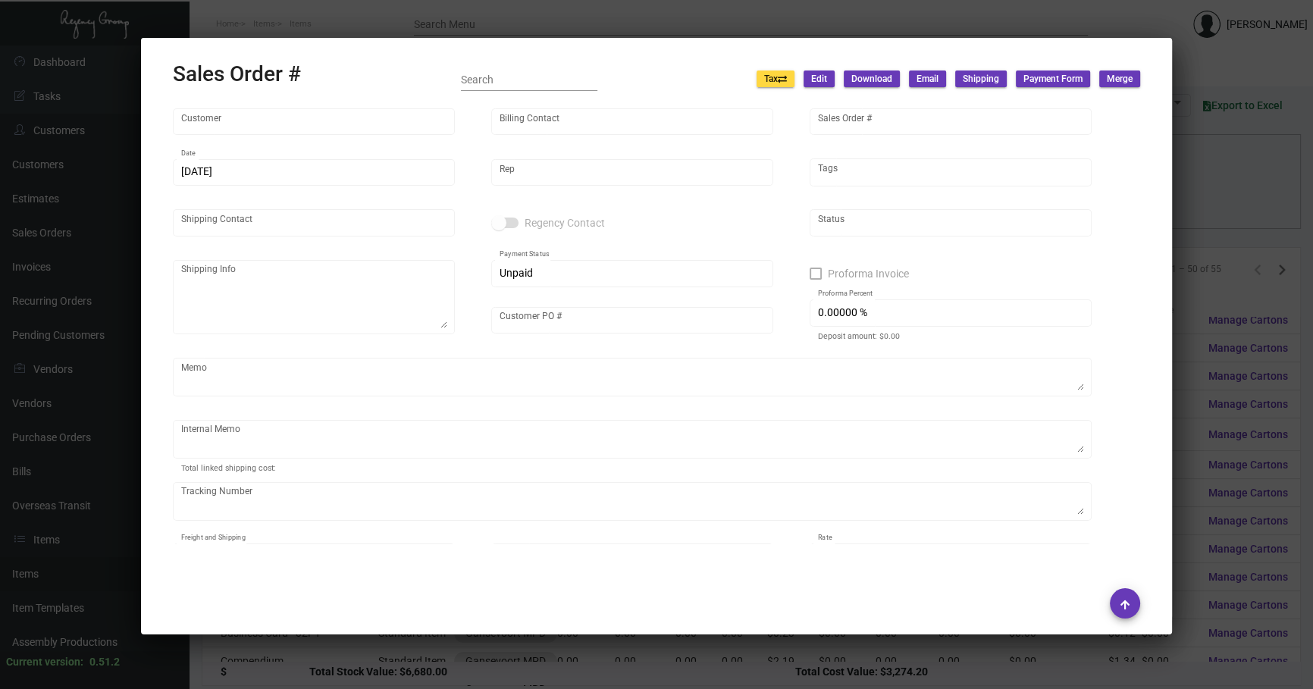
type input "$ 89.74"
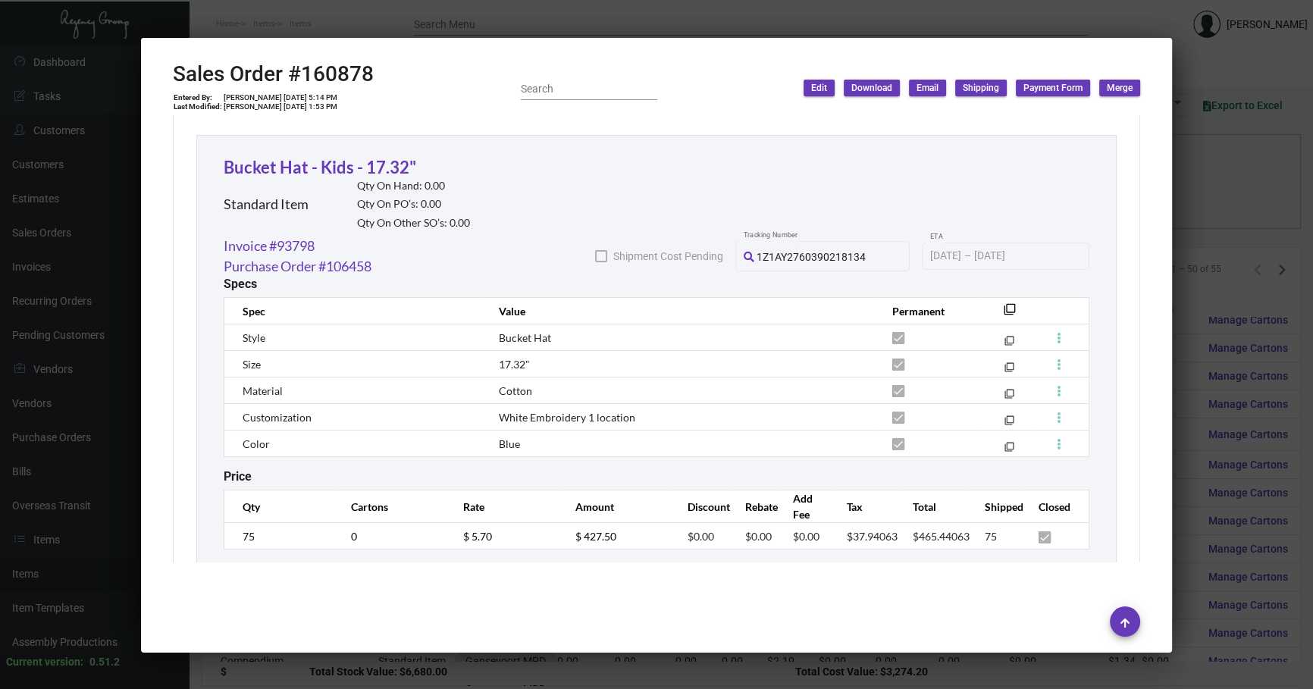
scroll to position [1837, 0]
click at [586, 688] on div at bounding box center [656, 344] width 1313 height 689
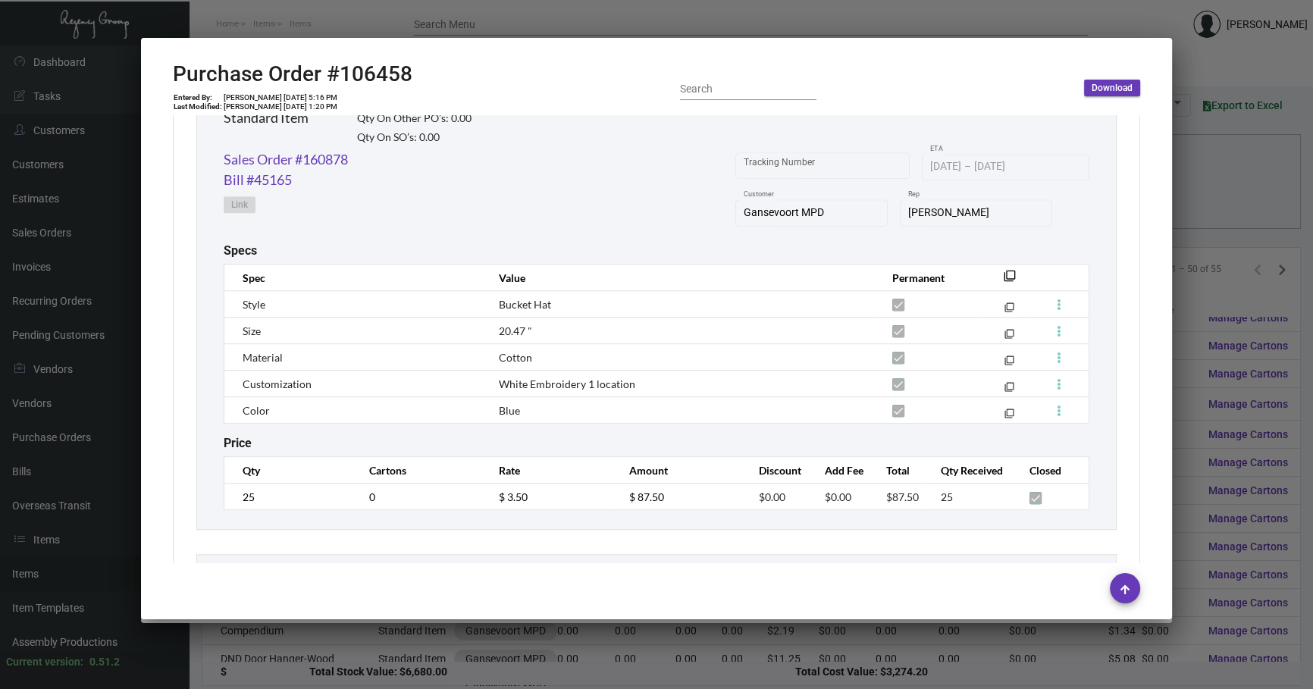
scroll to position [137, 0]
drag, startPoint x: 0, startPoint y: 93, endPoint x: 0, endPoint y: 277, distance: 183.4
click at [0, 277] on div at bounding box center [656, 344] width 1313 height 689
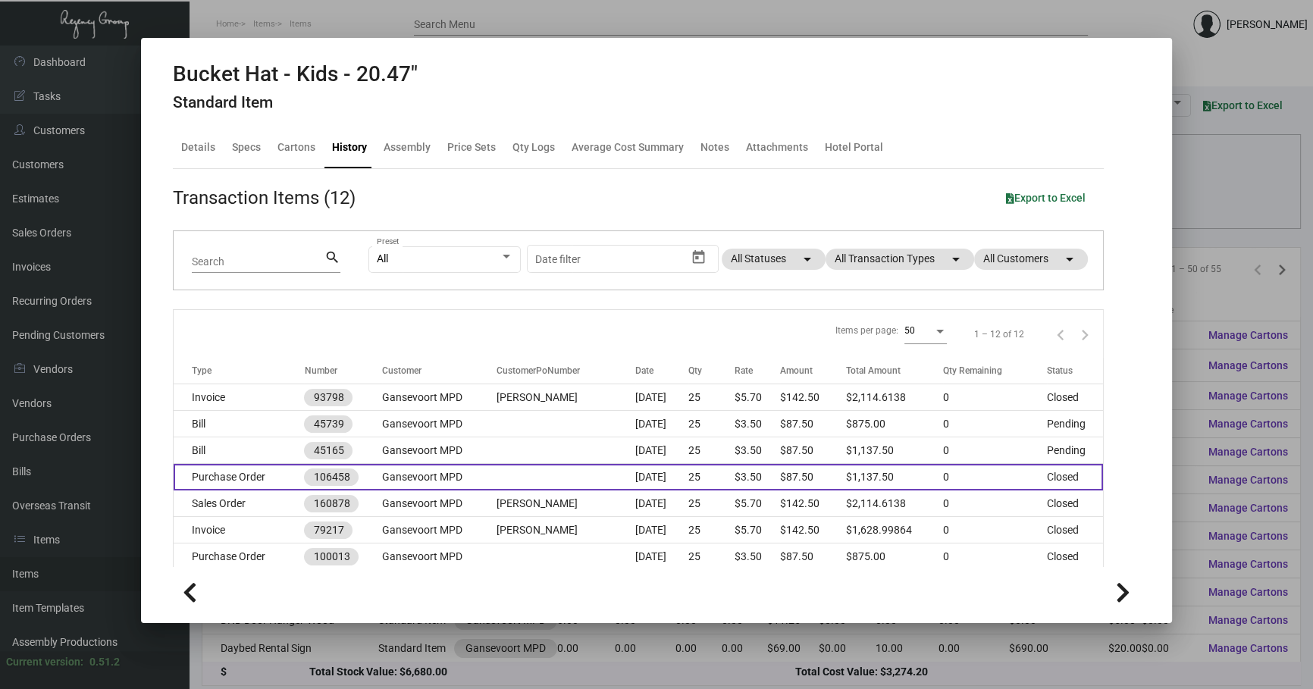
click at [826, 479] on td "$87.50" at bounding box center [813, 477] width 66 height 27
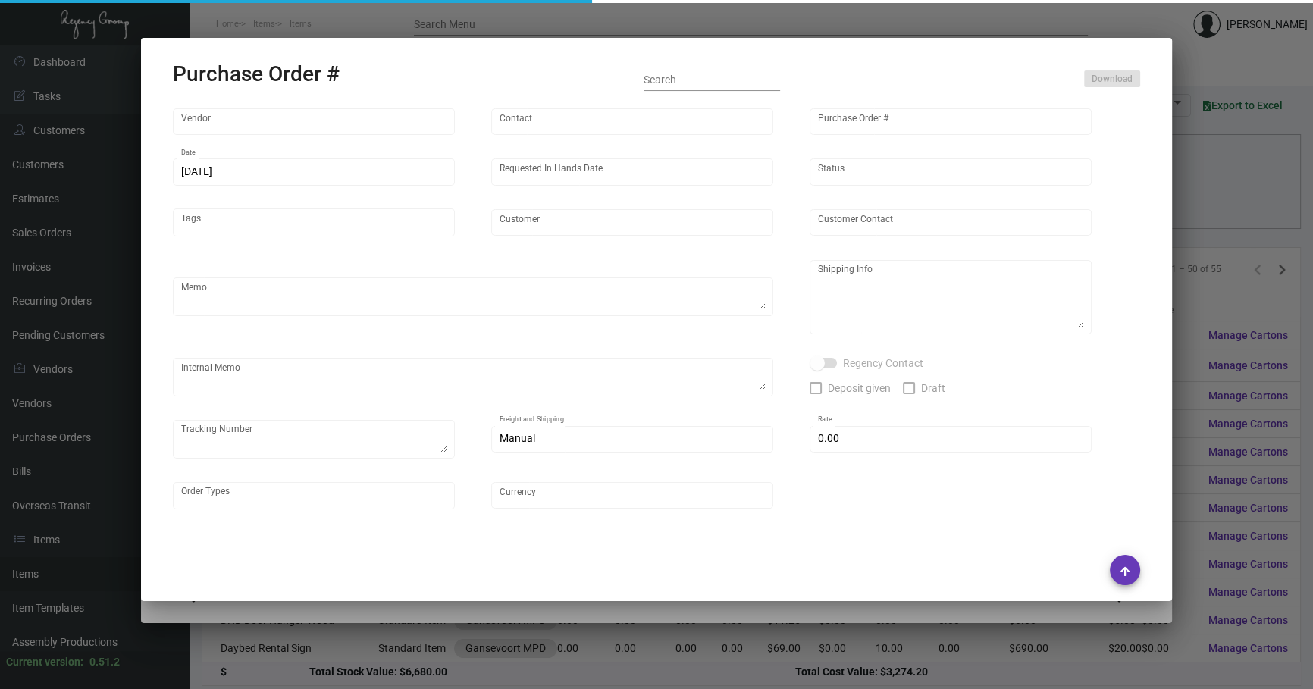
type input "usapromotiongifts"
type input "[PERSON_NAME] ."
type input "106458"
type input "[DATE]"
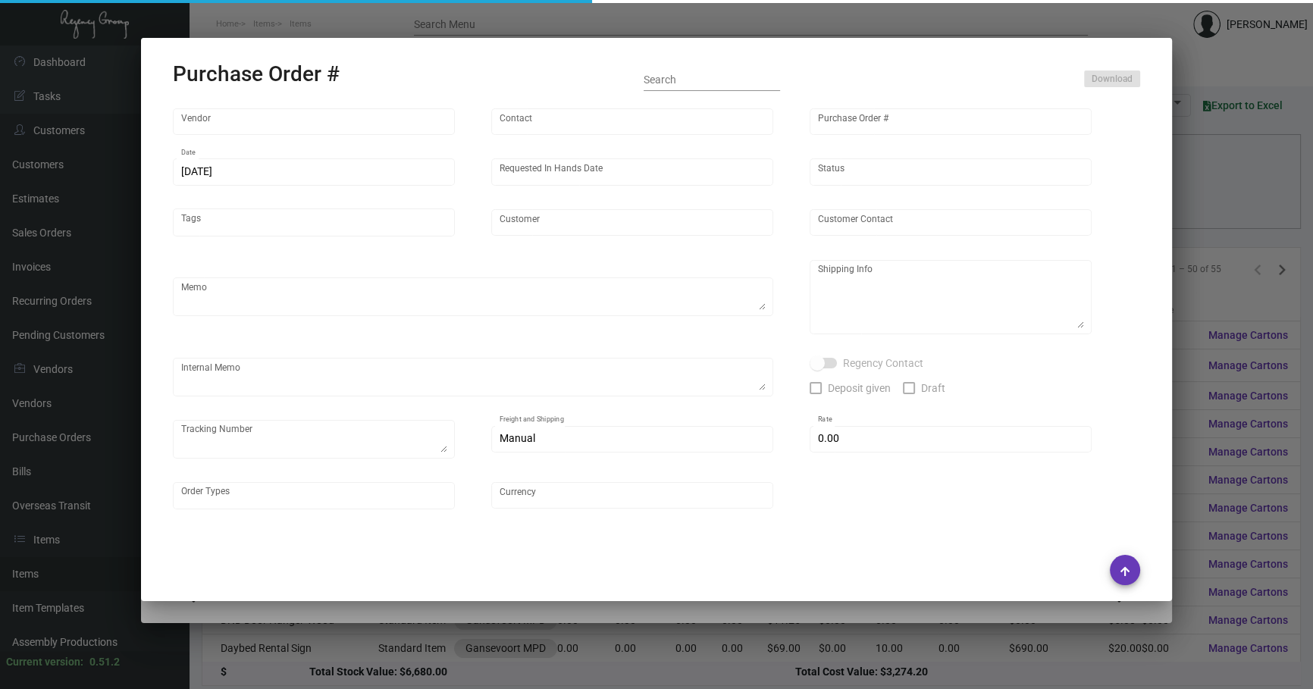
type input "Gansevoort MPD"
type textarea "Reorder - Purchase Order #100013 / Please Air ship."
type textarea "Regency Group NJ - [PERSON_NAME] [STREET_ADDRESS]"
type textarea "7/17 - RD ACH [DATE]"
checkbox input "true"
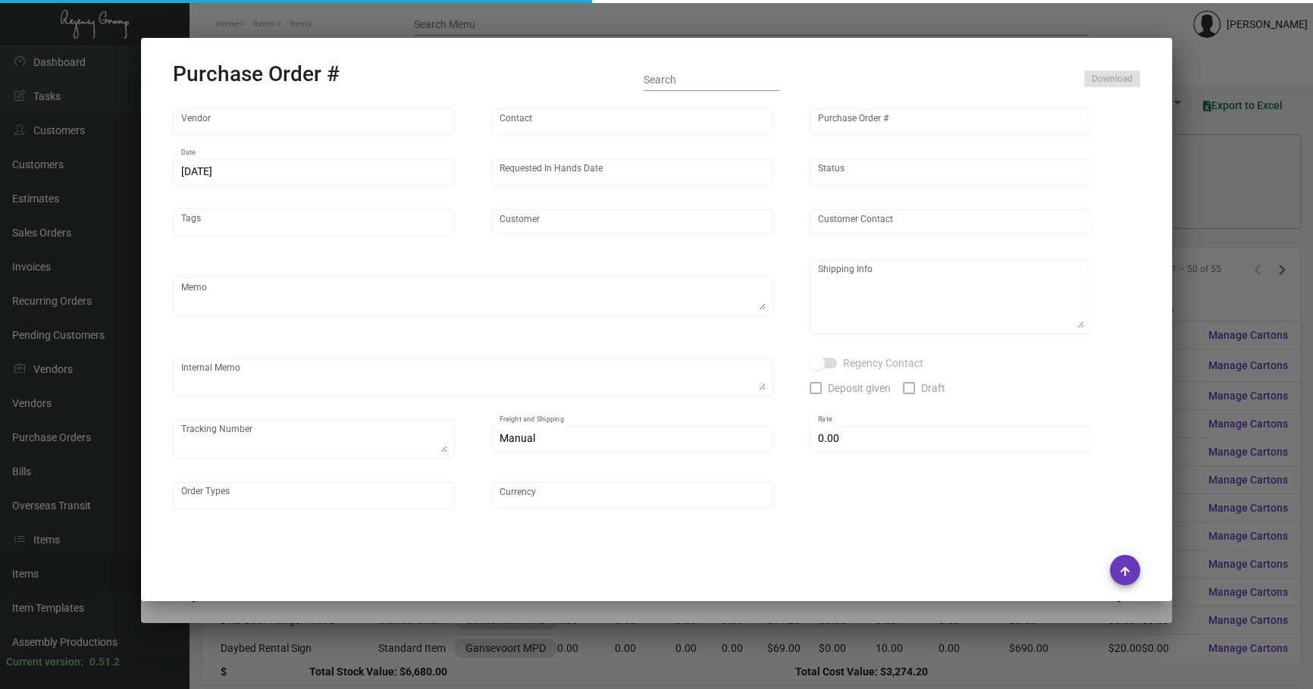
checkbox input "true"
type textarea "To NJ - 1ZC223060410357183"
type input "$ 0.00"
type input "United States Dollar $"
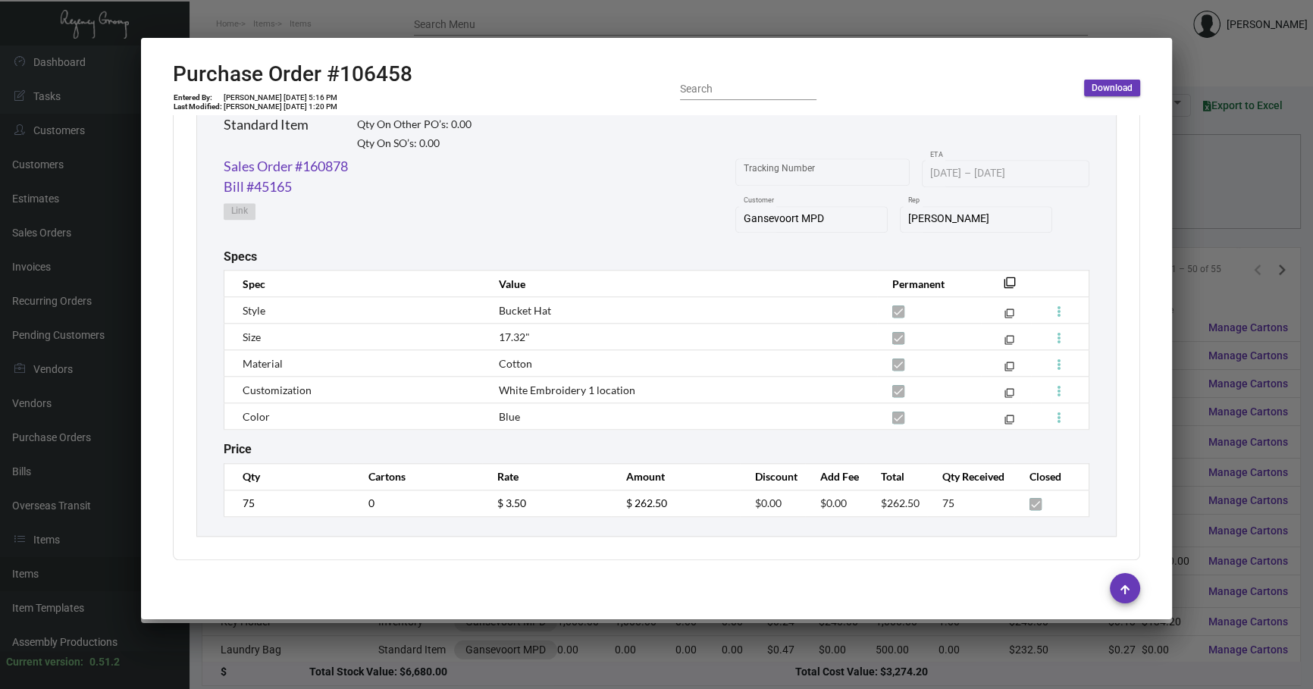
scroll to position [459, 0]
click at [540, 674] on div at bounding box center [656, 344] width 1313 height 689
click at [540, 673] on div at bounding box center [656, 344] width 1313 height 689
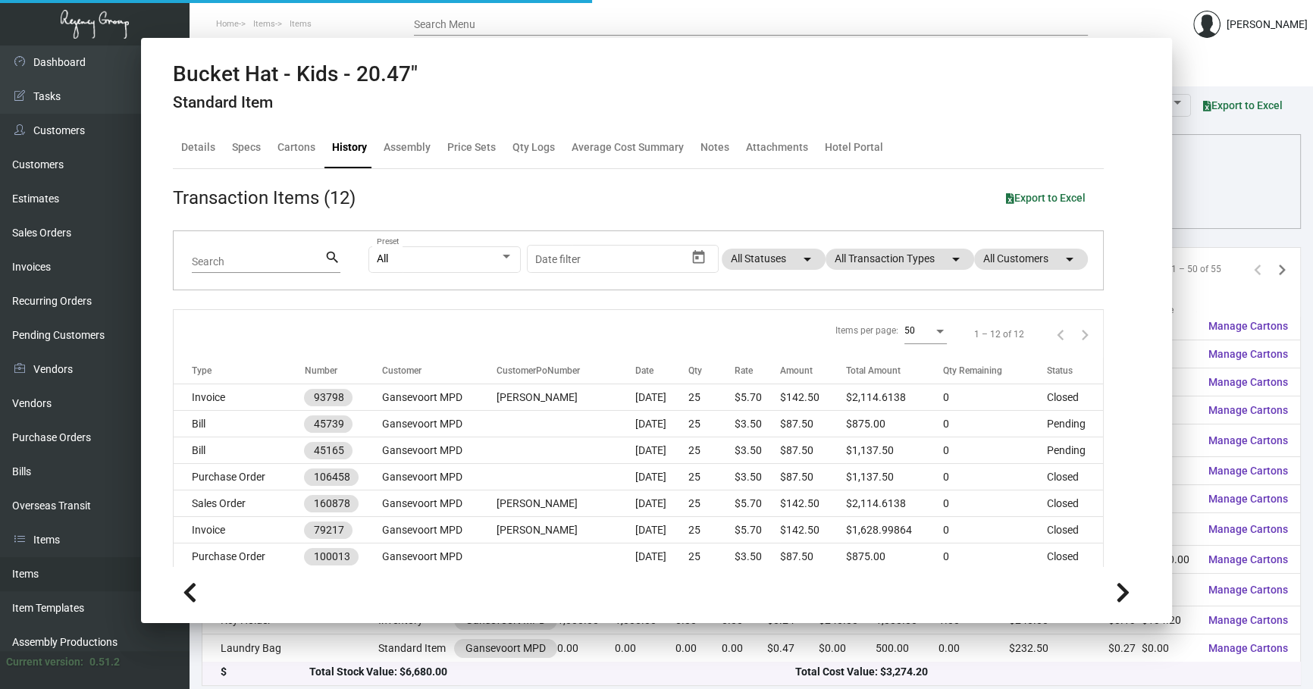
click at [540, 673] on div "Total Stock Value: $6,680.00" at bounding box center [552, 673] width 487 height 16
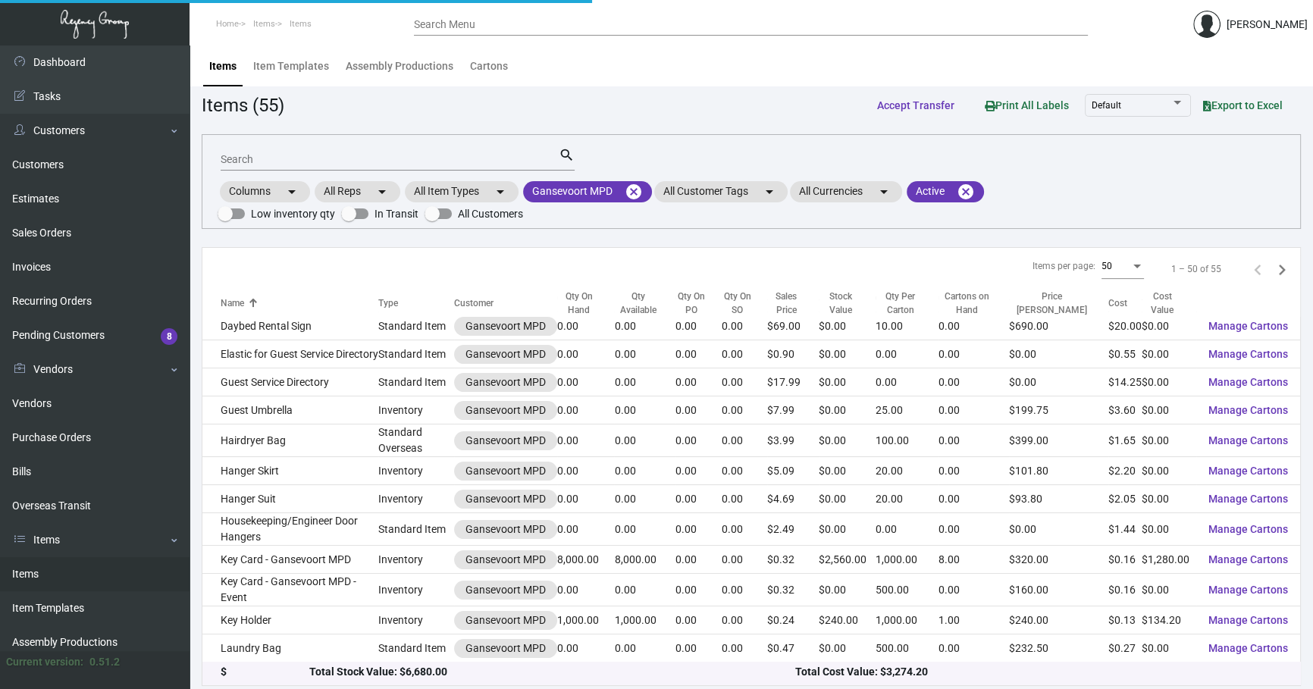
drag, startPoint x: 540, startPoint y: 673, endPoint x: 661, endPoint y: 674, distance: 121.3
click at [540, 673] on div "Total Stock Value: $6,680.00" at bounding box center [552, 673] width 487 height 16
click at [637, 189] on mat-icon "cancel" at bounding box center [633, 192] width 18 height 18
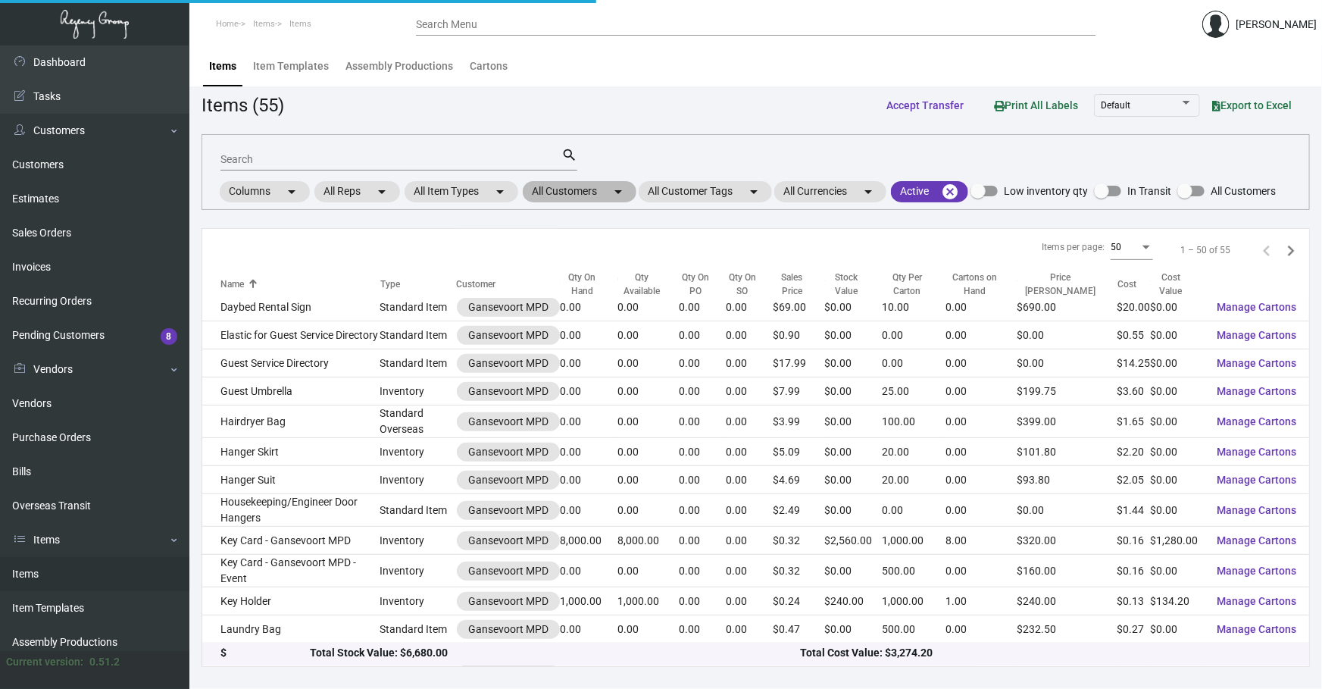
click at [587, 189] on mat-chip "All Customers arrow_drop_down" at bounding box center [580, 191] width 114 height 21
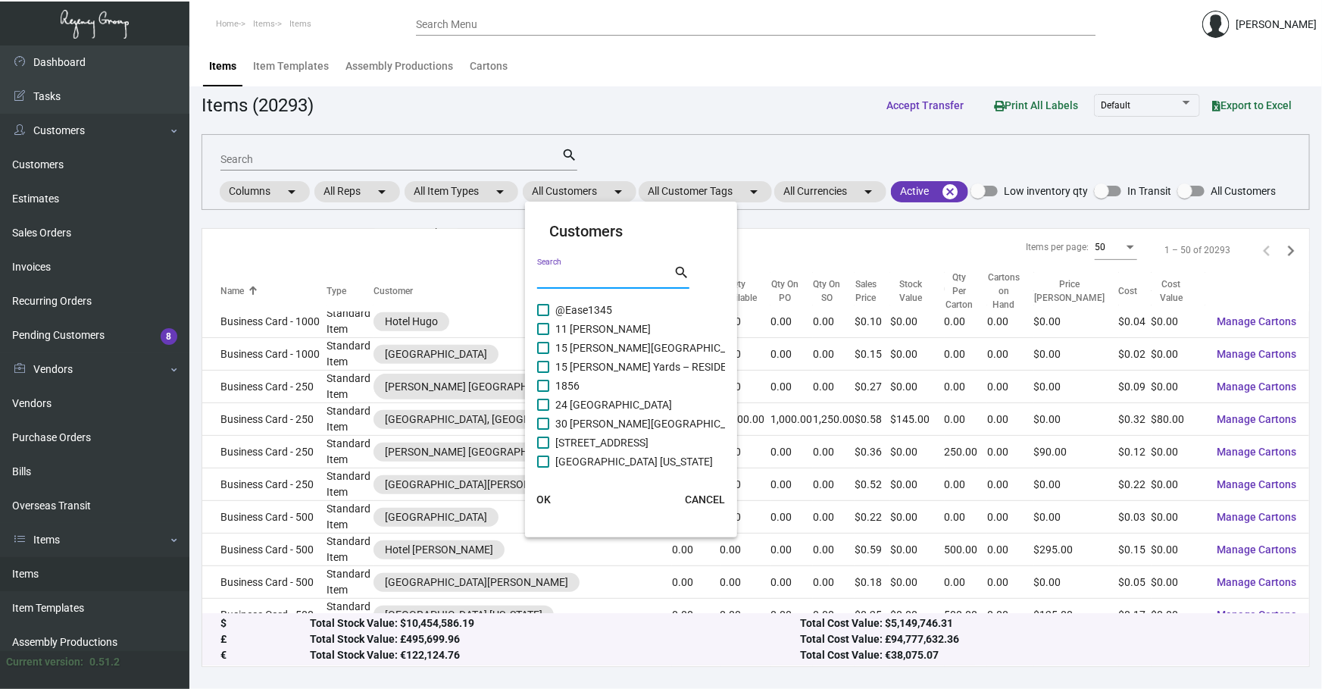
click at [556, 277] on input "Search" at bounding box center [605, 277] width 136 height 12
type input "soho"
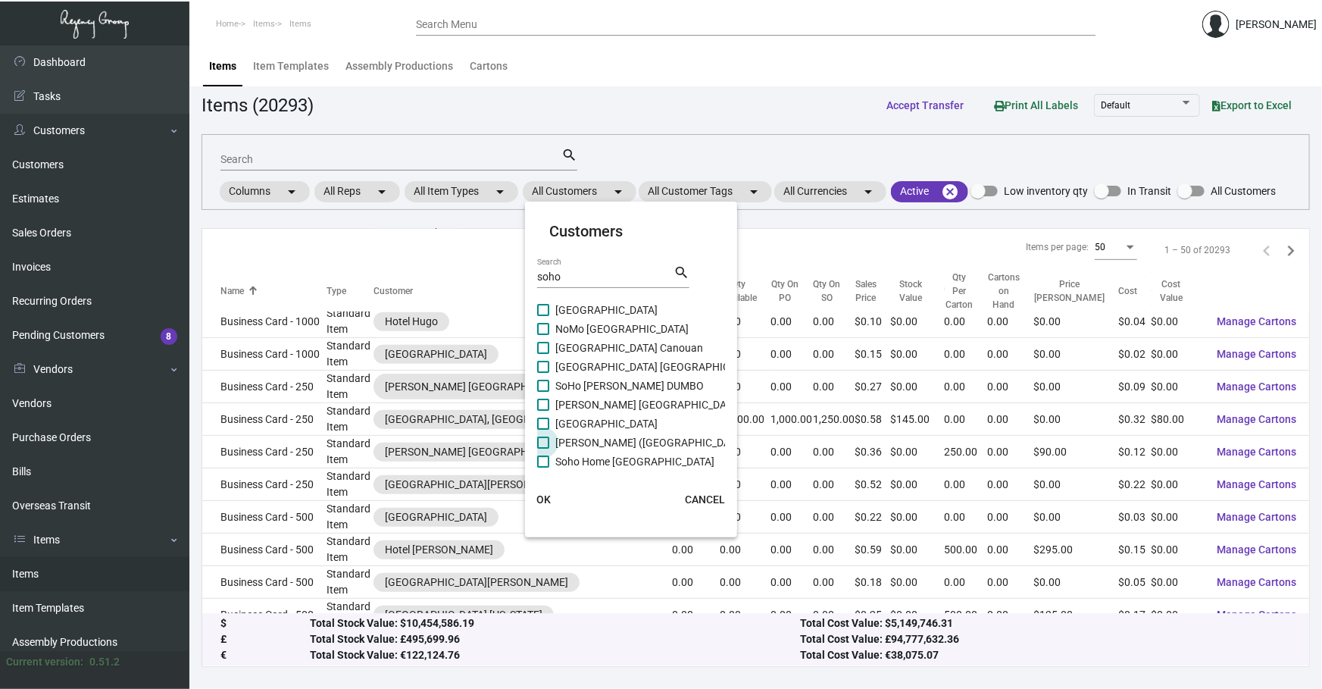
click at [617, 440] on span "[PERSON_NAME] ([GEOGRAPHIC_DATA])" at bounding box center [651, 442] width 193 height 18
click at [543, 449] on input "[PERSON_NAME] ([GEOGRAPHIC_DATA])" at bounding box center [543, 449] width 1 height 1
checkbox input "true"
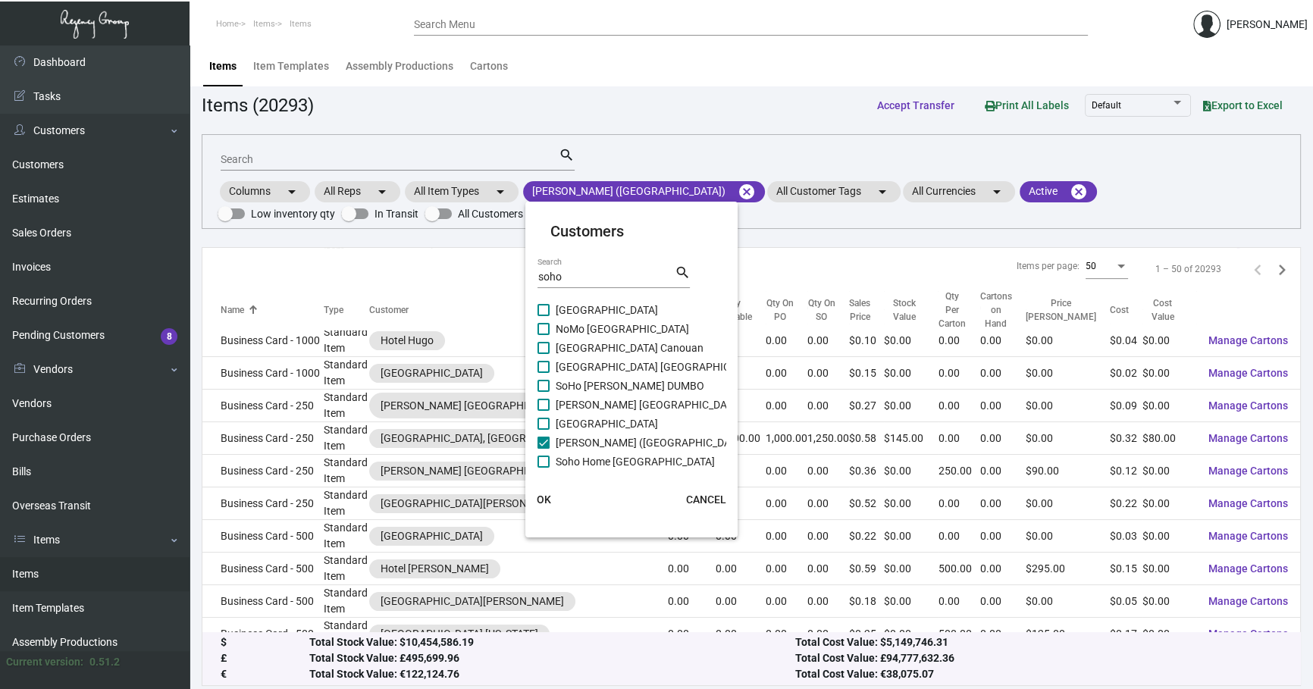
click at [527, 502] on button "OK" at bounding box center [543, 499] width 49 height 27
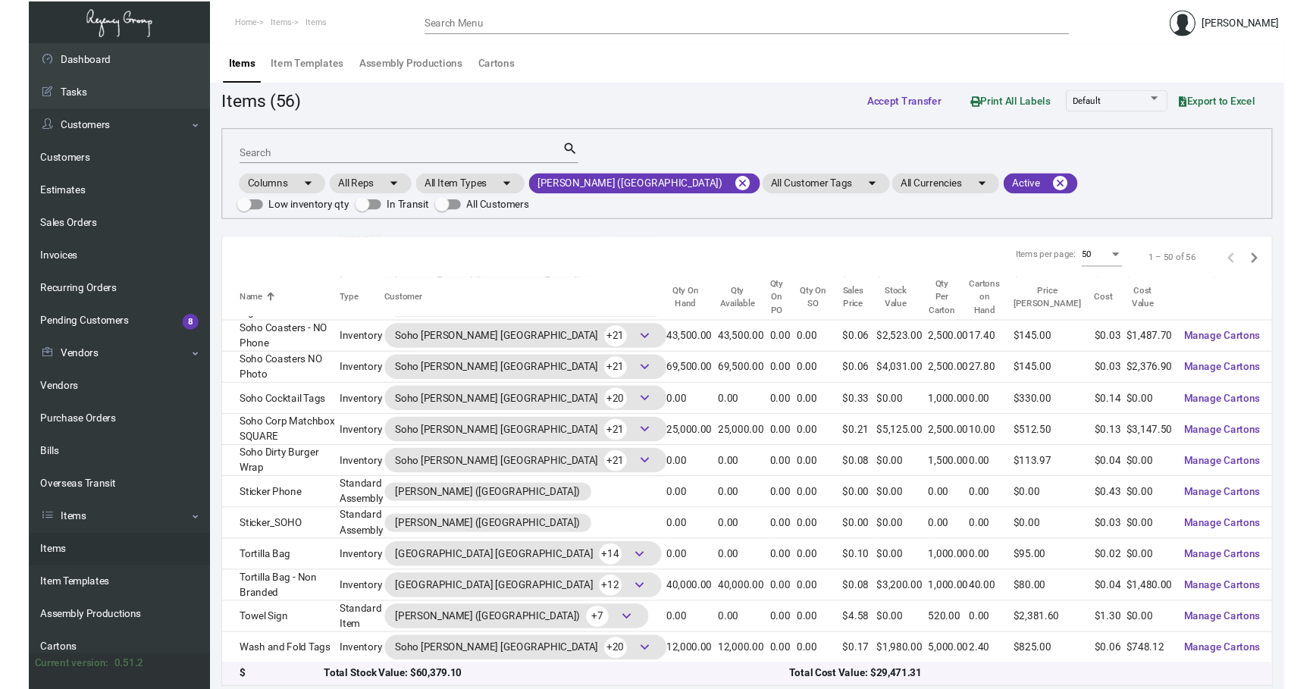
scroll to position [1263, 0]
